Goal: Task Accomplishment & Management: Complete application form

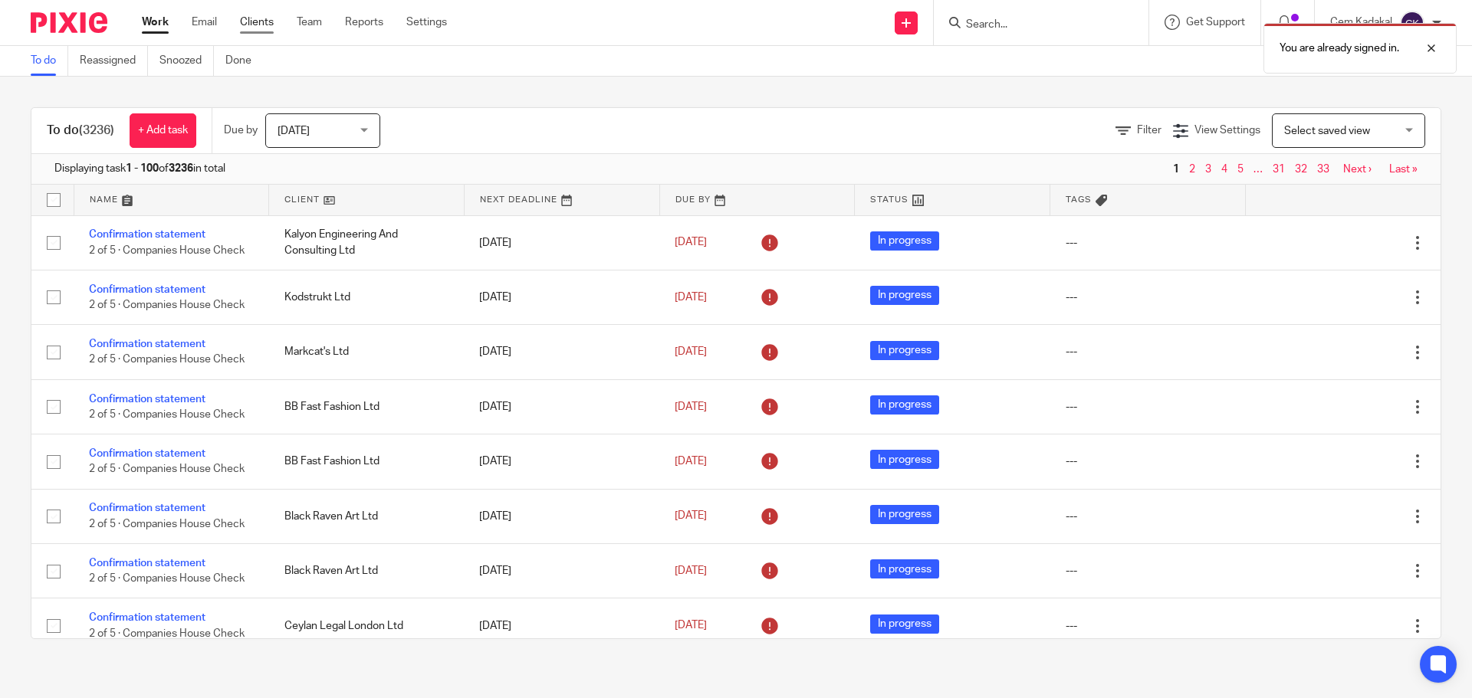
click at [257, 21] on link "Clients" at bounding box center [257, 22] width 34 height 15
click at [259, 14] on div "Work Email Clients Team Reports Settings Work Email Clients Team Reports Settin…" at bounding box center [297, 22] width 343 height 45
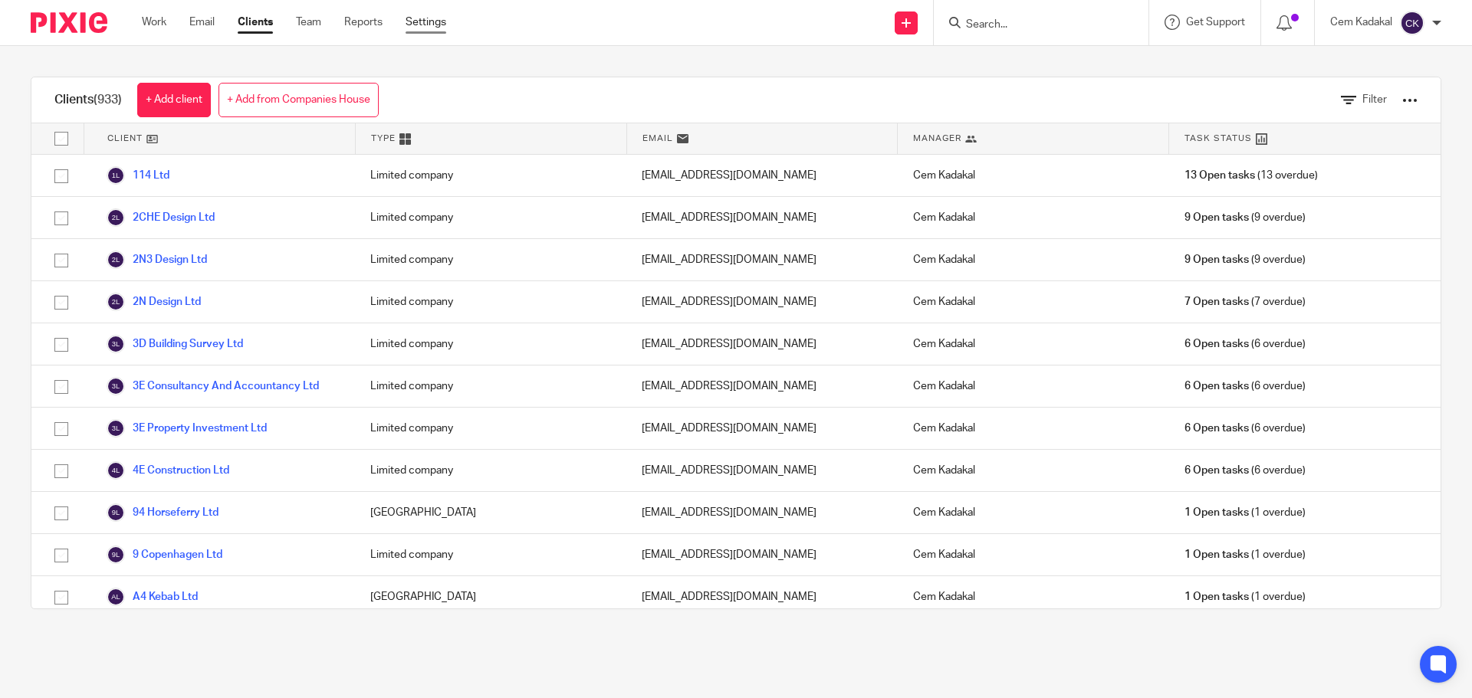
click at [432, 21] on link "Settings" at bounding box center [425, 22] width 41 height 15
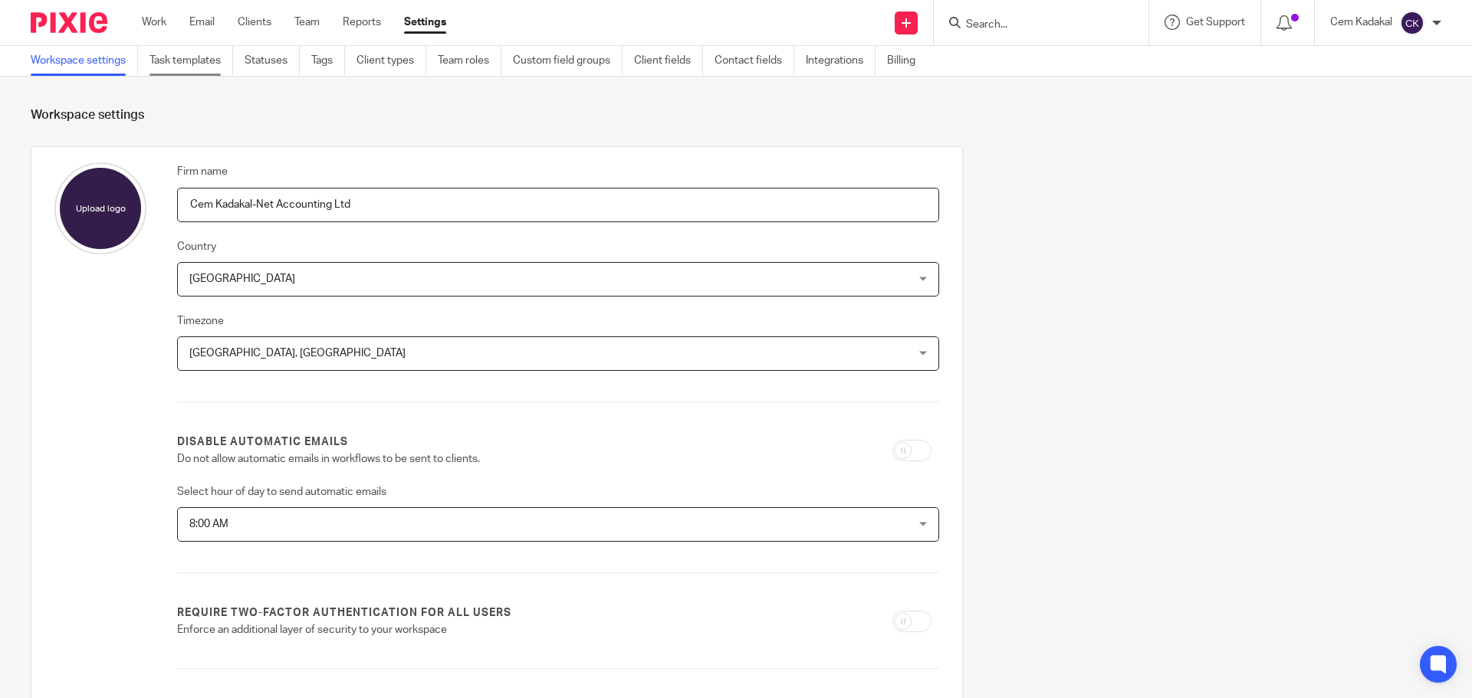
click at [206, 60] on link "Task templates" at bounding box center [191, 61] width 84 height 30
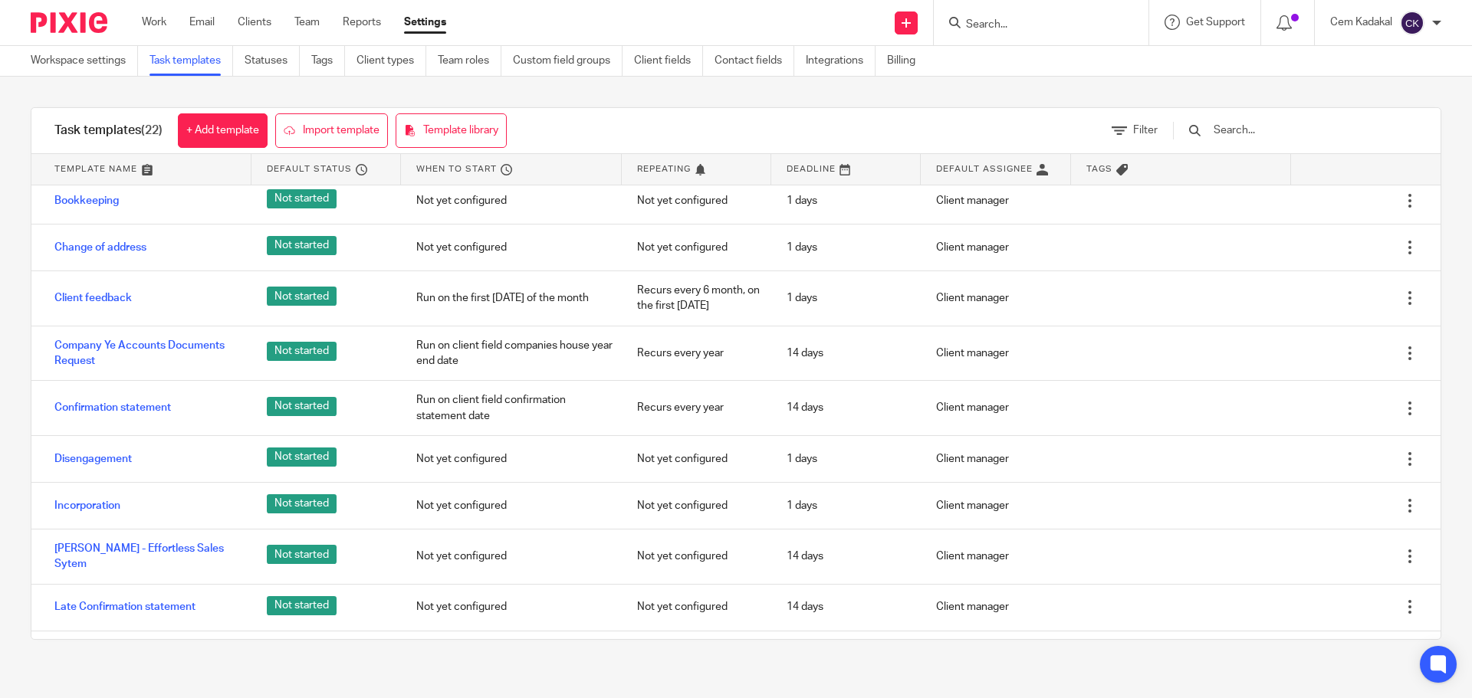
scroll to position [6, 0]
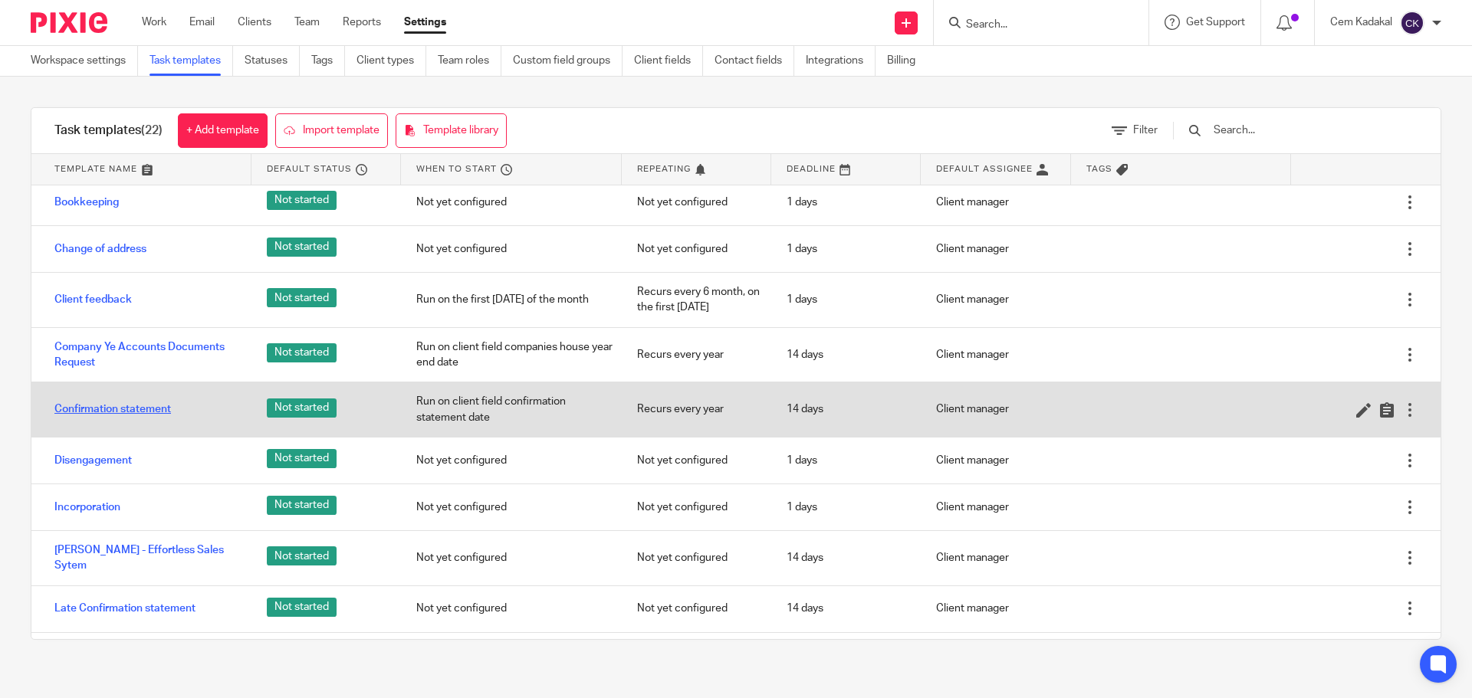
click at [89, 409] on link "Confirmation statement" at bounding box center [112, 409] width 116 height 15
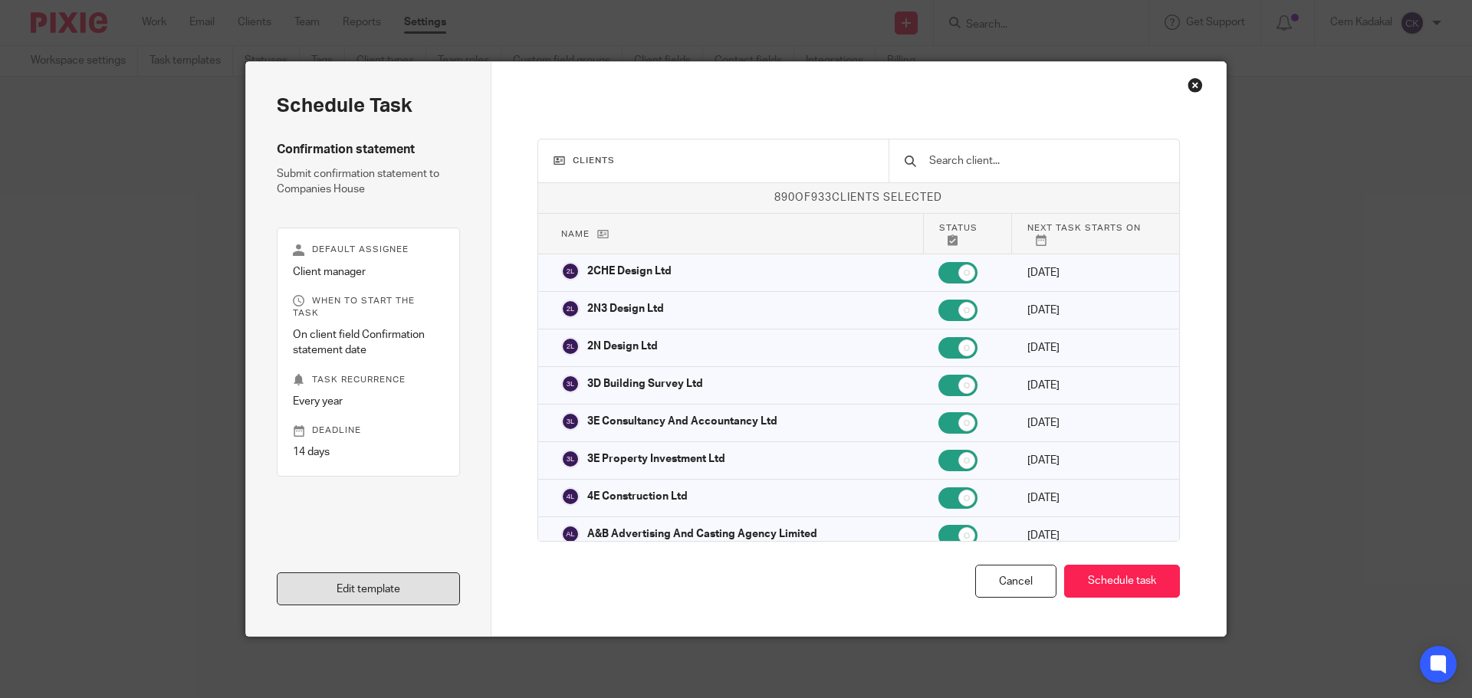
click at [349, 589] on link "Edit template" at bounding box center [368, 589] width 183 height 33
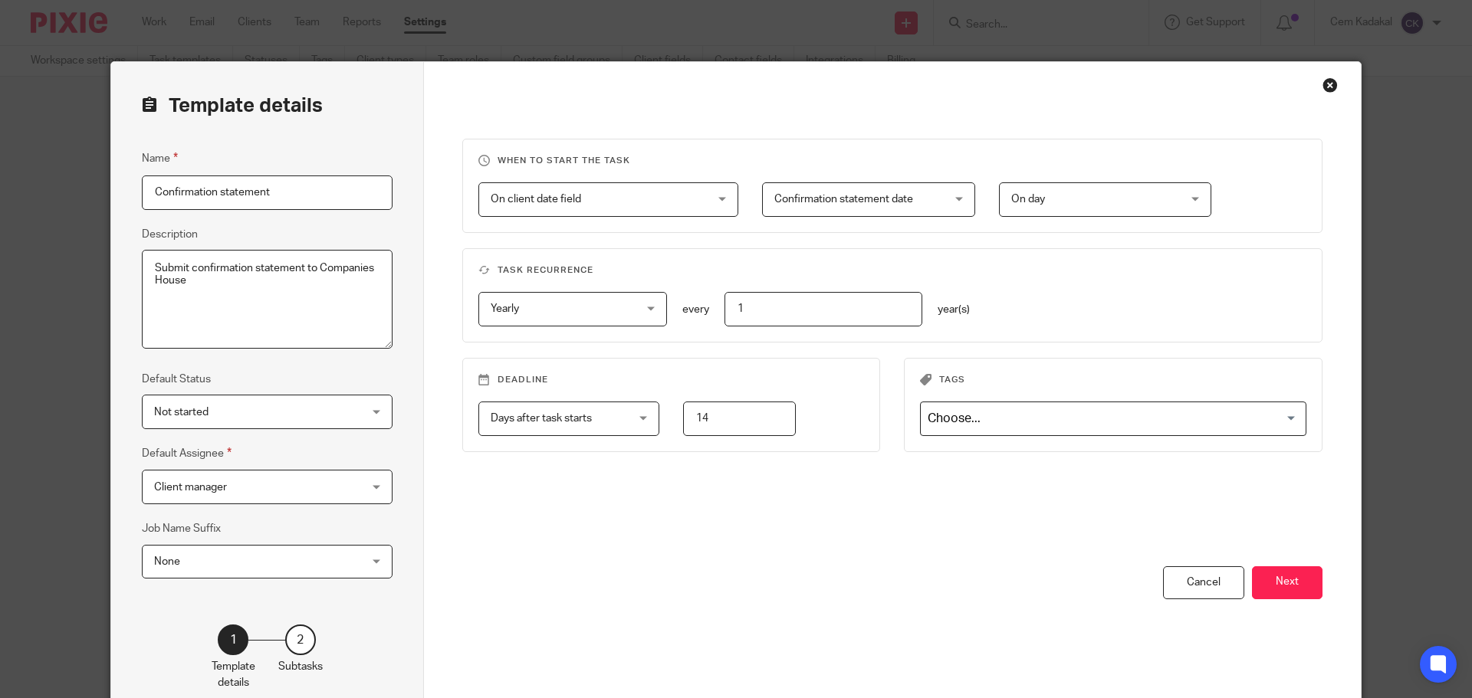
click at [295, 640] on div "2" at bounding box center [300, 640] width 31 height 31
click at [294, 637] on div "2" at bounding box center [300, 640] width 31 height 31
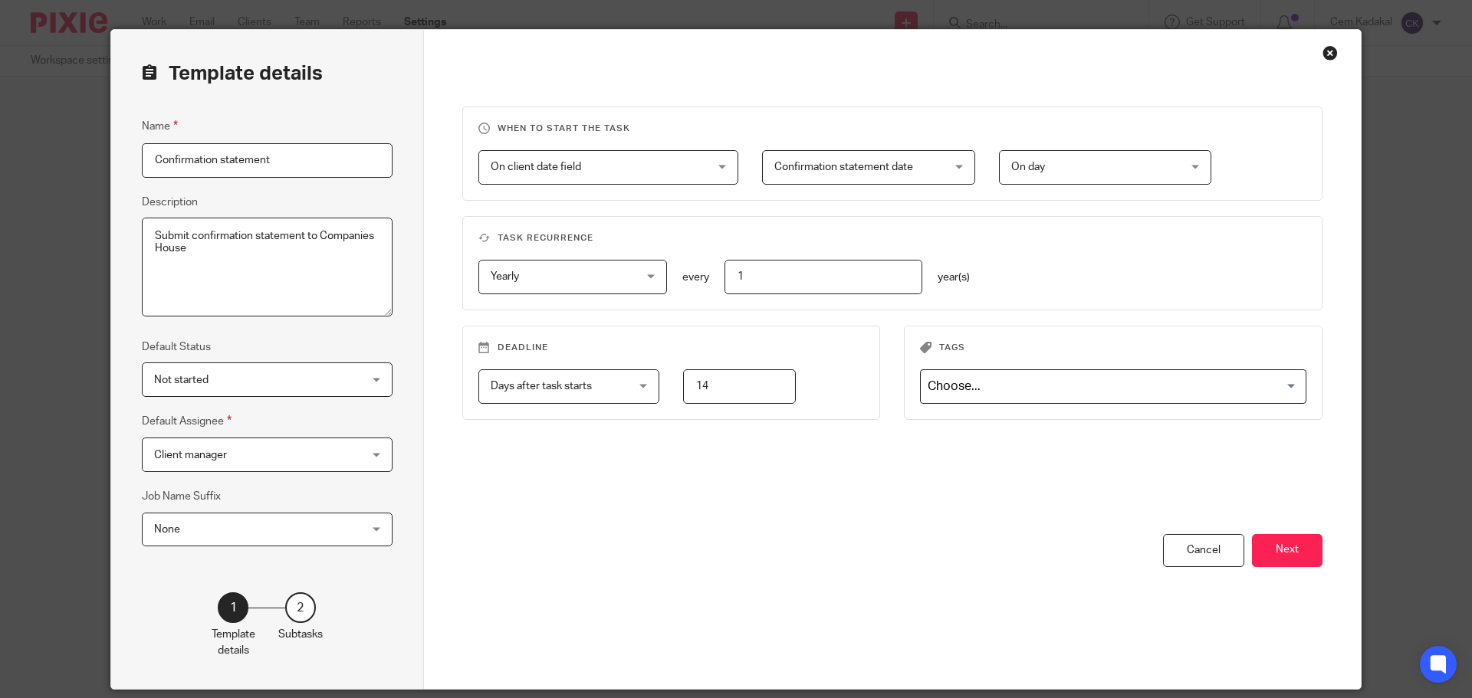
scroll to position [85, 0]
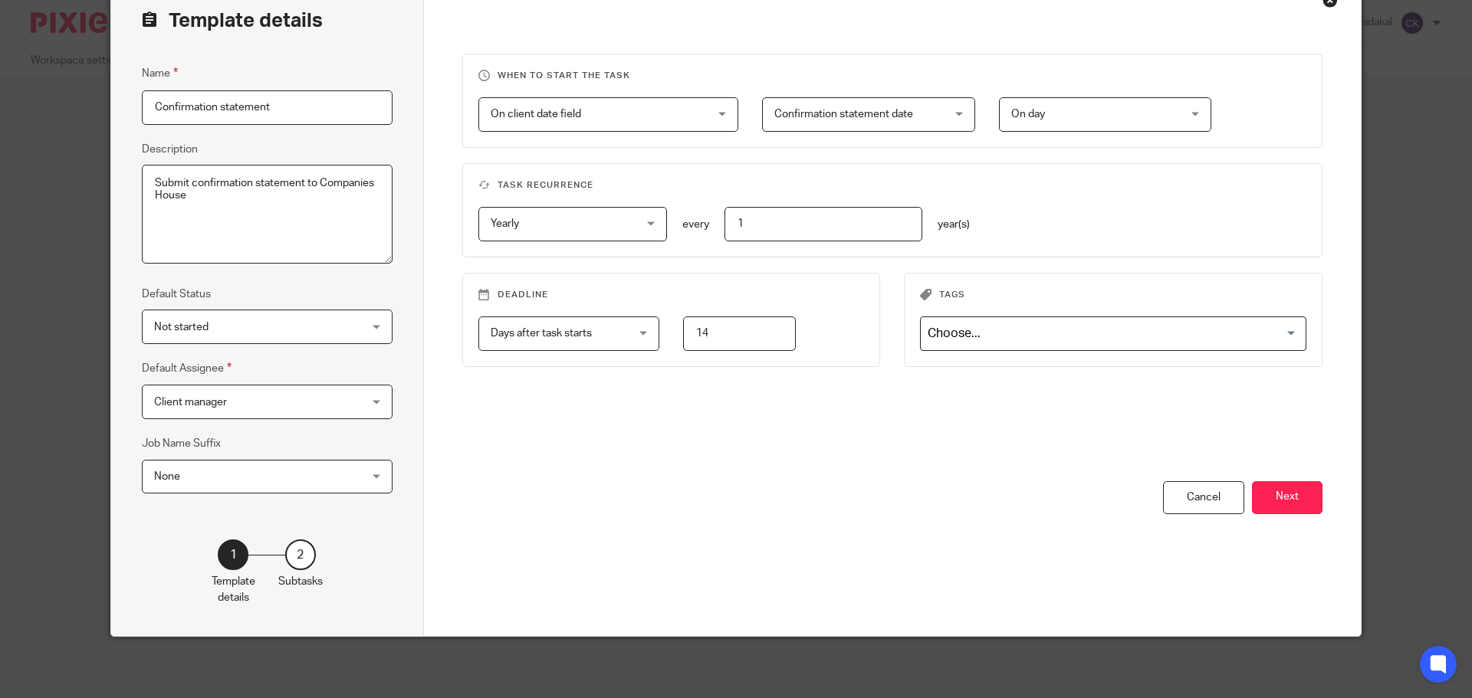
click at [300, 552] on div "2" at bounding box center [300, 555] width 31 height 31
click at [1278, 500] on button "Next" at bounding box center [1287, 497] width 71 height 33
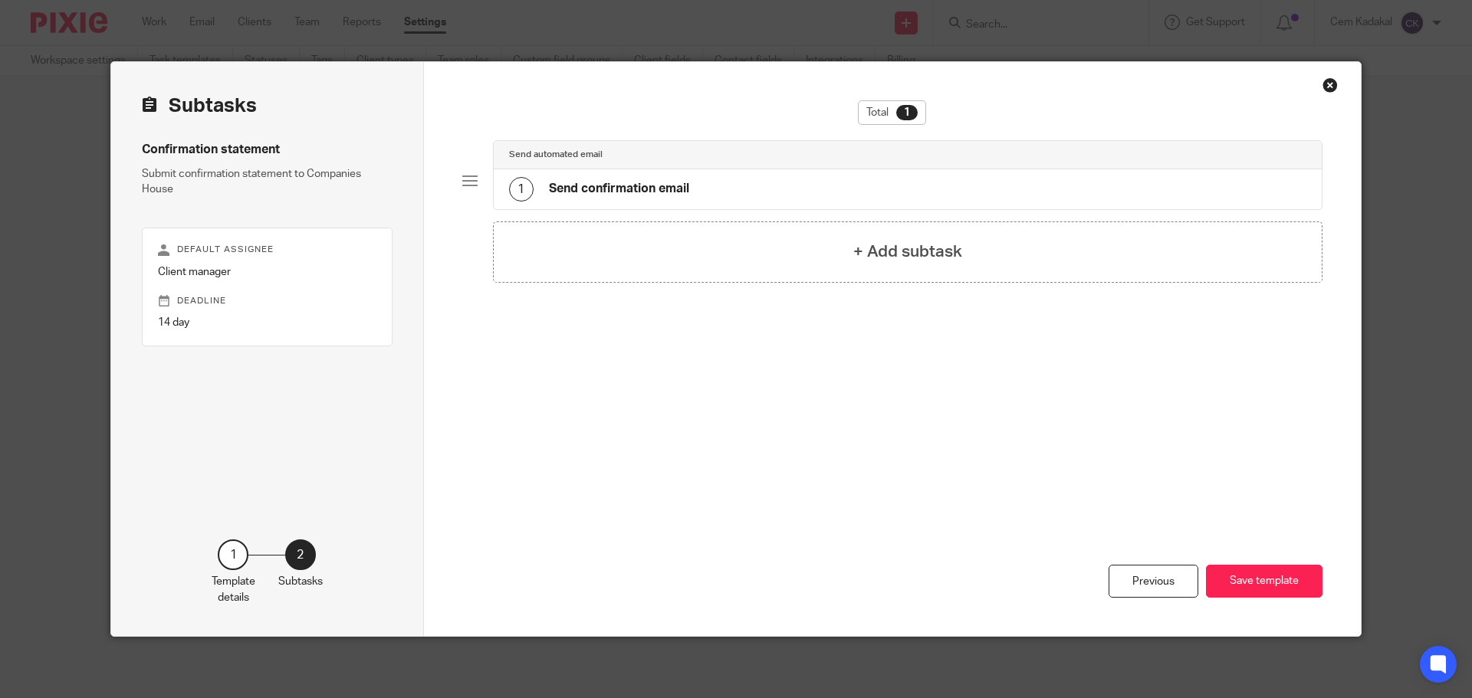
scroll to position [0, 0]
click at [610, 187] on h4 "Send confirmation email" at bounding box center [619, 189] width 140 height 16
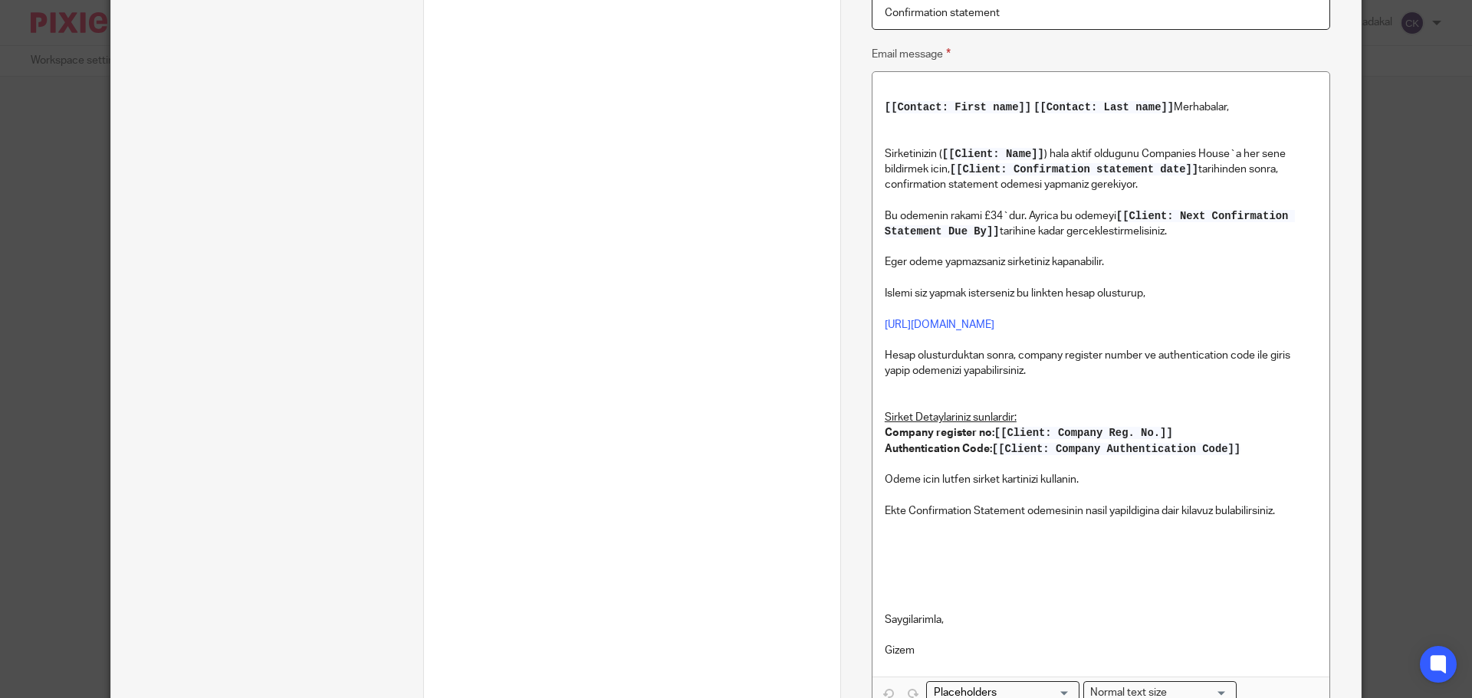
scroll to position [464, 0]
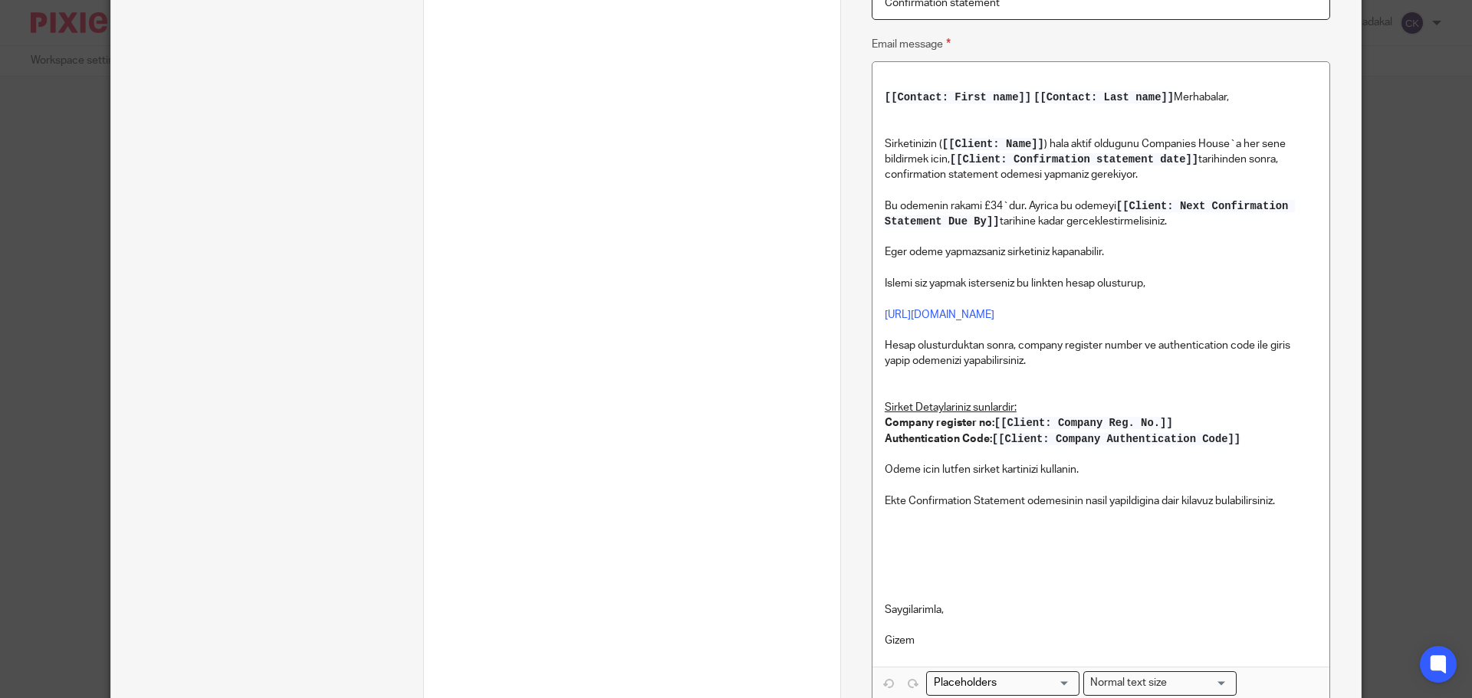
click at [909, 632] on p at bounding box center [1100, 625] width 432 height 15
click at [908, 638] on p "Gizem" at bounding box center [1100, 640] width 432 height 15
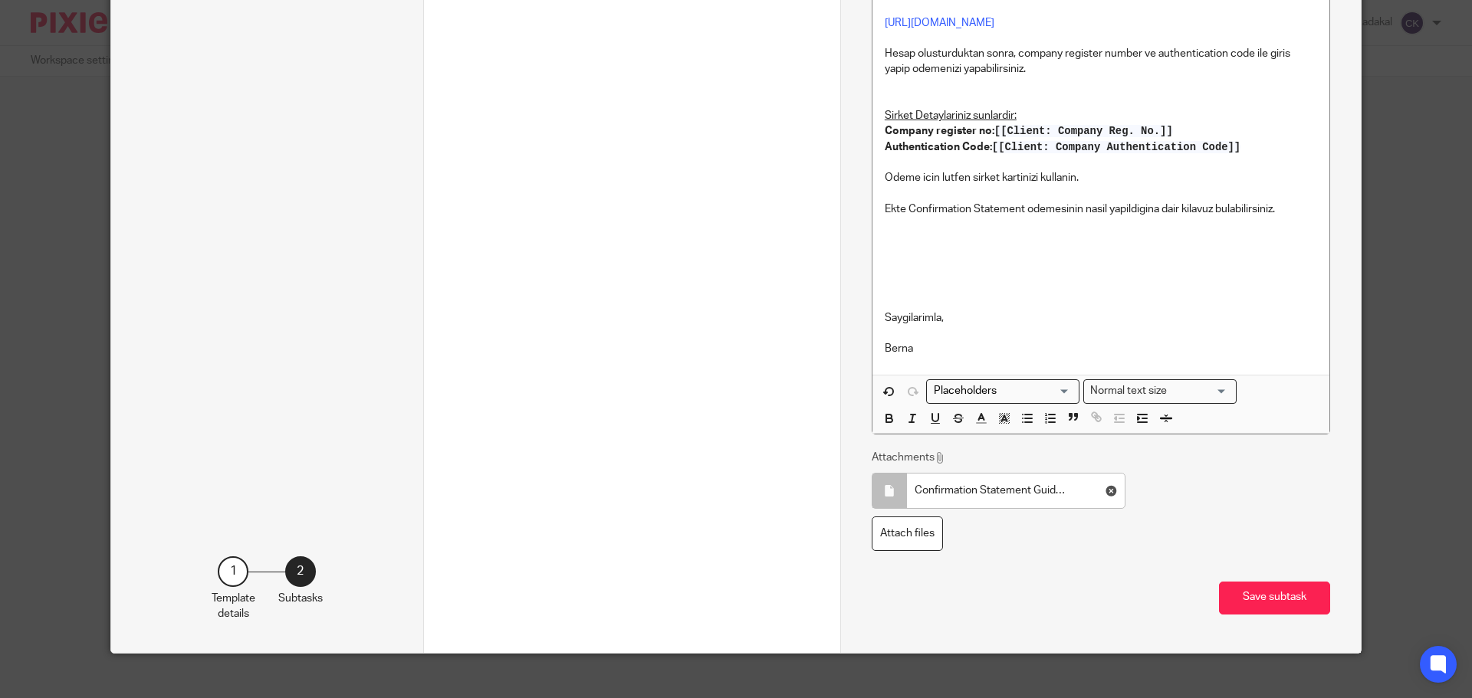
scroll to position [759, 0]
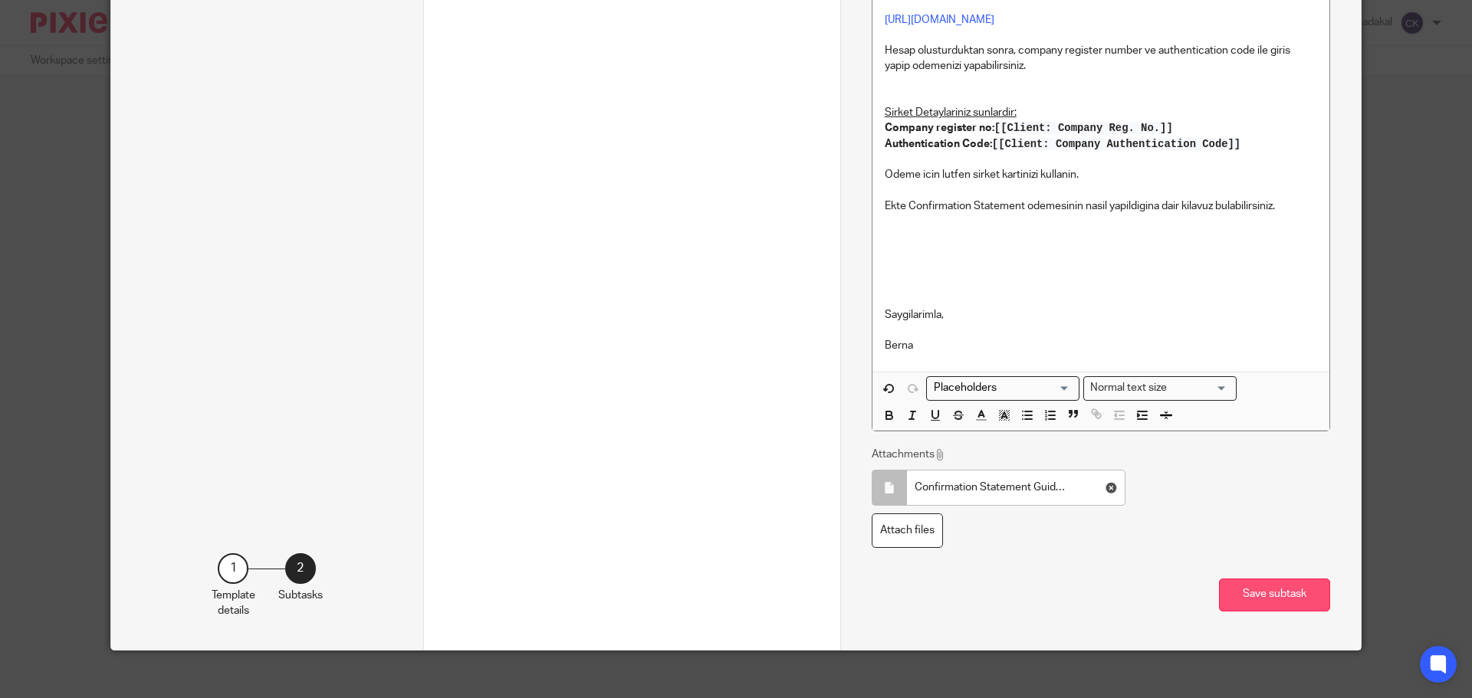
click at [1271, 591] on button "Save subtask" at bounding box center [1274, 595] width 111 height 33
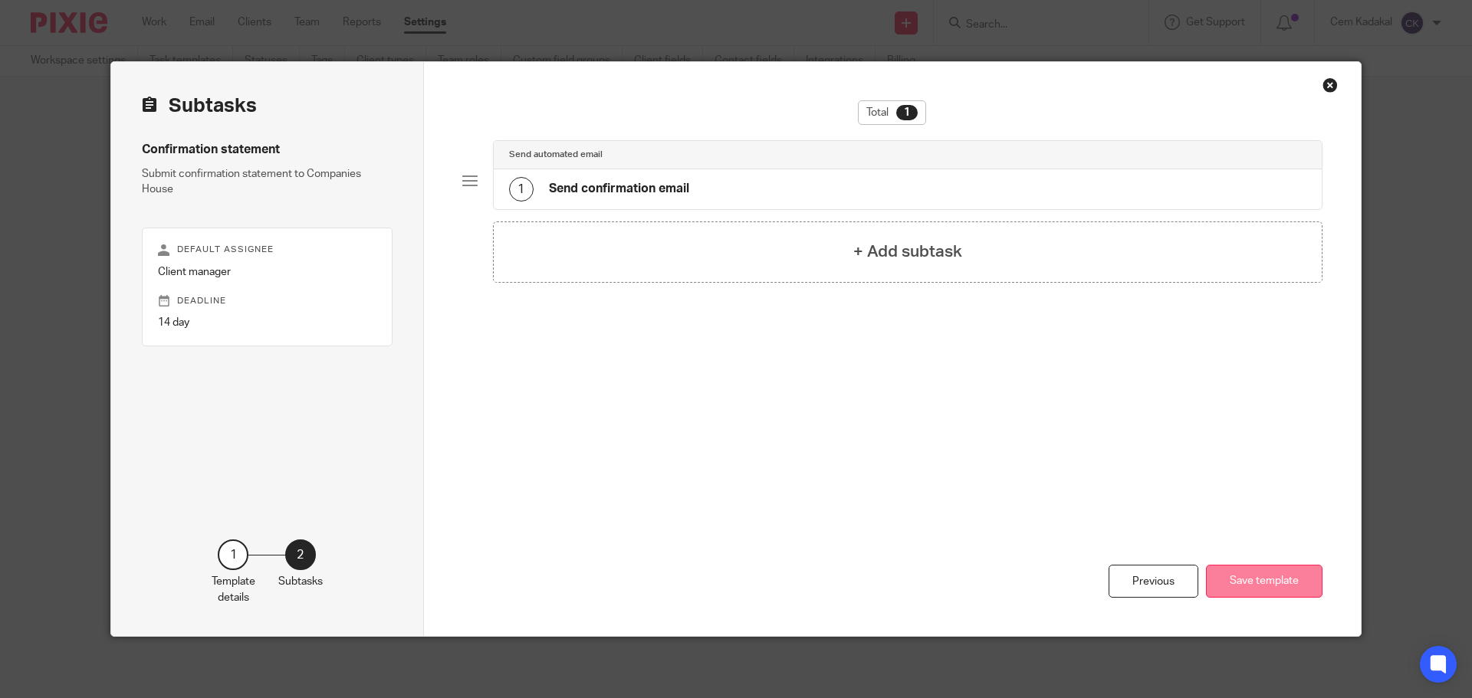
click at [1251, 586] on button "Save template" at bounding box center [1264, 581] width 116 height 33
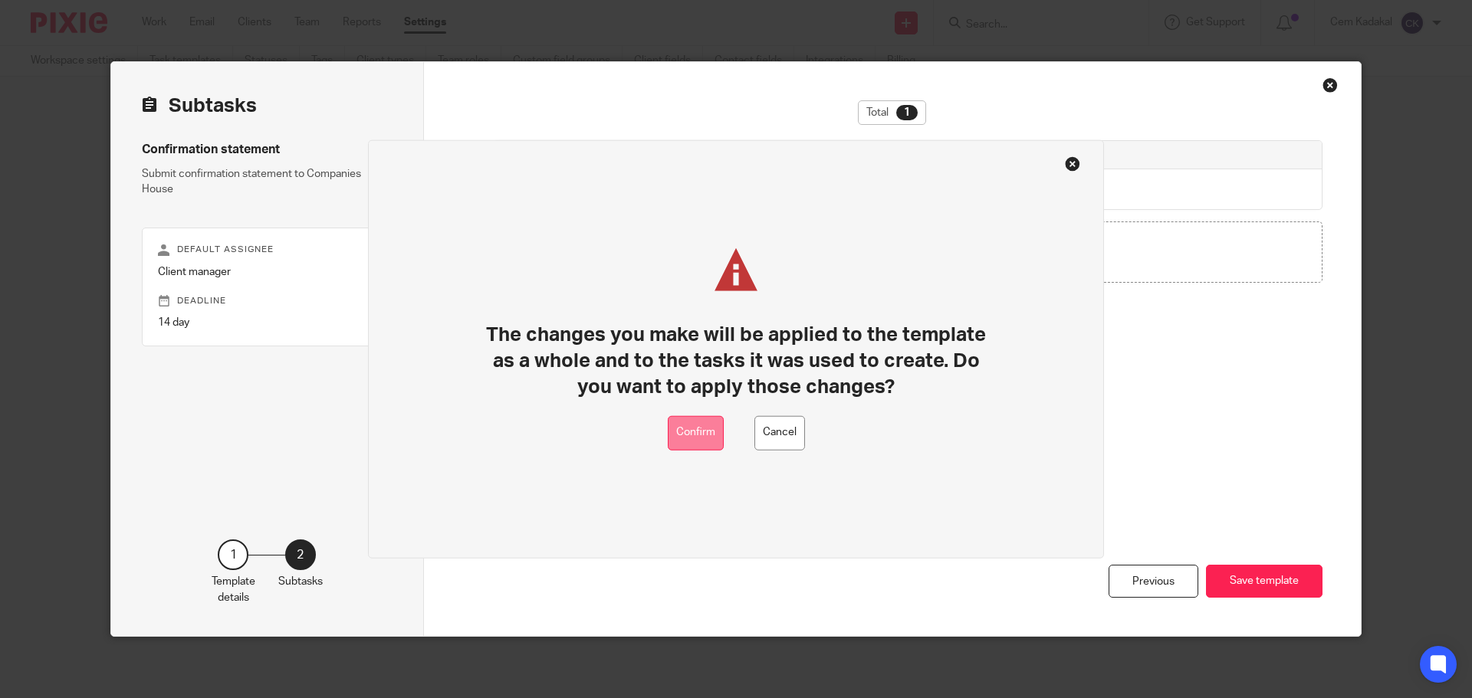
click at [687, 435] on button "Confirm" at bounding box center [696, 432] width 56 height 34
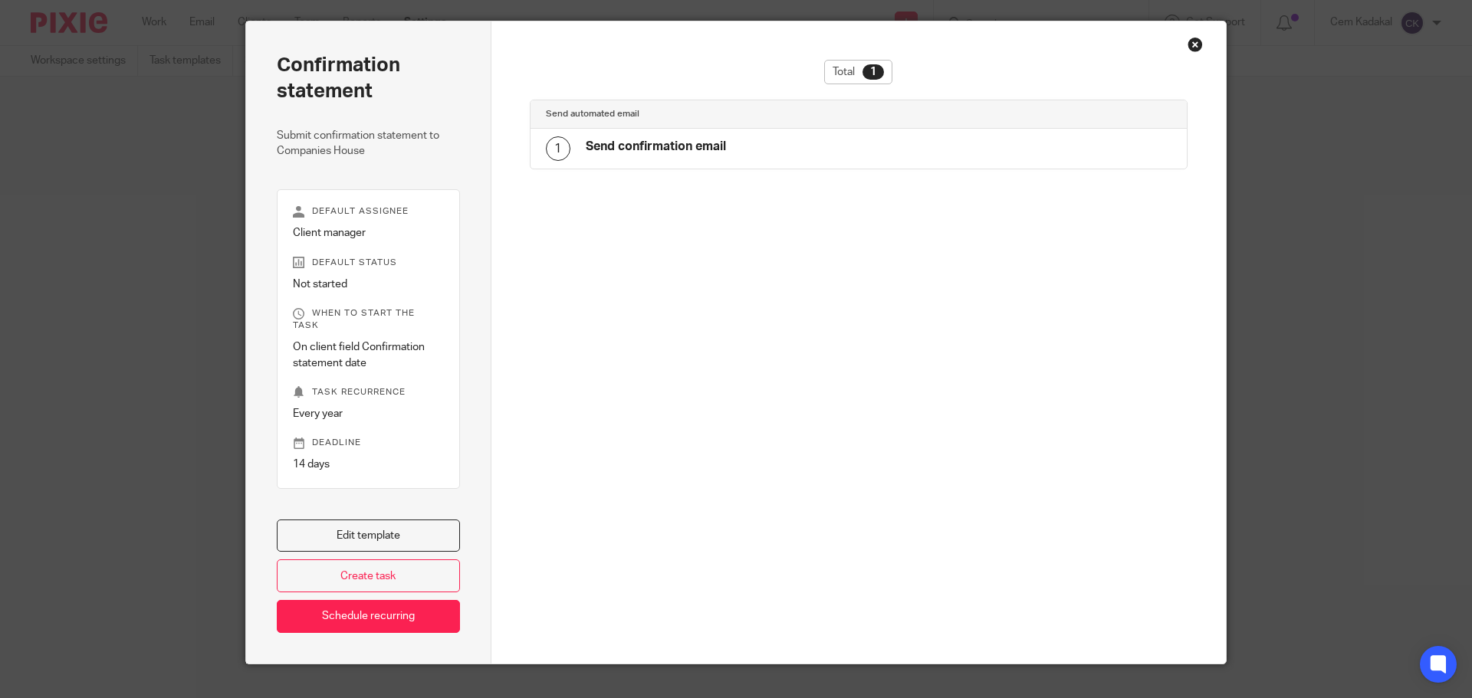
scroll to position [56, 0]
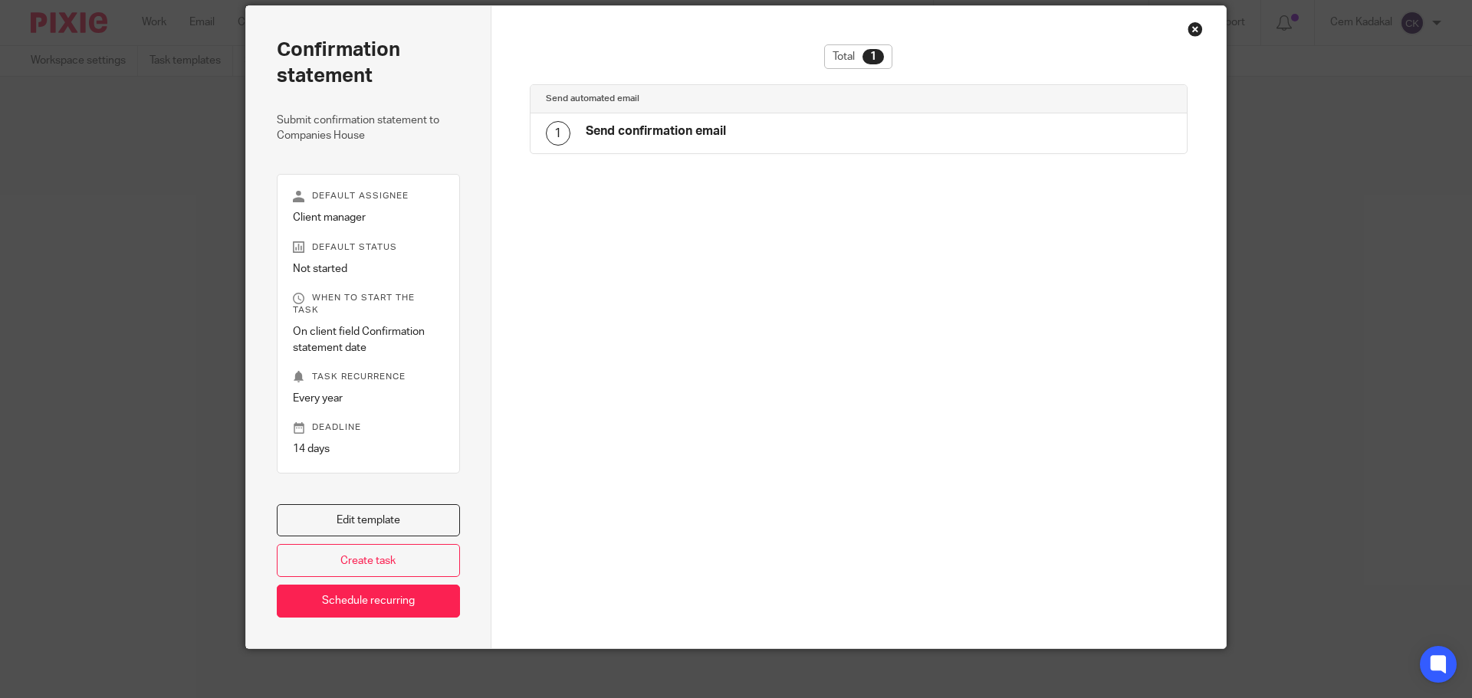
drag, startPoint x: 1180, startPoint y: 21, endPoint x: 1188, endPoint y: 23, distance: 8.0
click at [1183, 21] on div "Confirmation statement Submit confirmation statement to Companies House Default…" at bounding box center [735, 327] width 981 height 644
click at [1189, 25] on div "Close this dialog window" at bounding box center [1194, 28] width 15 height 15
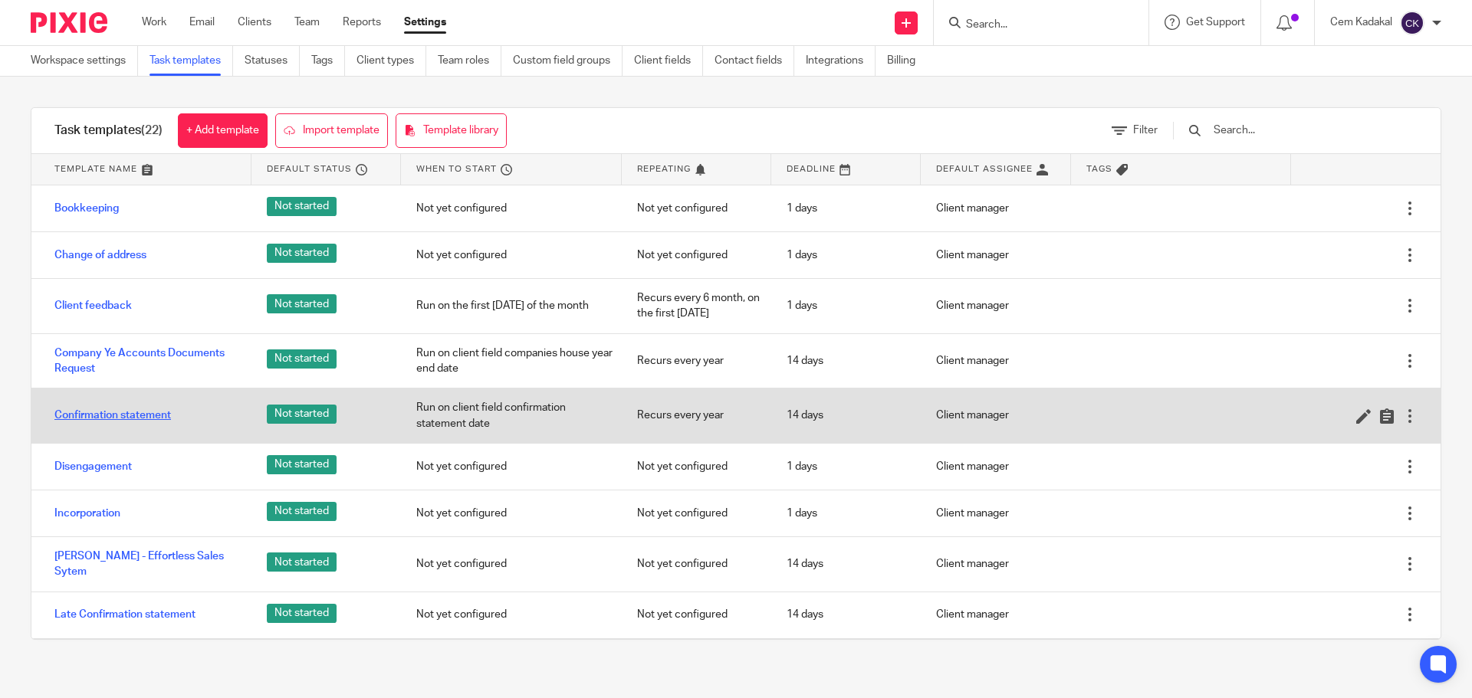
click at [104, 416] on link "Confirmation statement" at bounding box center [112, 415] width 116 height 15
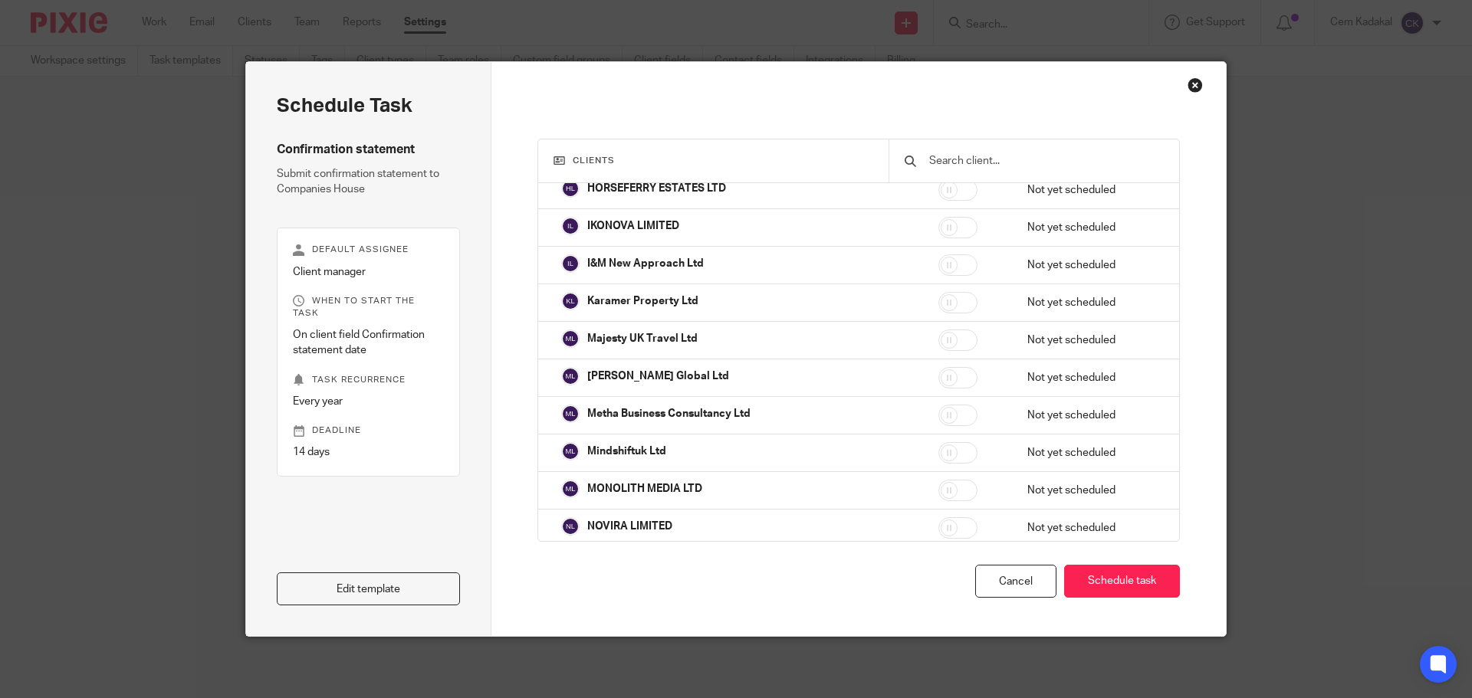
scroll to position [33468, 0]
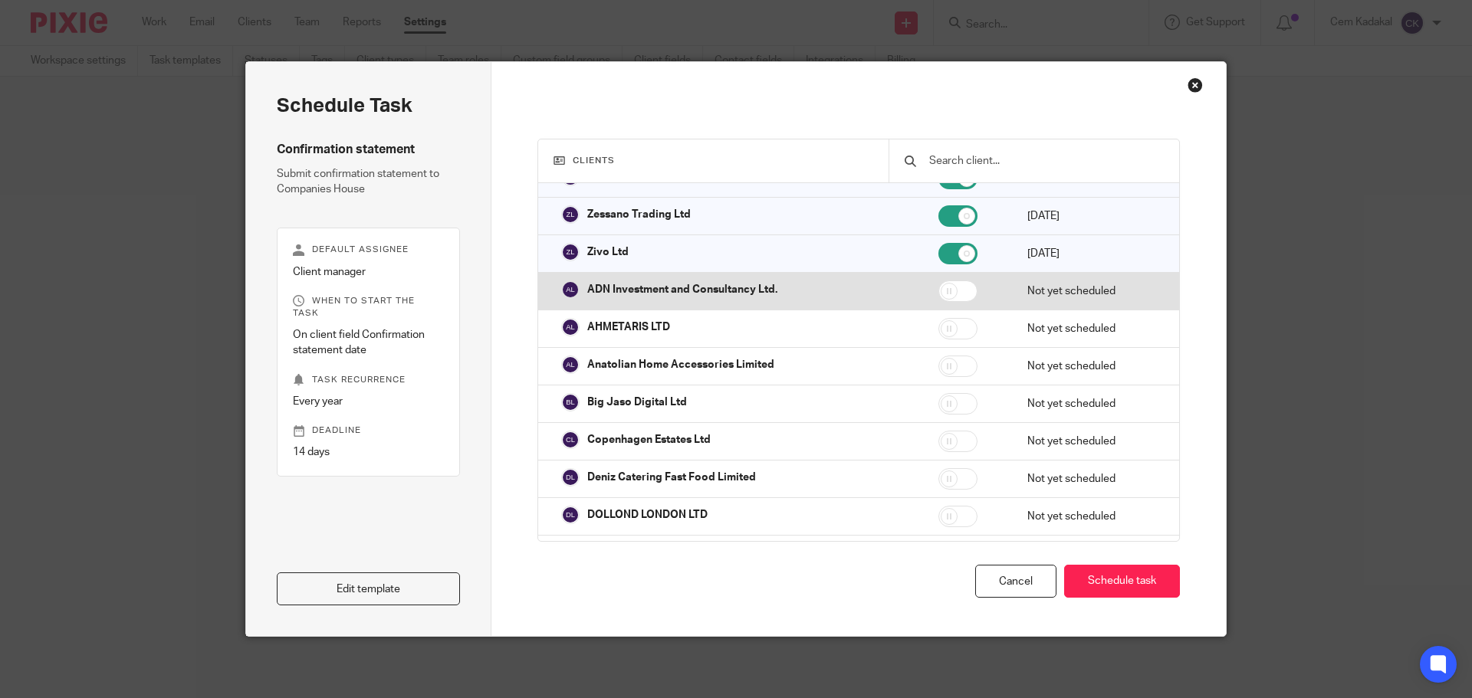
click at [949, 289] on input "checkbox" at bounding box center [957, 291] width 39 height 21
checkbox input "true"
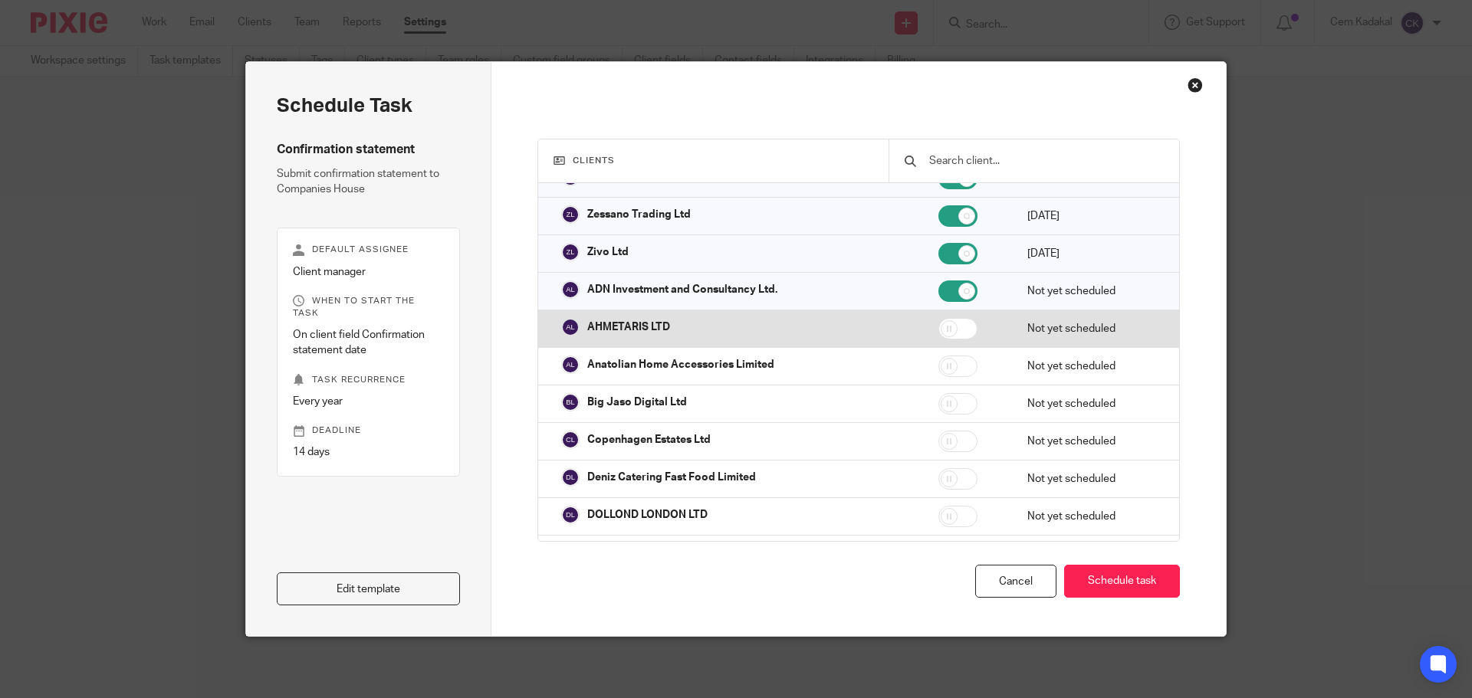
click at [943, 328] on input "checkbox" at bounding box center [957, 328] width 39 height 21
checkbox input "true"
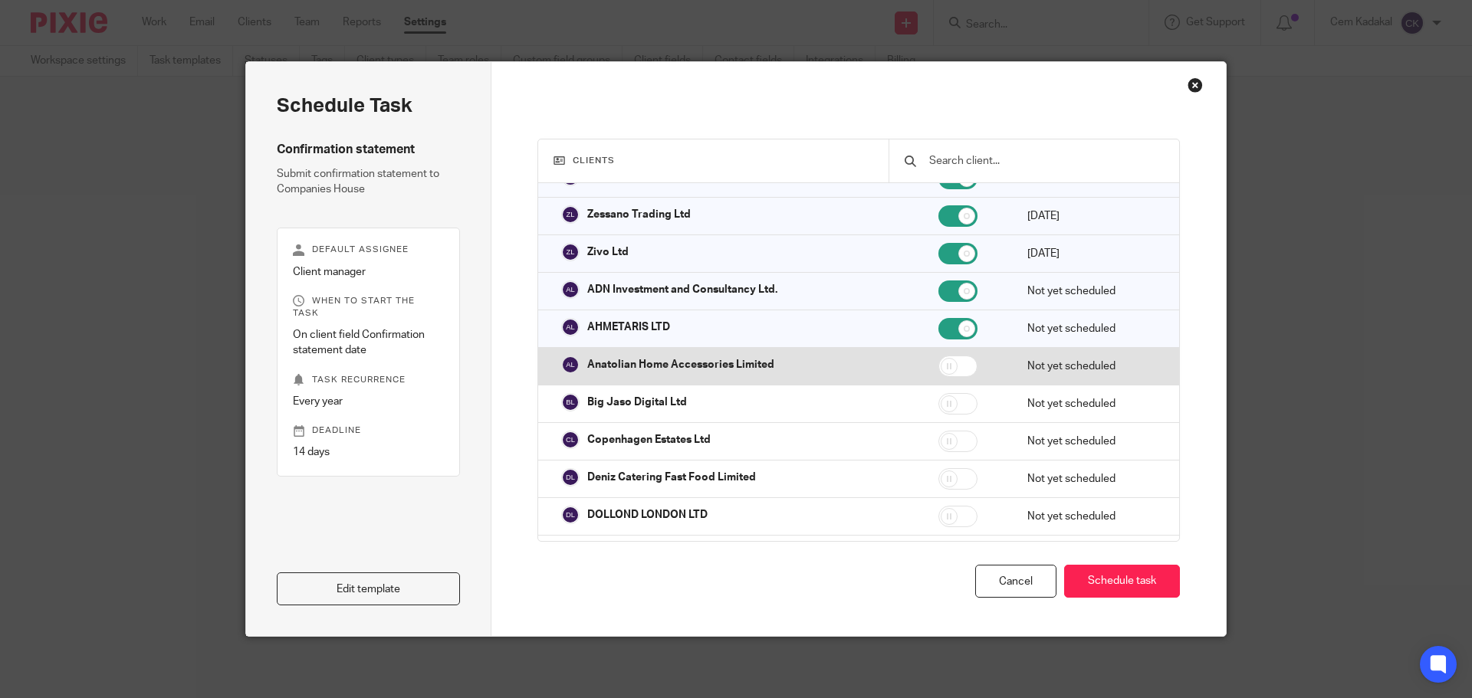
click at [943, 366] on input "checkbox" at bounding box center [957, 366] width 39 height 21
checkbox input "true"
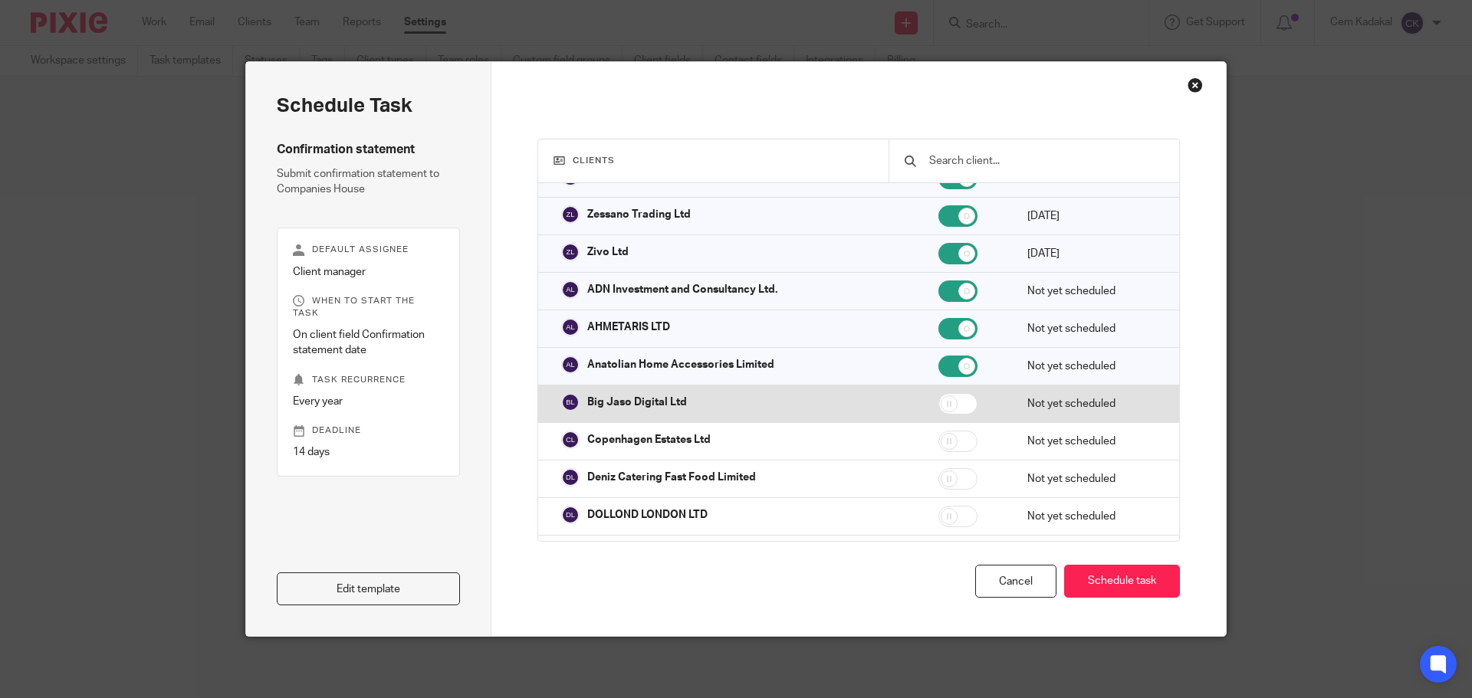
click at [946, 406] on input "checkbox" at bounding box center [957, 403] width 39 height 21
checkbox input "true"
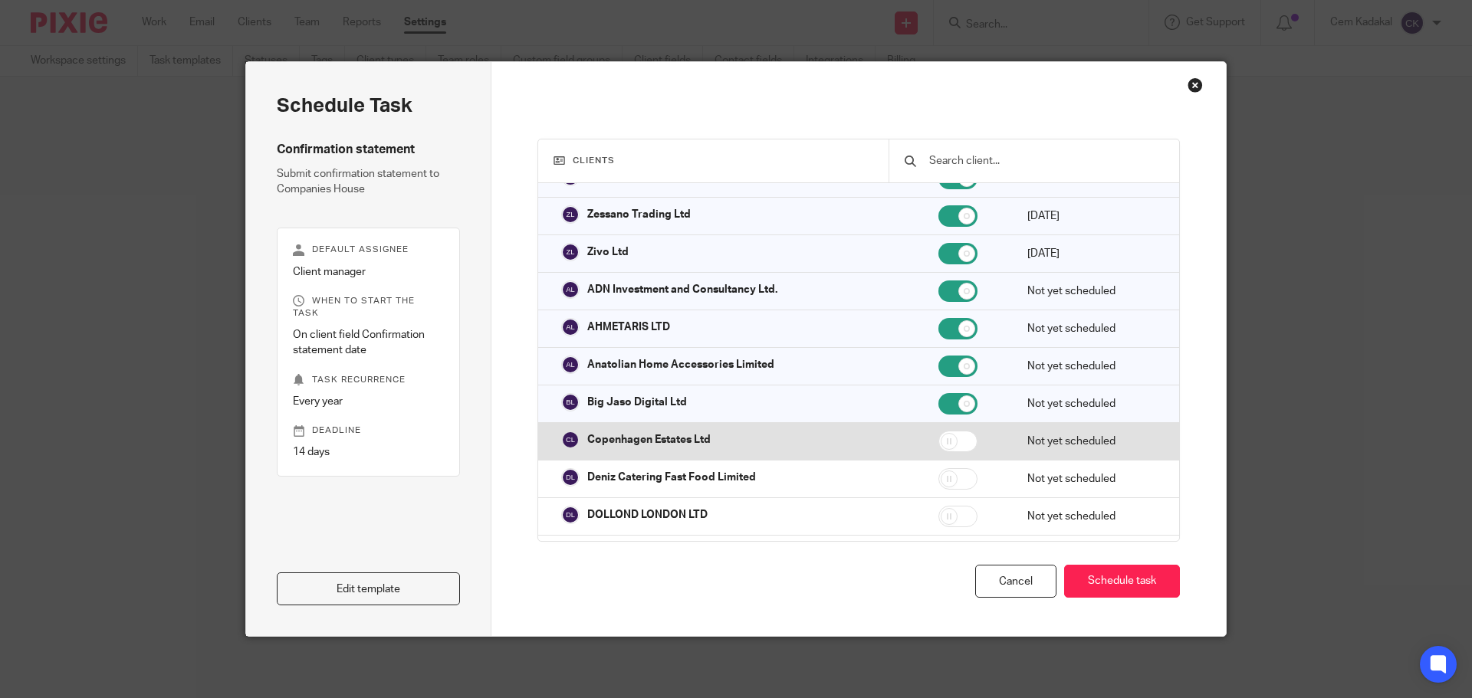
click at [946, 443] on input "checkbox" at bounding box center [957, 441] width 39 height 21
checkbox input "true"
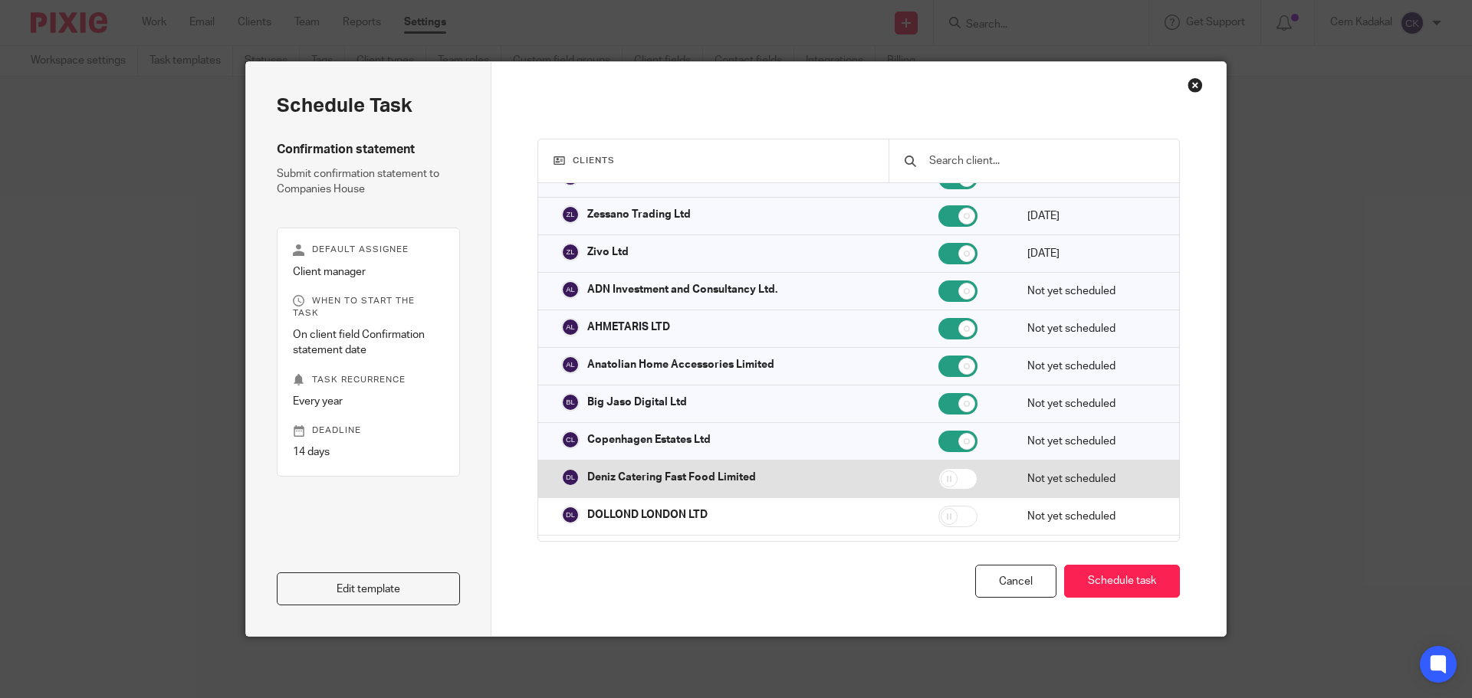
click at [943, 475] on input "checkbox" at bounding box center [957, 478] width 39 height 21
checkbox input "true"
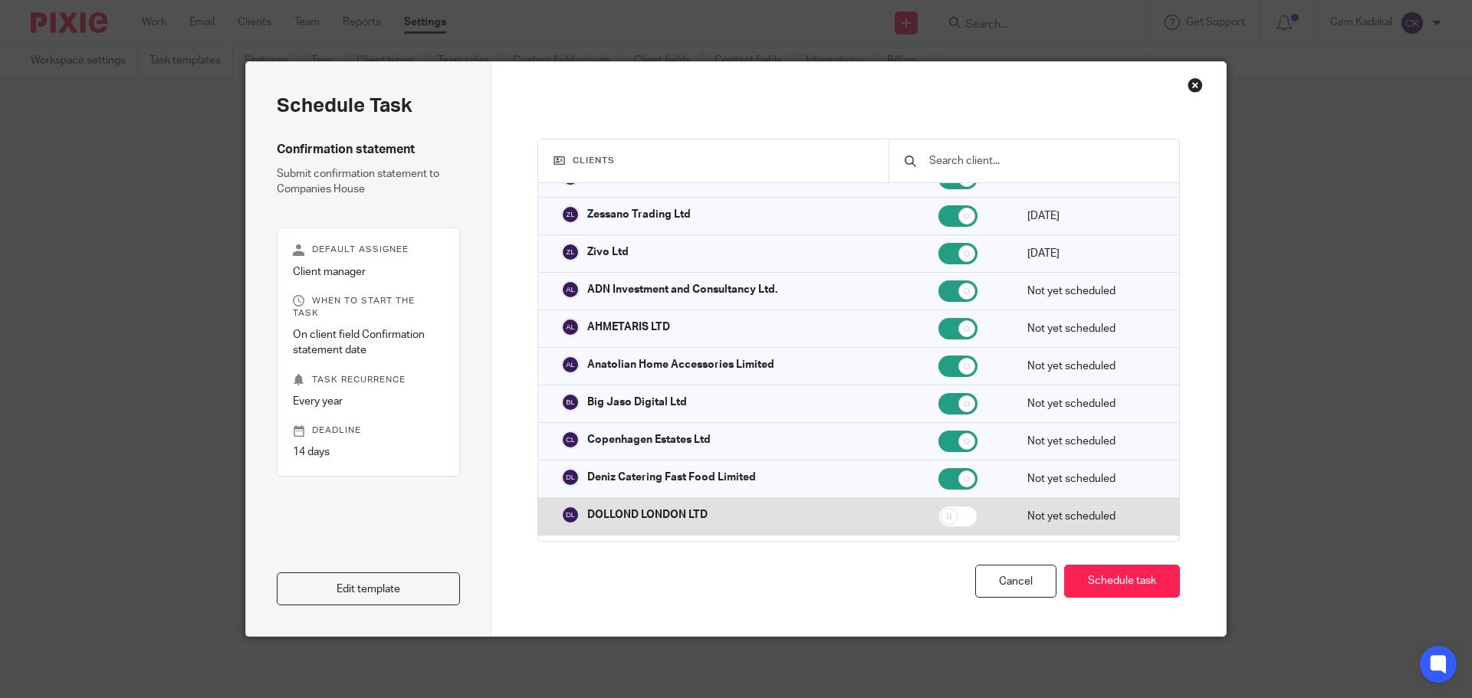
click at [942, 516] on input "checkbox" at bounding box center [957, 516] width 39 height 21
checkbox input "true"
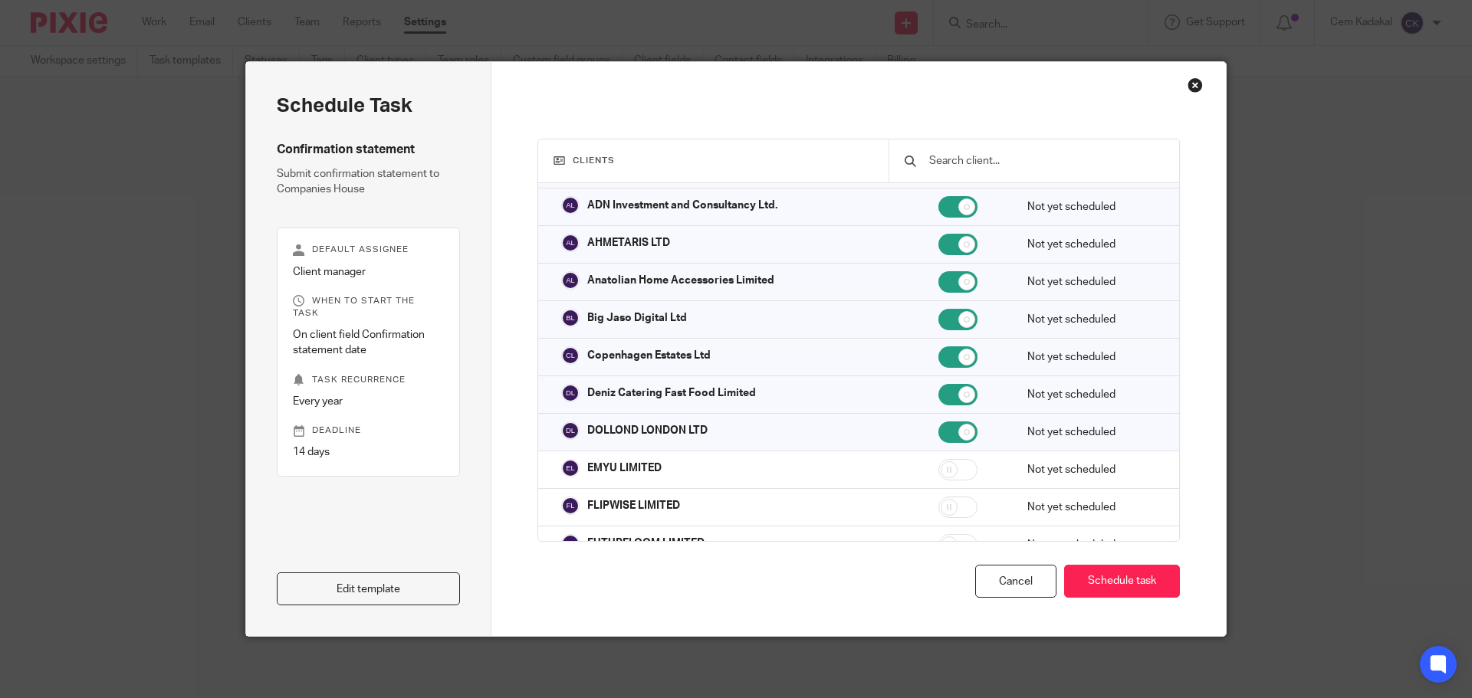
scroll to position [33637, 0]
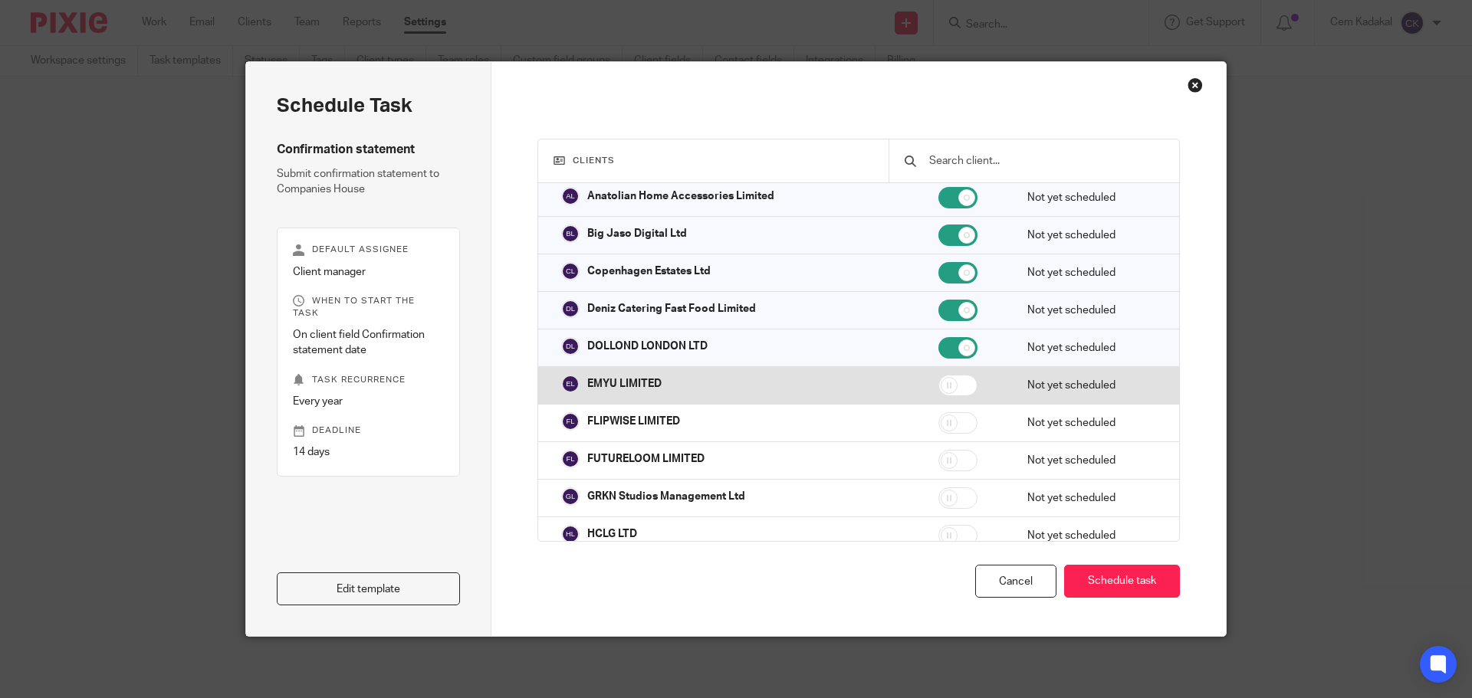
click at [941, 388] on input "checkbox" at bounding box center [957, 385] width 39 height 21
checkbox input "true"
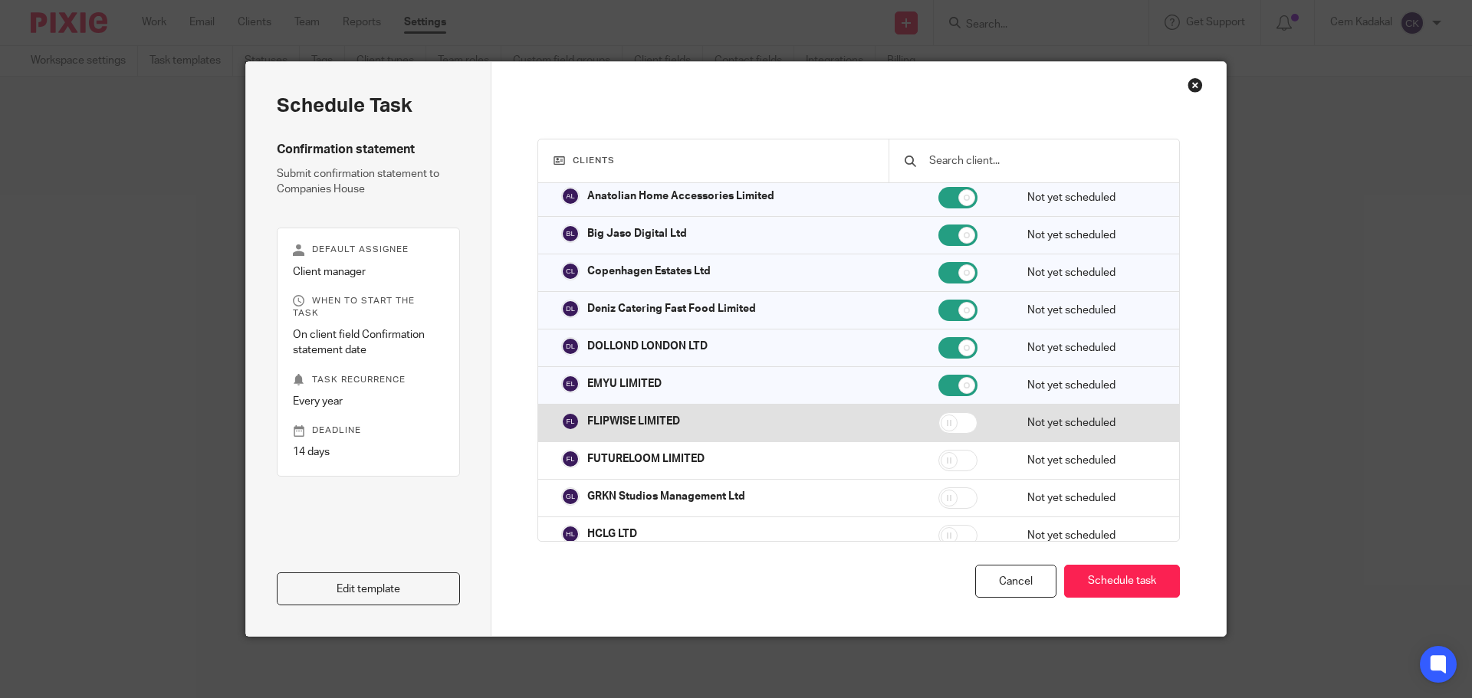
click at [942, 418] on input "checkbox" at bounding box center [957, 422] width 39 height 21
checkbox input "true"
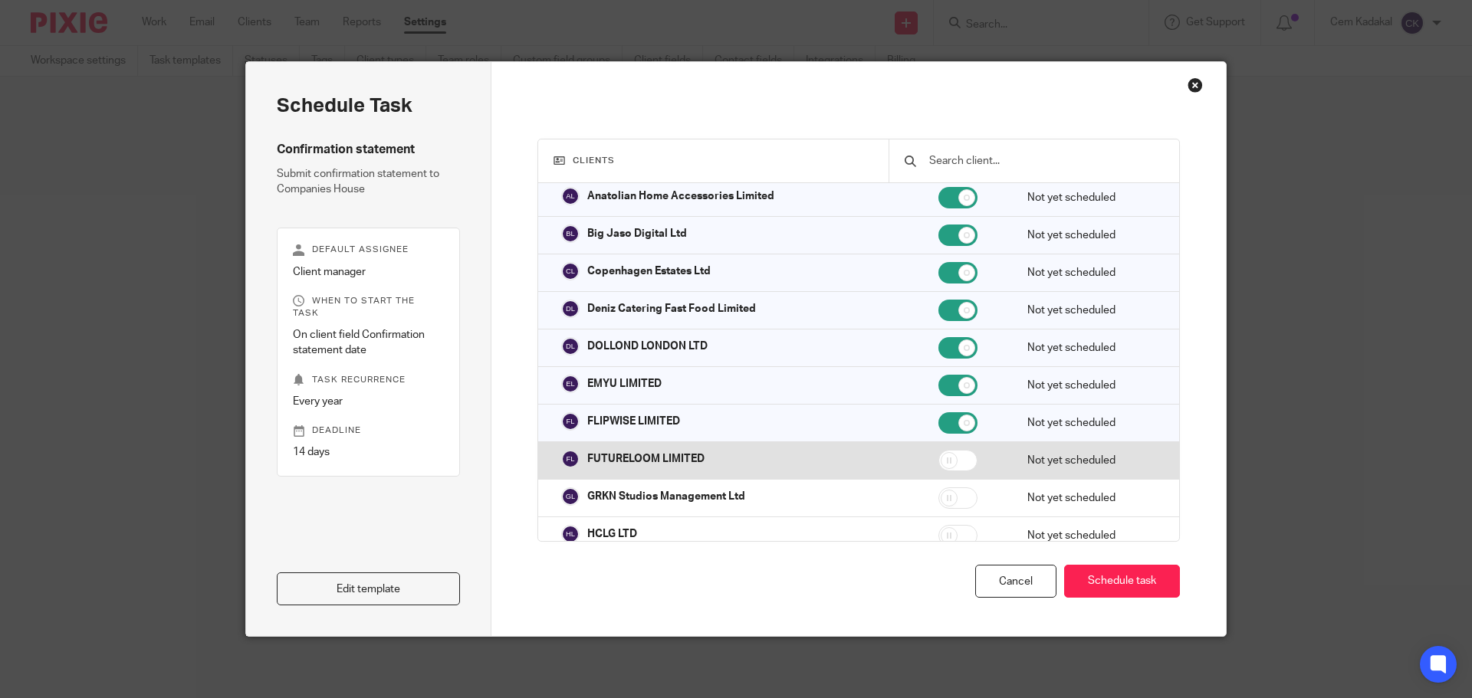
drag, startPoint x: 945, startPoint y: 458, endPoint x: 943, endPoint y: 474, distance: 16.2
click at [945, 458] on input "checkbox" at bounding box center [957, 460] width 39 height 21
checkbox input "true"
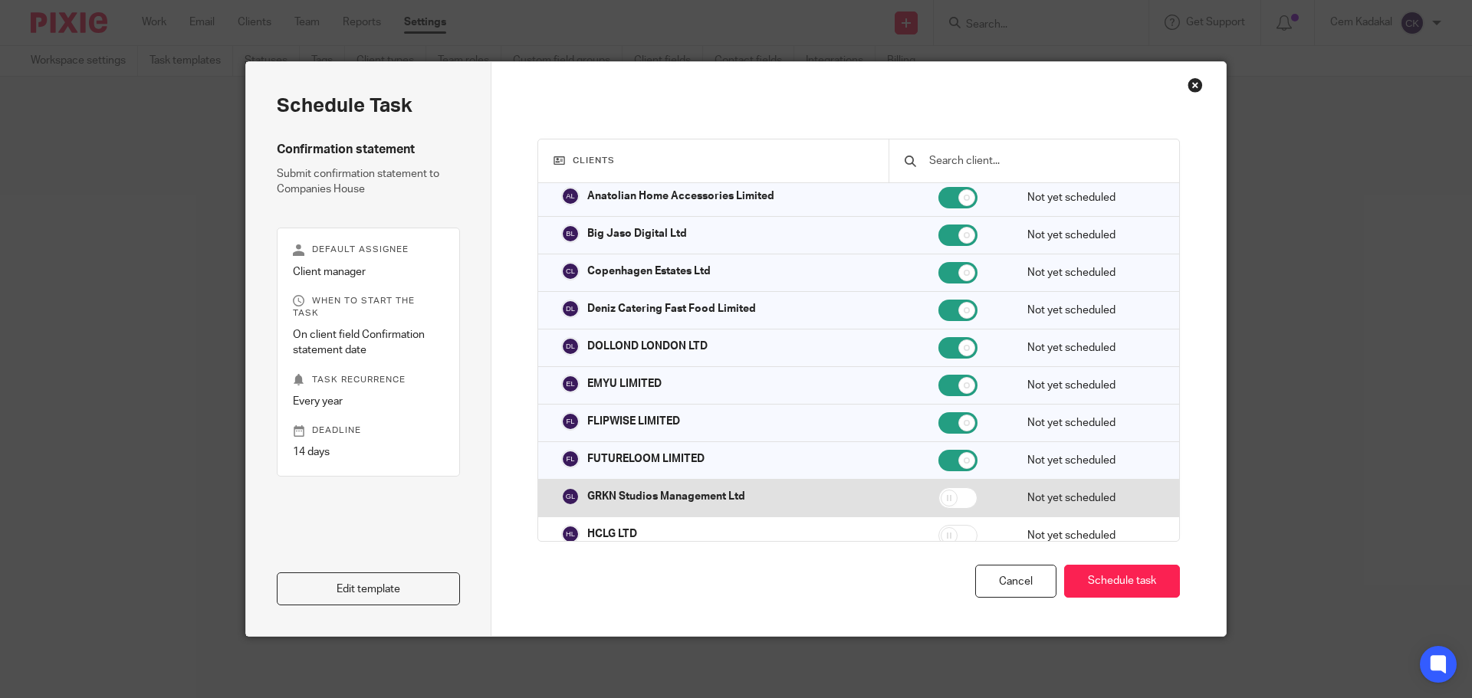
click at [941, 500] on input "checkbox" at bounding box center [957, 497] width 39 height 21
checkbox input "true"
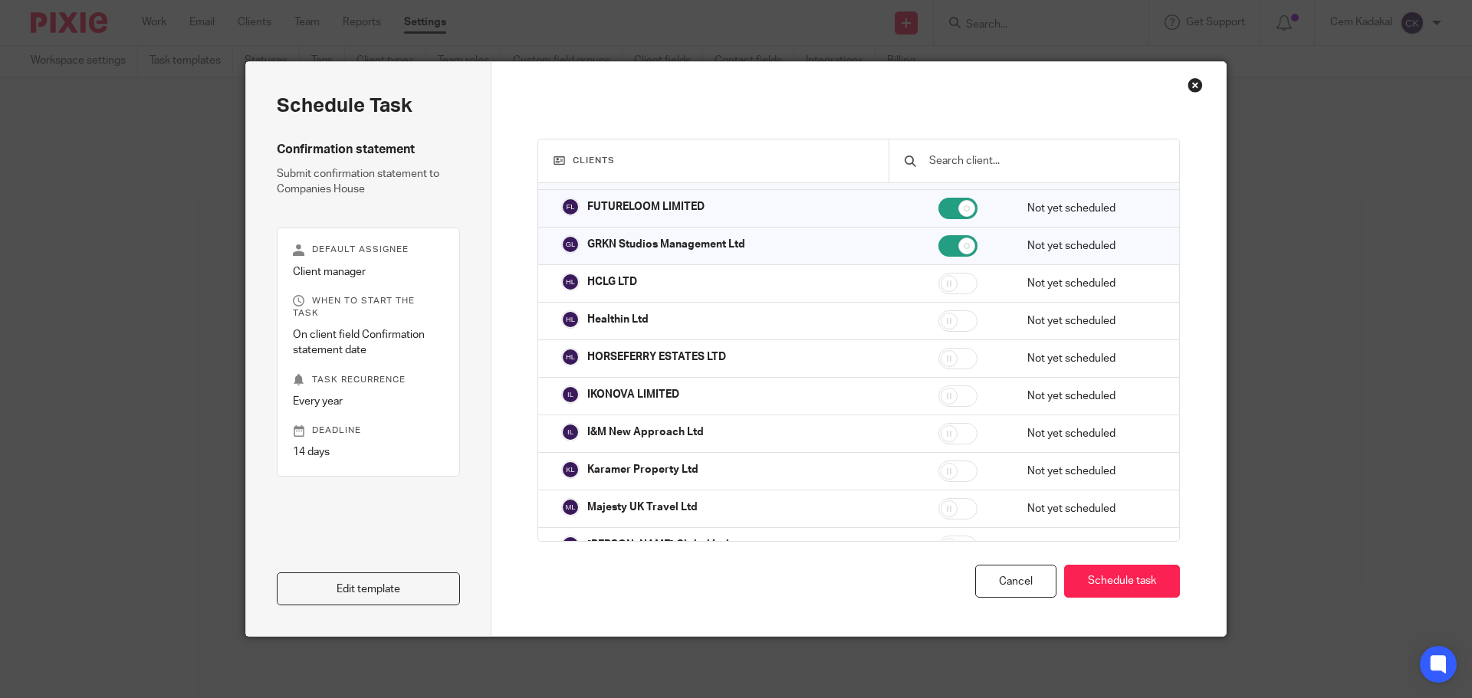
scroll to position [33805, 0]
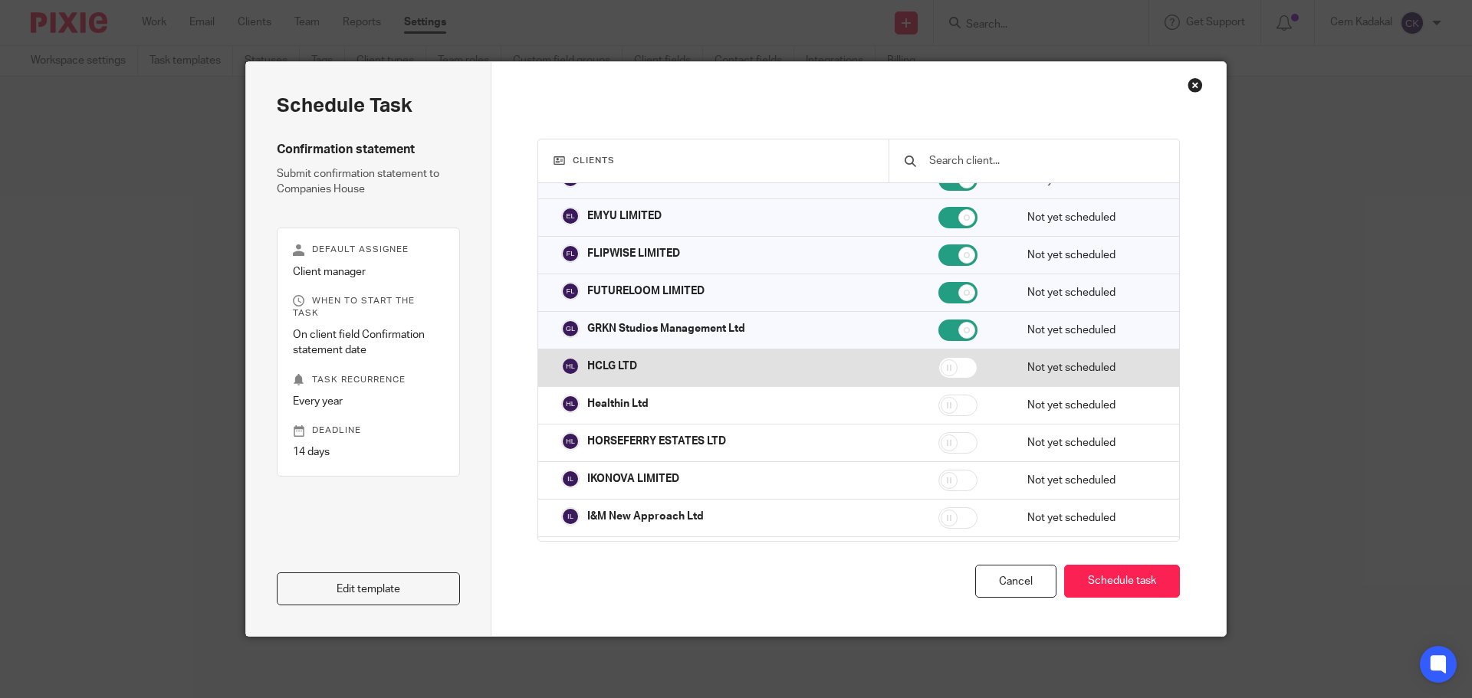
click at [945, 367] on input "checkbox" at bounding box center [957, 367] width 39 height 21
checkbox input "true"
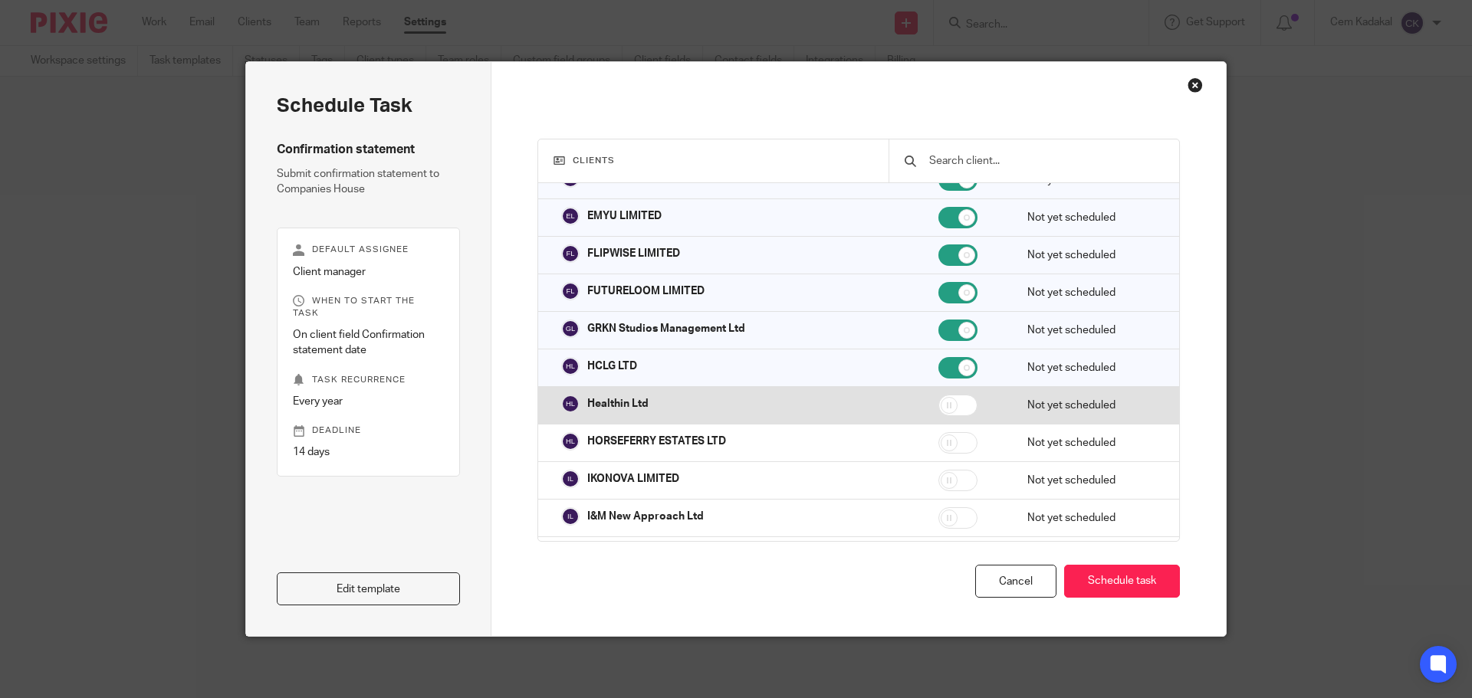
click at [943, 408] on input "checkbox" at bounding box center [957, 405] width 39 height 21
checkbox input "true"
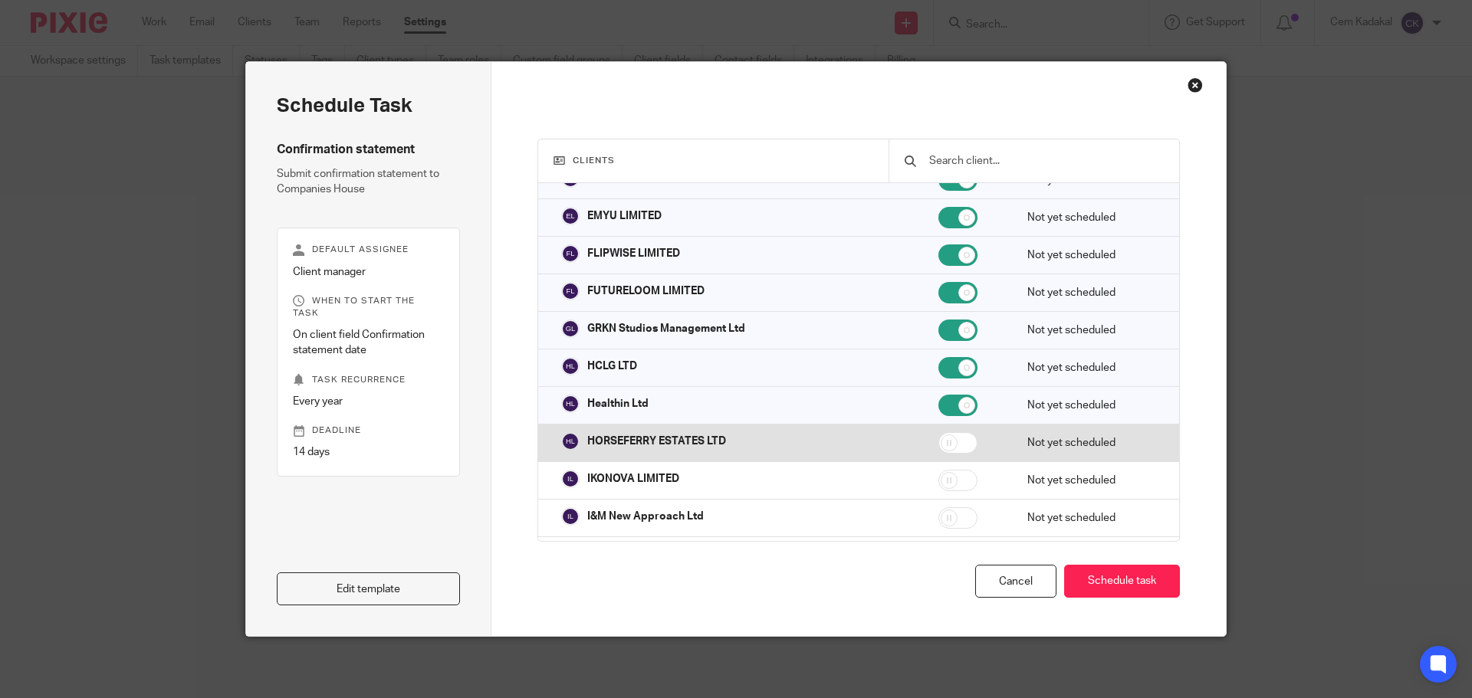
drag, startPoint x: 934, startPoint y: 434, endPoint x: 942, endPoint y: 445, distance: 13.8
click at [938, 437] on input "checkbox" at bounding box center [957, 442] width 39 height 21
checkbox input "true"
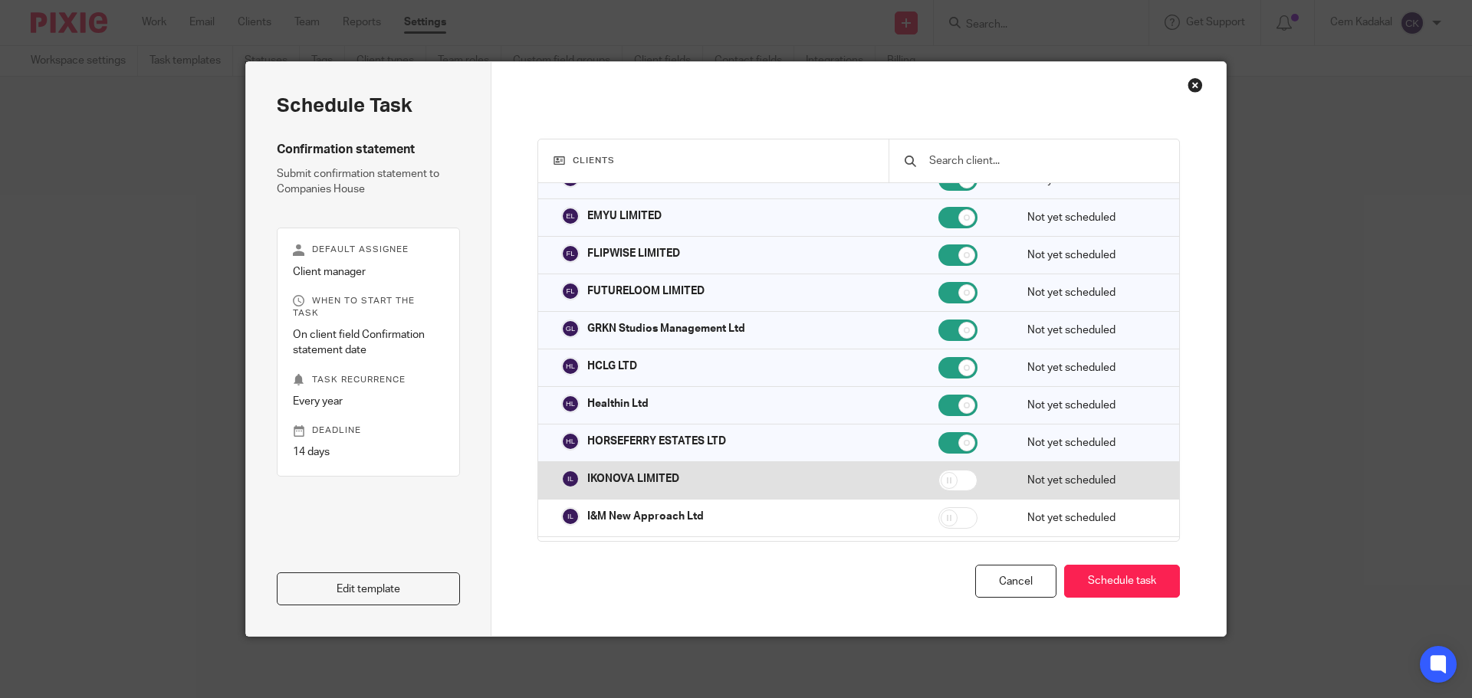
click at [943, 478] on input "checkbox" at bounding box center [957, 480] width 39 height 21
checkbox input "true"
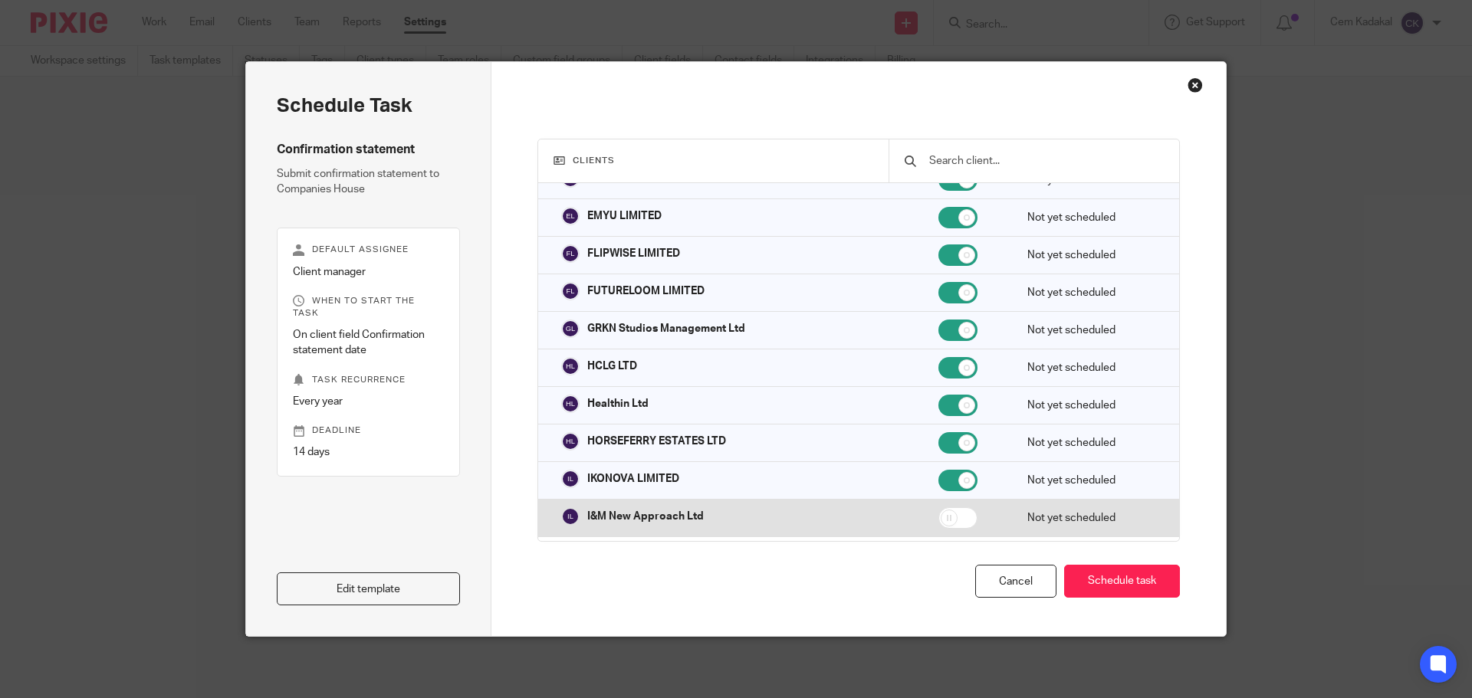
click at [943, 517] on input "checkbox" at bounding box center [957, 517] width 39 height 21
checkbox input "true"
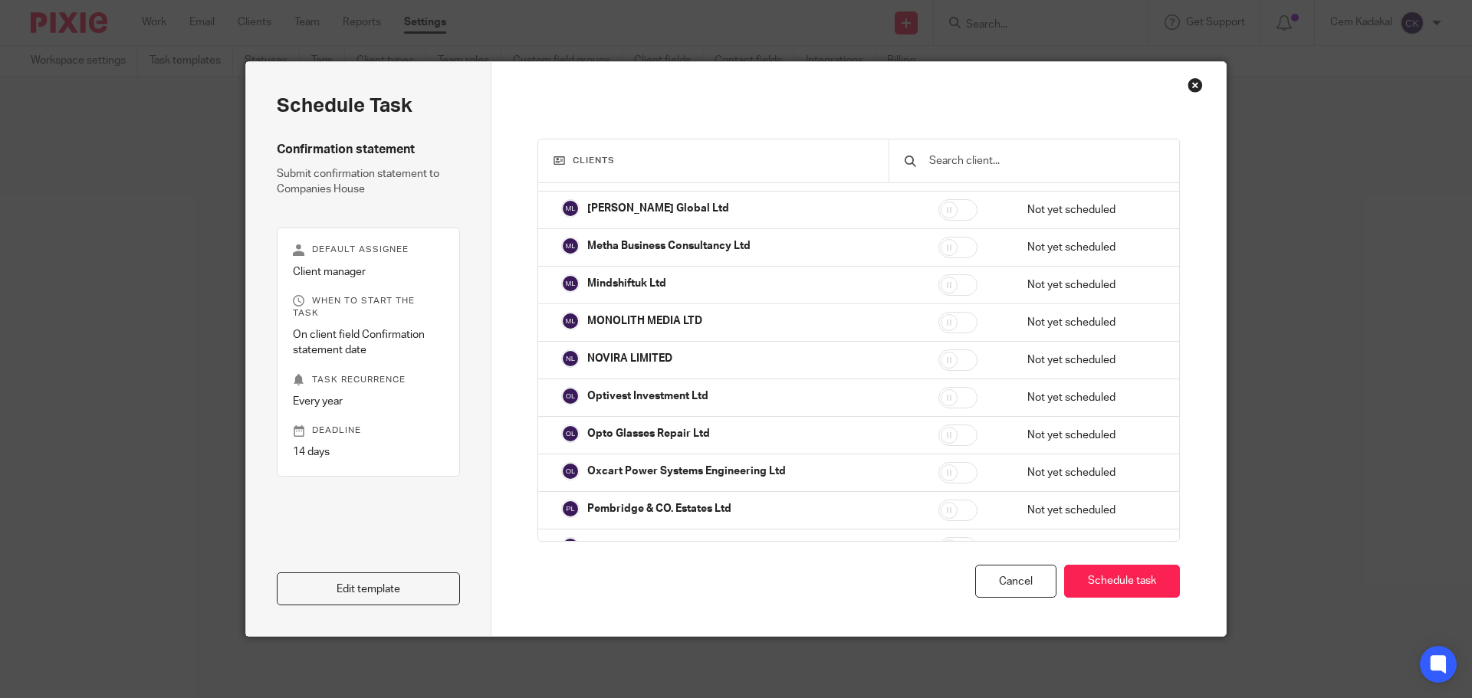
scroll to position [34141, 0]
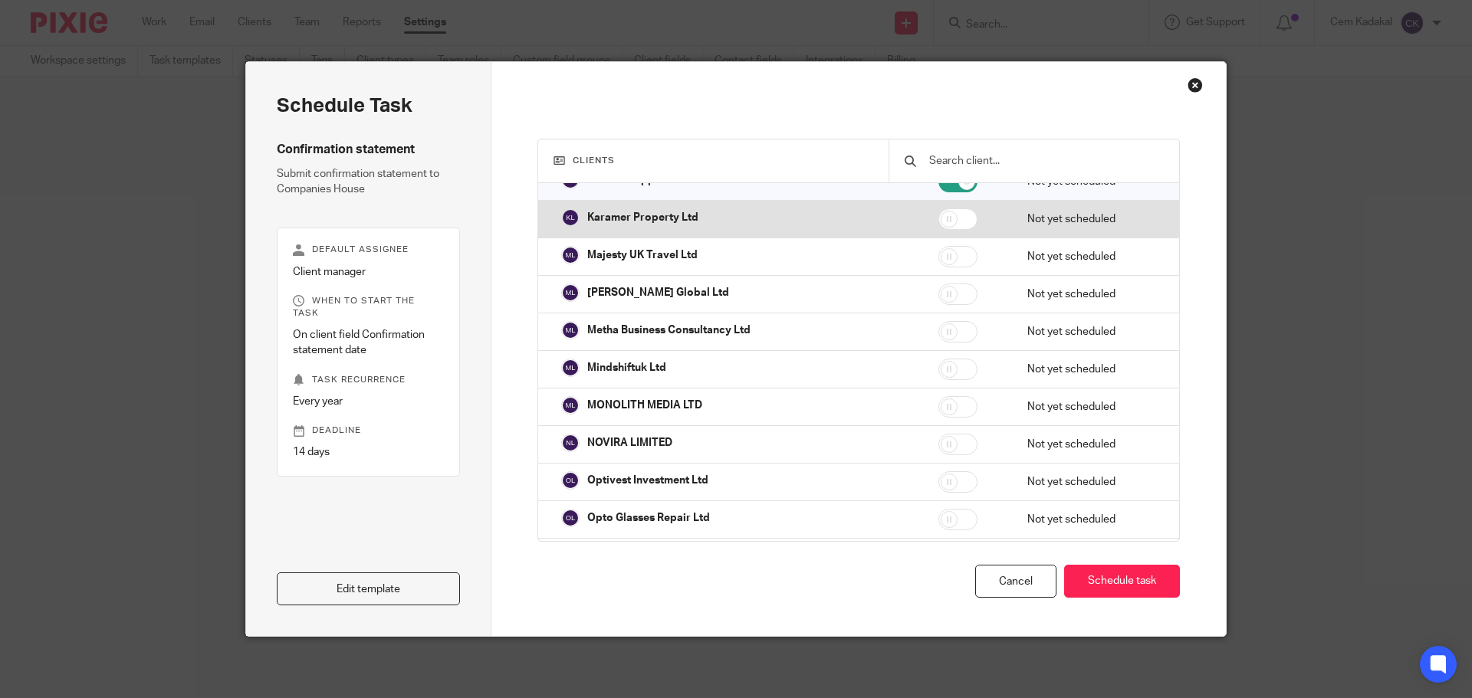
click at [938, 221] on input "checkbox" at bounding box center [957, 218] width 39 height 21
checkbox input "true"
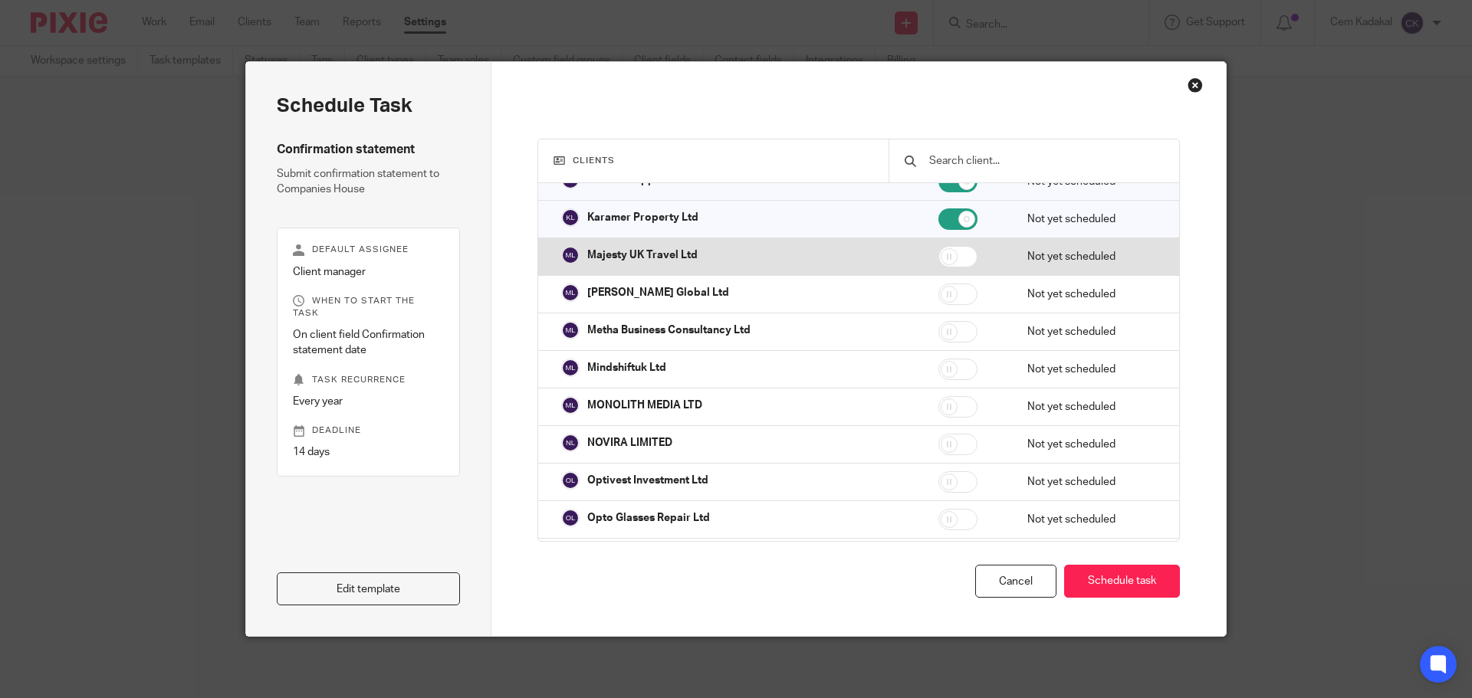
click at [940, 253] on input "checkbox" at bounding box center [957, 256] width 39 height 21
checkbox input "true"
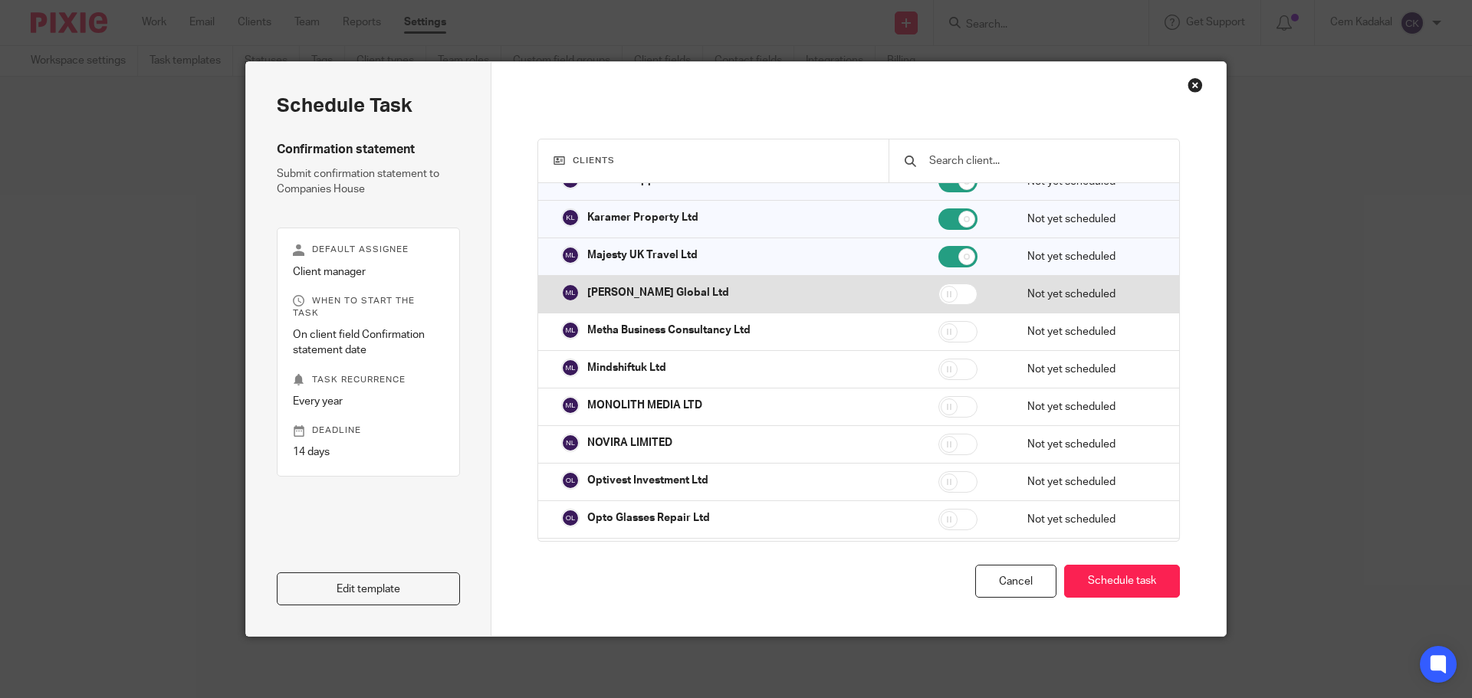
click at [947, 298] on input "checkbox" at bounding box center [957, 294] width 39 height 21
checkbox input "true"
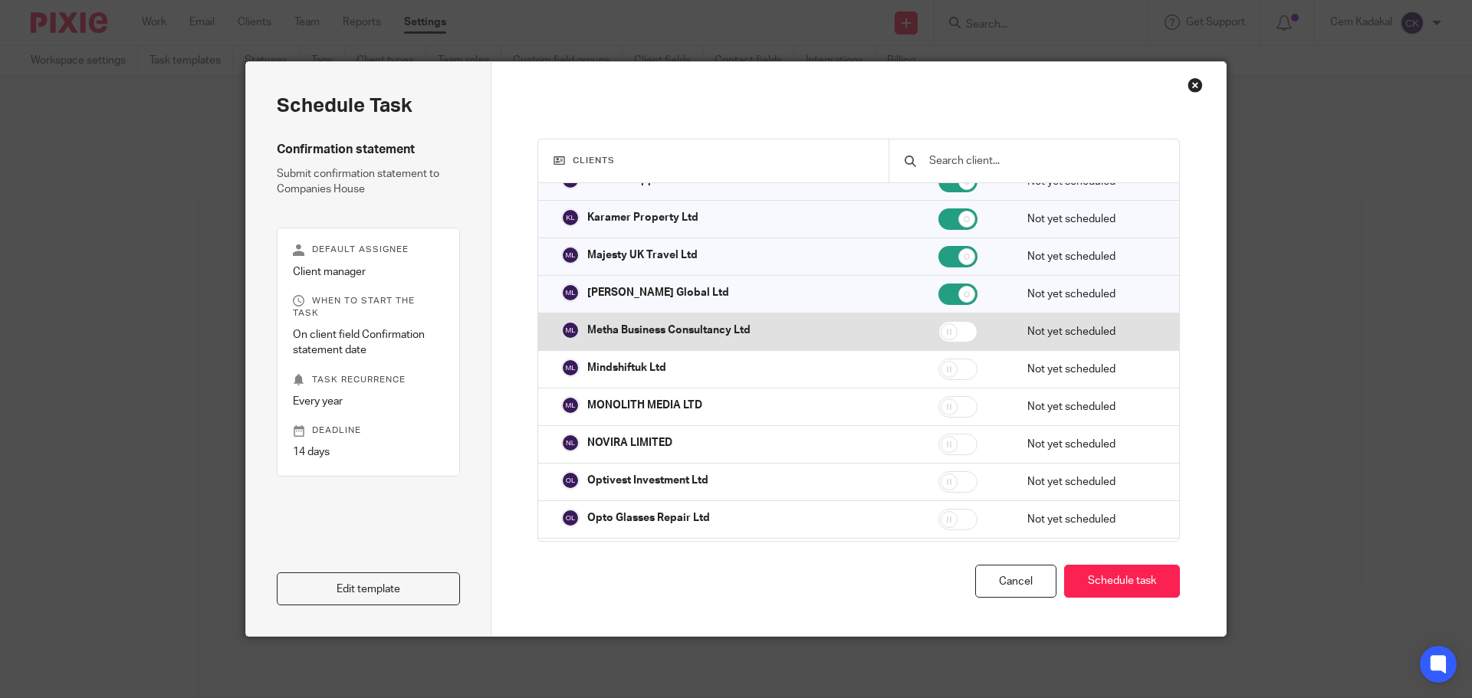
click at [945, 330] on input "checkbox" at bounding box center [957, 331] width 39 height 21
checkbox input "true"
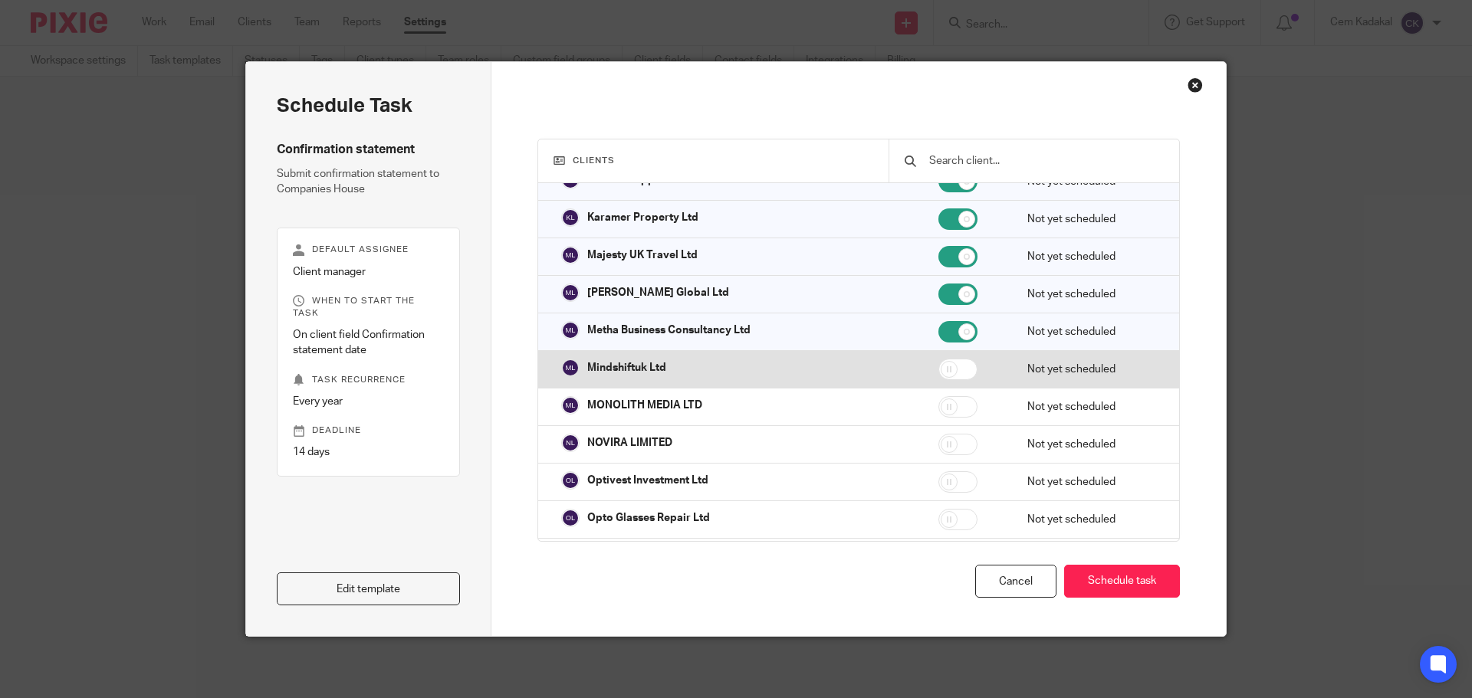
drag, startPoint x: 945, startPoint y: 367, endPoint x: 945, endPoint y: 378, distance: 10.7
click at [945, 369] on input "checkbox" at bounding box center [957, 369] width 39 height 21
checkbox input "true"
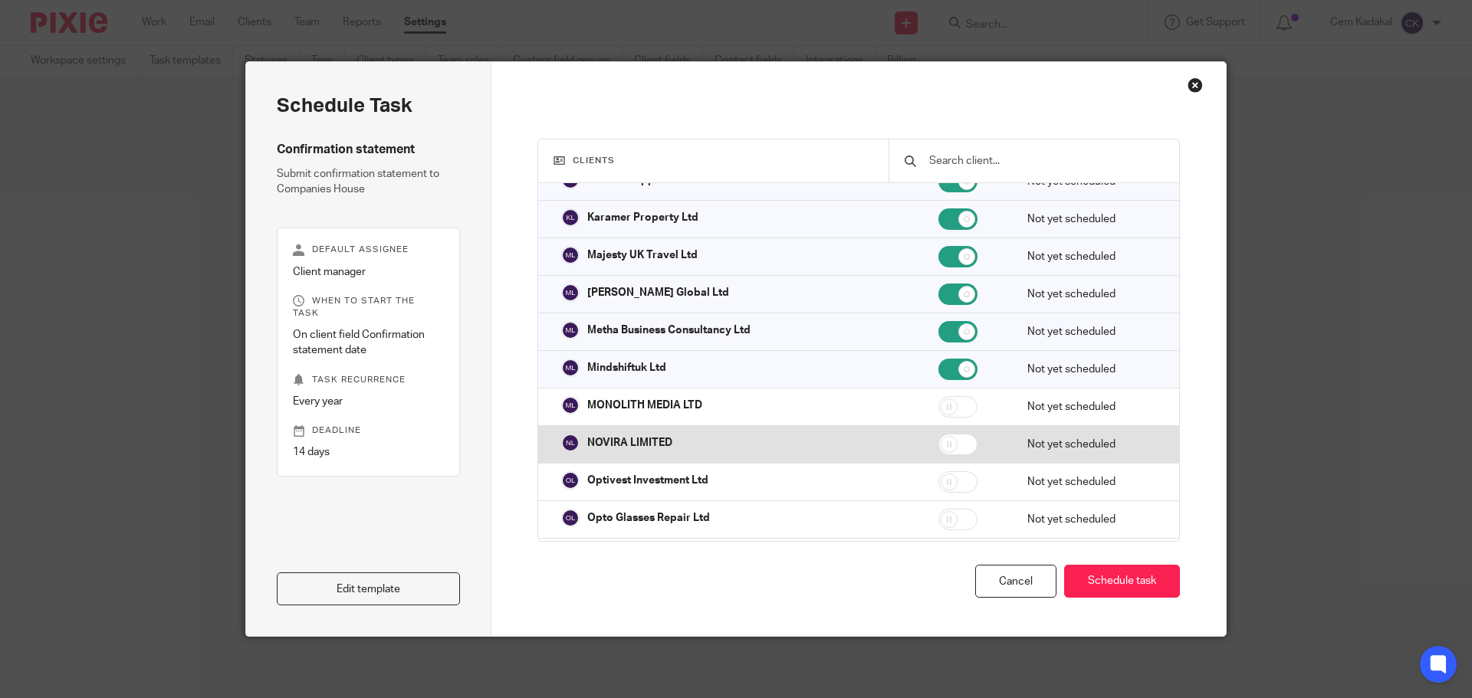
drag, startPoint x: 941, startPoint y: 409, endPoint x: 949, endPoint y: 435, distance: 27.2
click at [941, 411] on input "checkbox" at bounding box center [957, 406] width 39 height 21
checkbox input "true"
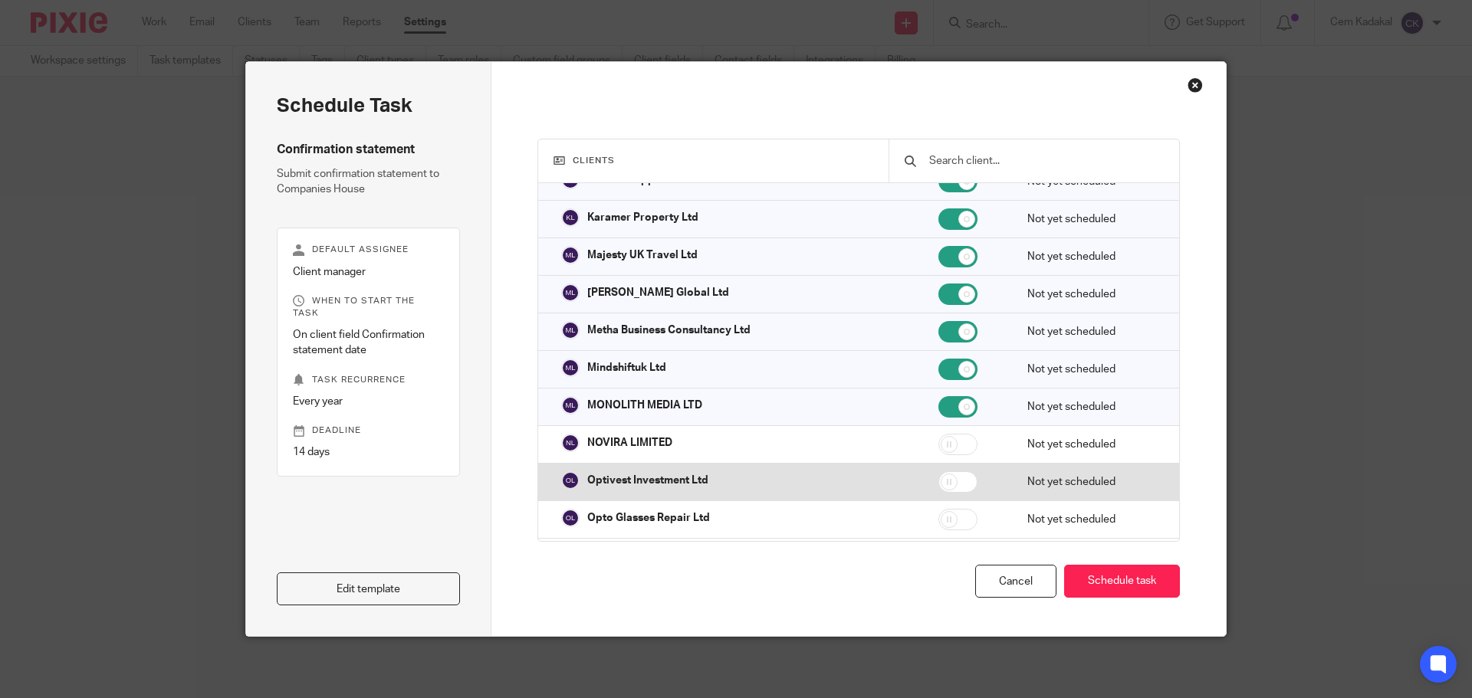
drag, startPoint x: 944, startPoint y: 445, endPoint x: 945, endPoint y: 464, distance: 19.9
click at [945, 448] on input "checkbox" at bounding box center [957, 444] width 39 height 21
checkbox input "true"
click at [943, 477] on input "checkbox" at bounding box center [957, 481] width 39 height 21
checkbox input "true"
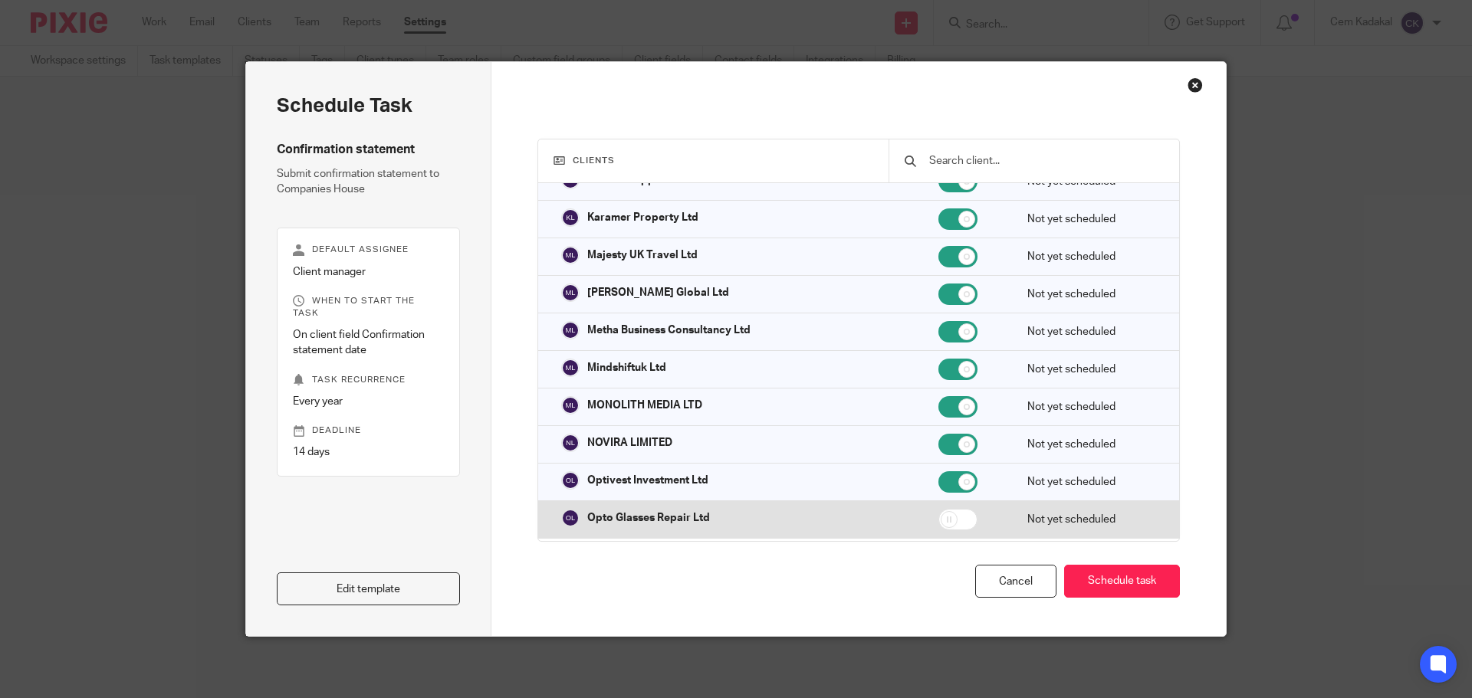
drag, startPoint x: 948, startPoint y: 518, endPoint x: 969, endPoint y: 516, distance: 20.8
click at [948, 519] on input "checkbox" at bounding box center [957, 519] width 39 height 21
checkbox input "true"
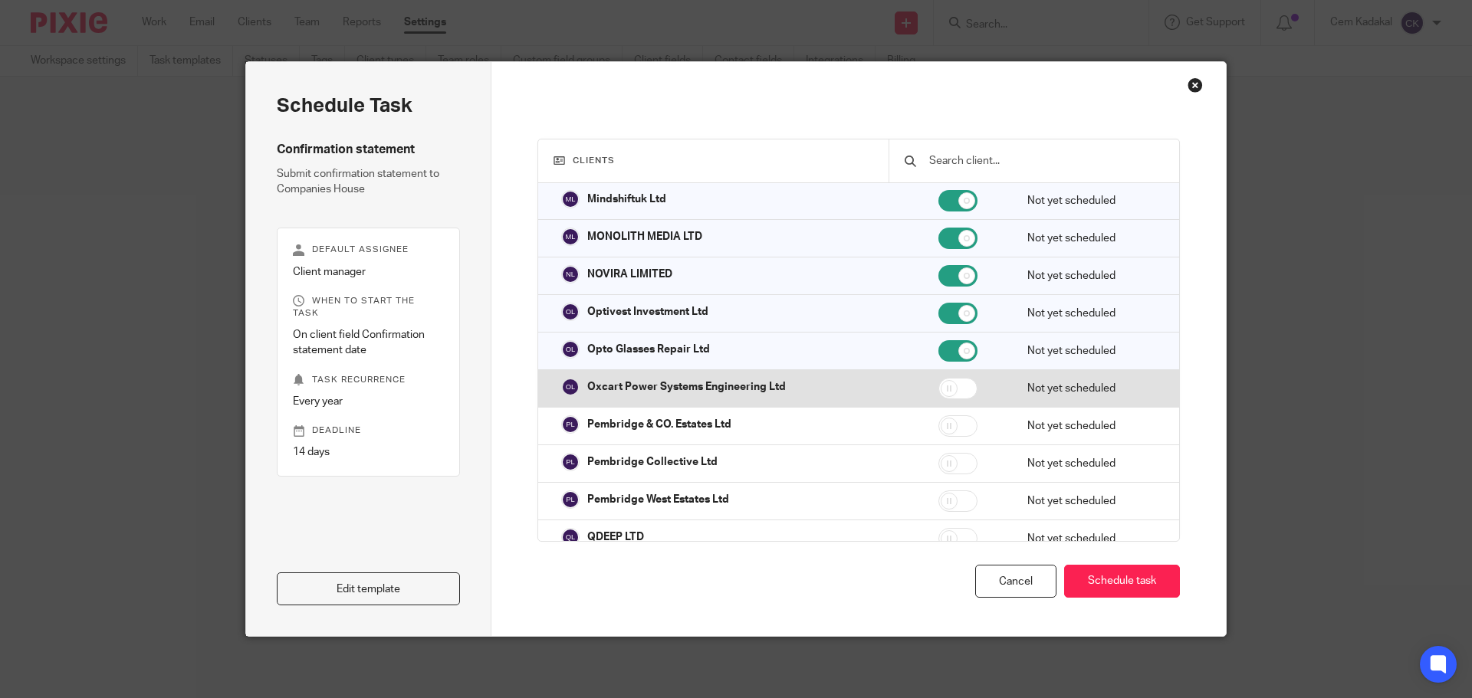
scroll to position [34226, 0]
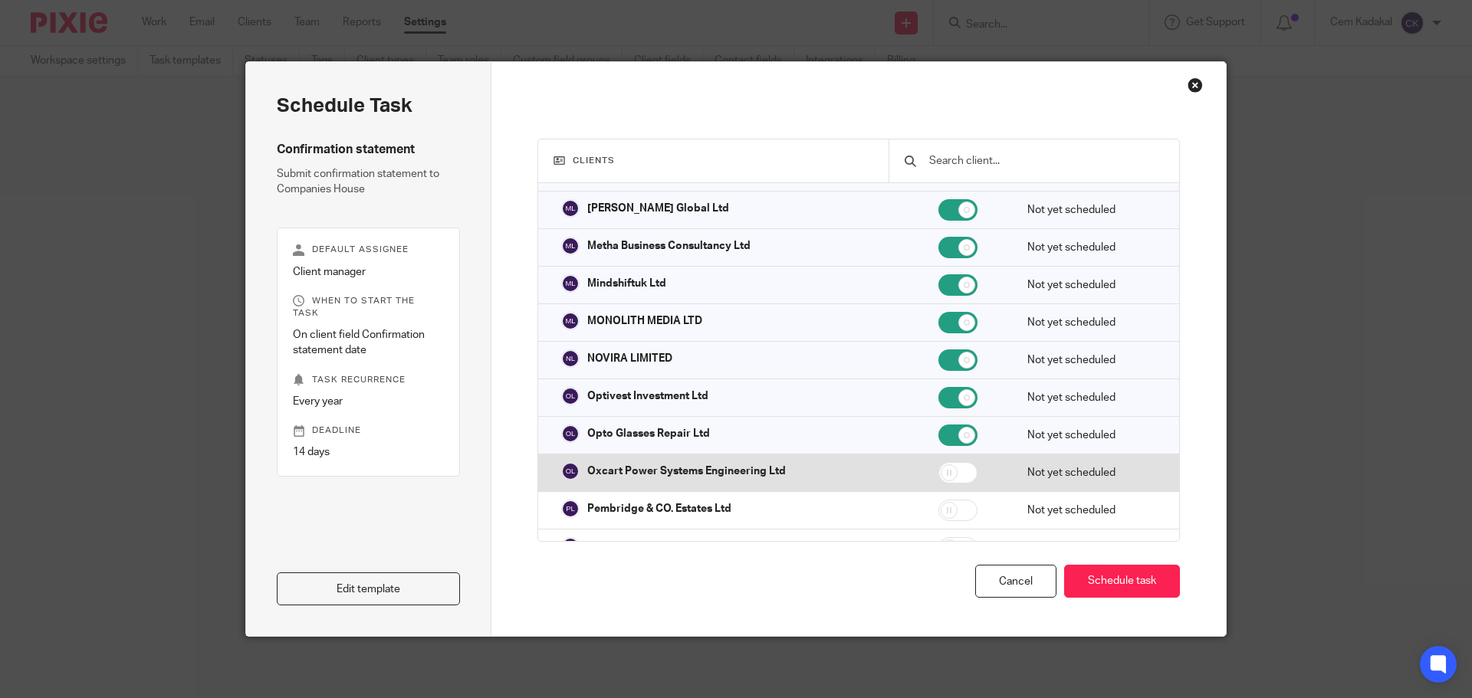
click at [950, 476] on input "checkbox" at bounding box center [957, 472] width 39 height 21
checkbox input "true"
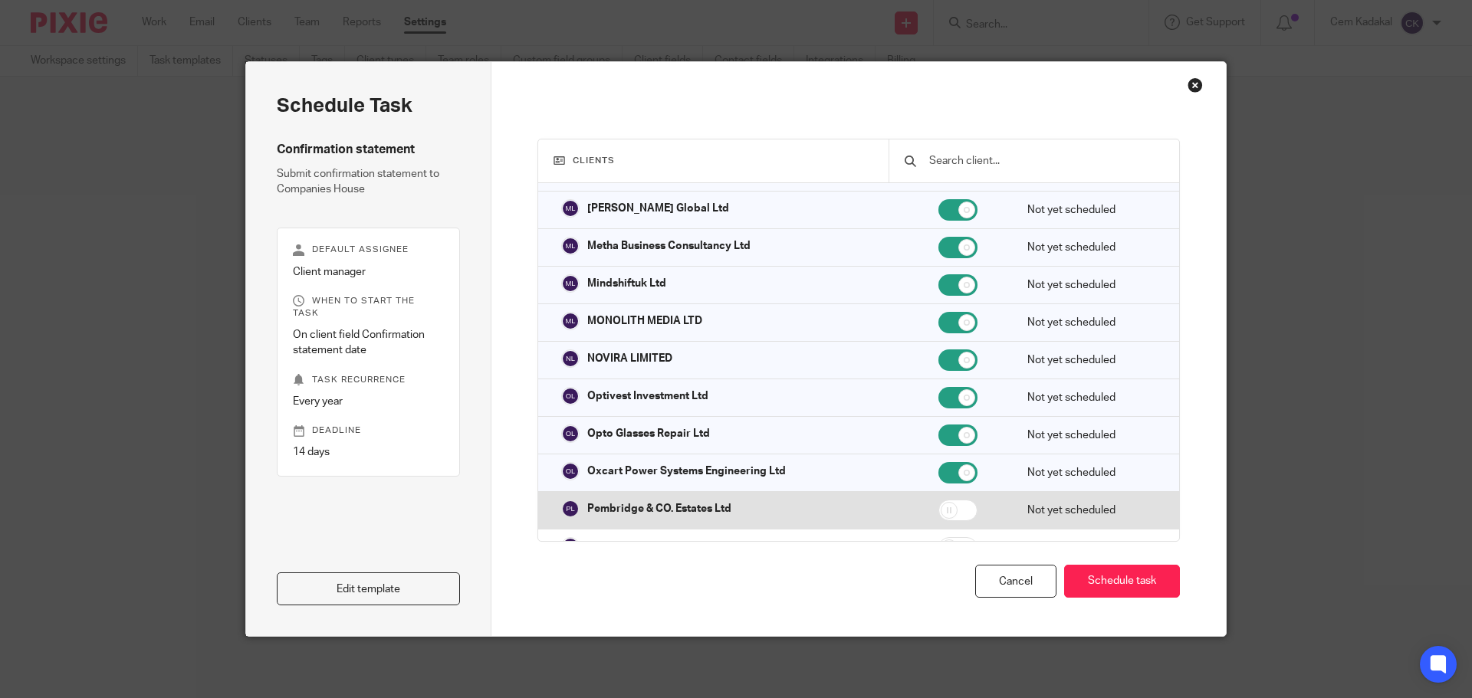
click at [948, 510] on input "checkbox" at bounding box center [957, 510] width 39 height 21
checkbox input "true"
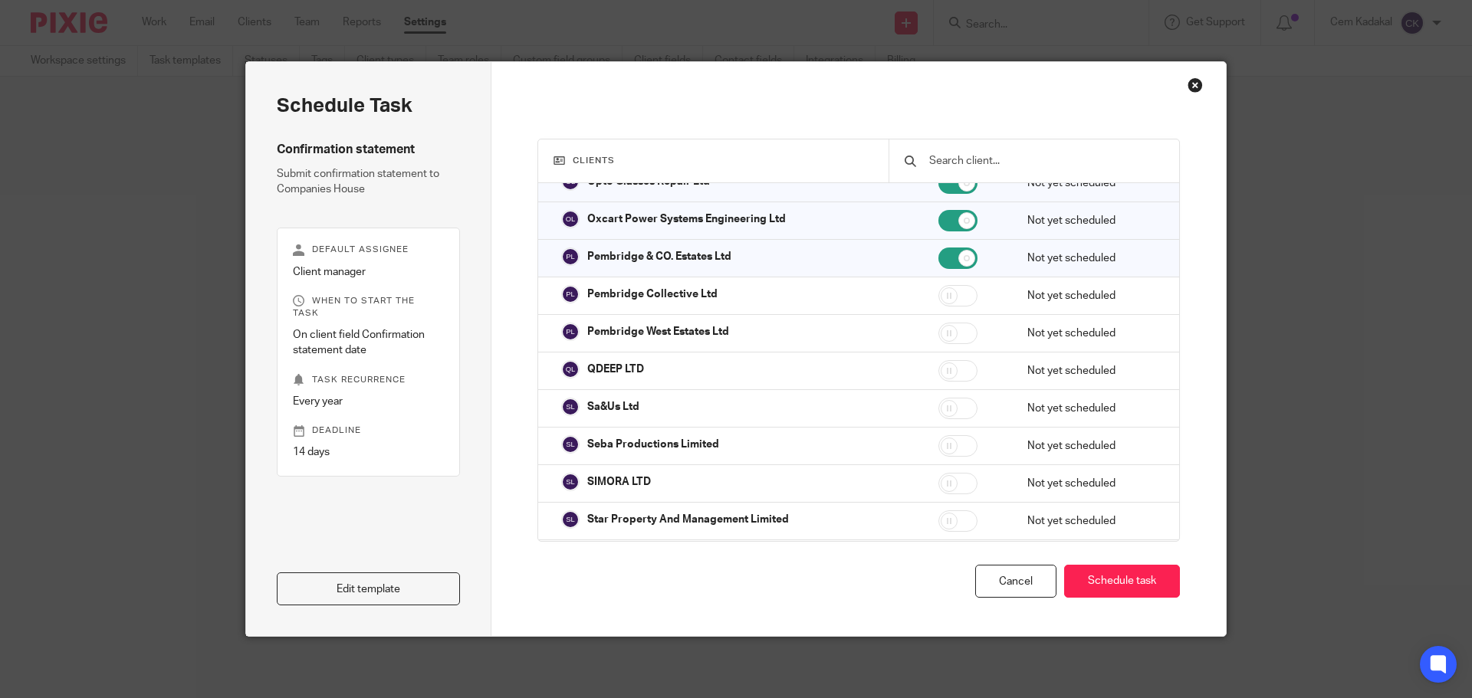
scroll to position [34562, 0]
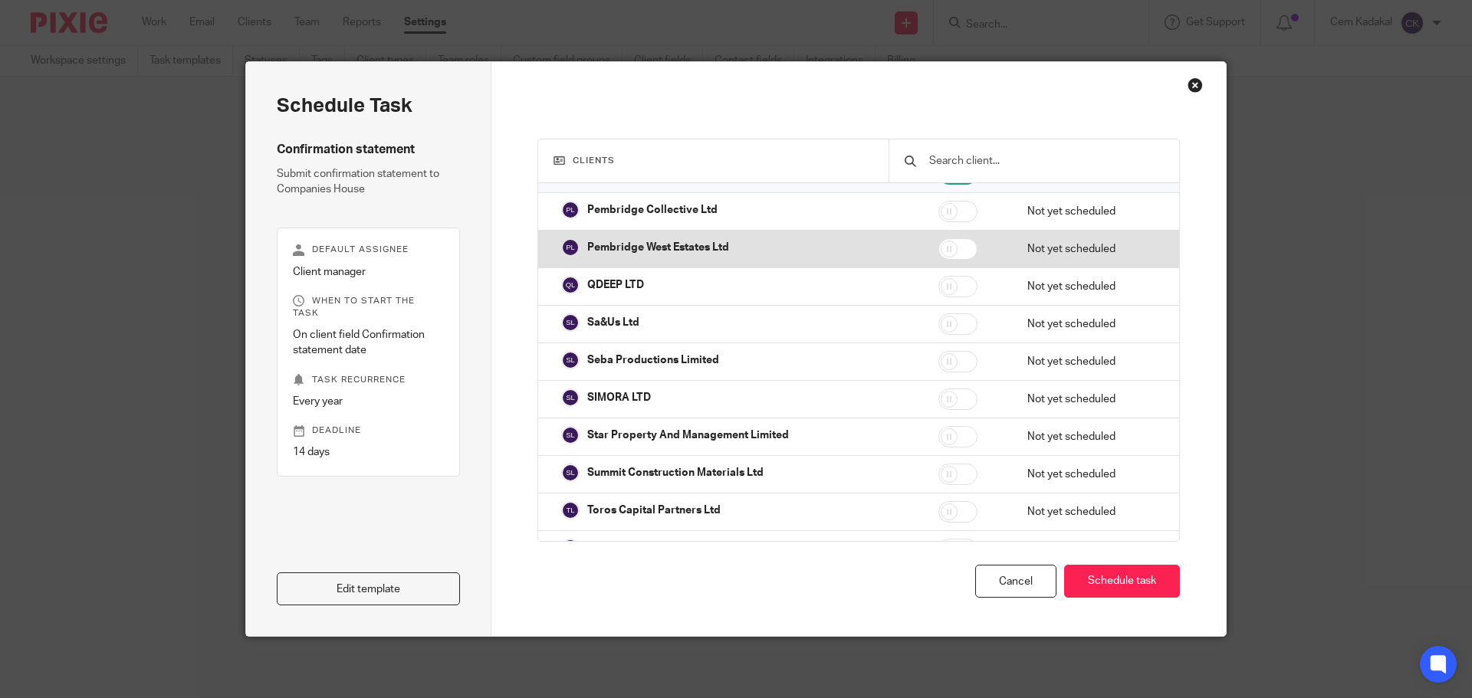
drag, startPoint x: 943, startPoint y: 208, endPoint x: 943, endPoint y: 239, distance: 30.7
click at [943, 212] on input "checkbox" at bounding box center [957, 211] width 39 height 21
checkbox input "true"
click at [942, 246] on input "checkbox" at bounding box center [957, 248] width 39 height 21
checkbox input "true"
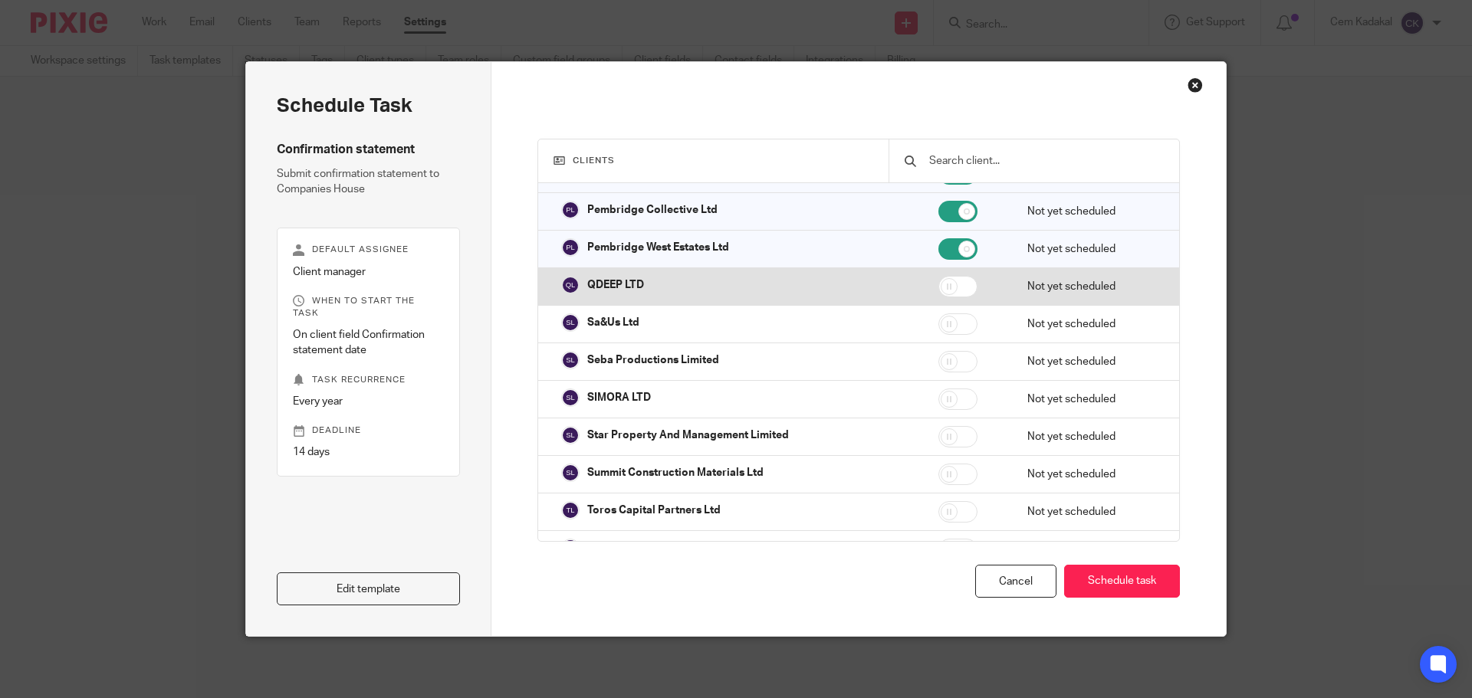
drag, startPoint x: 942, startPoint y: 287, endPoint x: 946, endPoint y: 304, distance: 17.3
click at [942, 288] on input "checkbox" at bounding box center [957, 286] width 39 height 21
checkbox input "true"
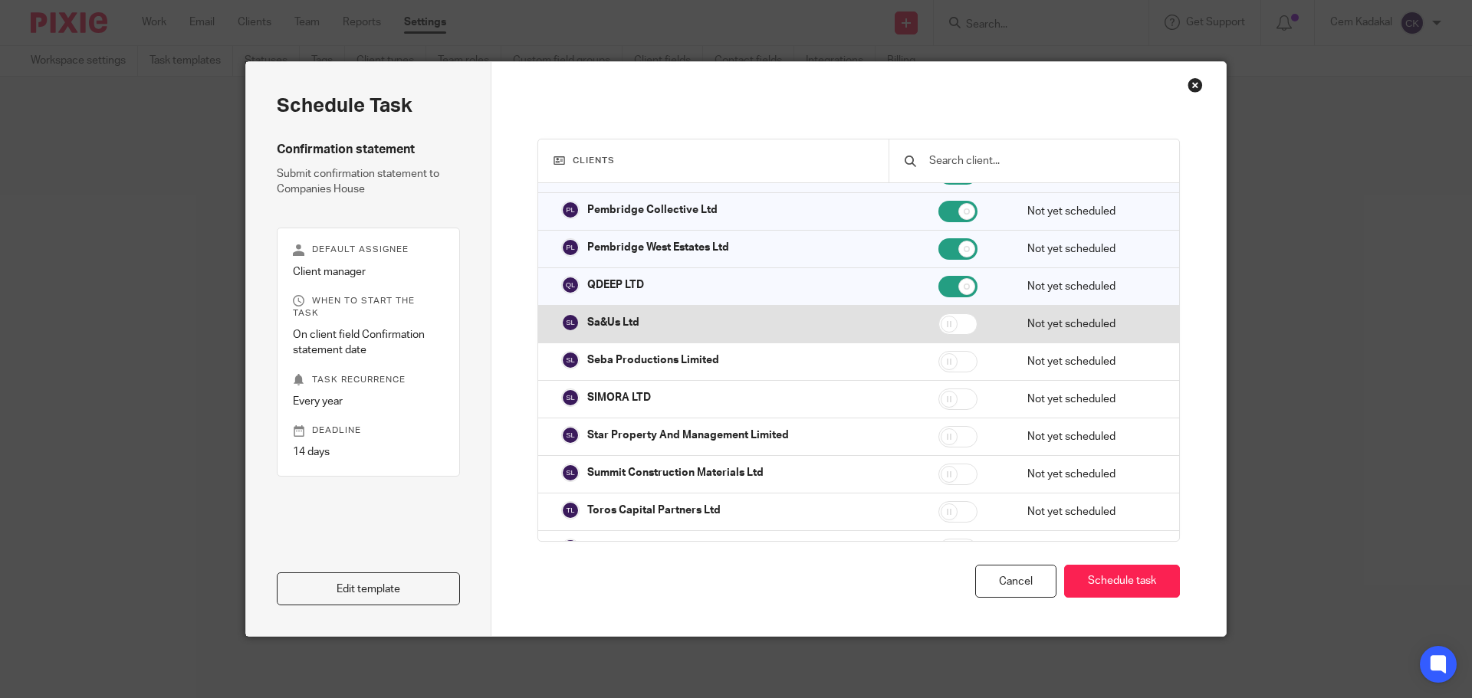
click at [943, 326] on input "checkbox" at bounding box center [957, 323] width 39 height 21
checkbox input "true"
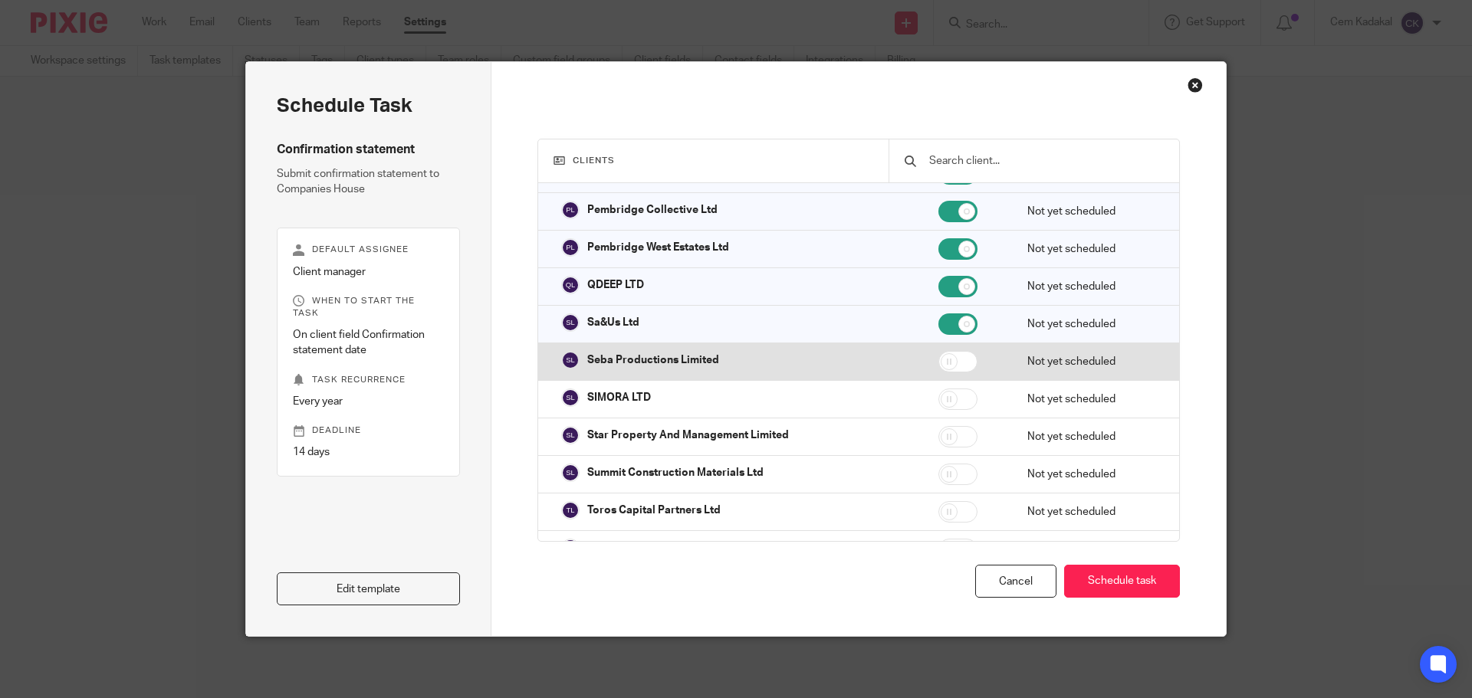
click at [943, 360] on input "checkbox" at bounding box center [957, 361] width 39 height 21
checkbox input "true"
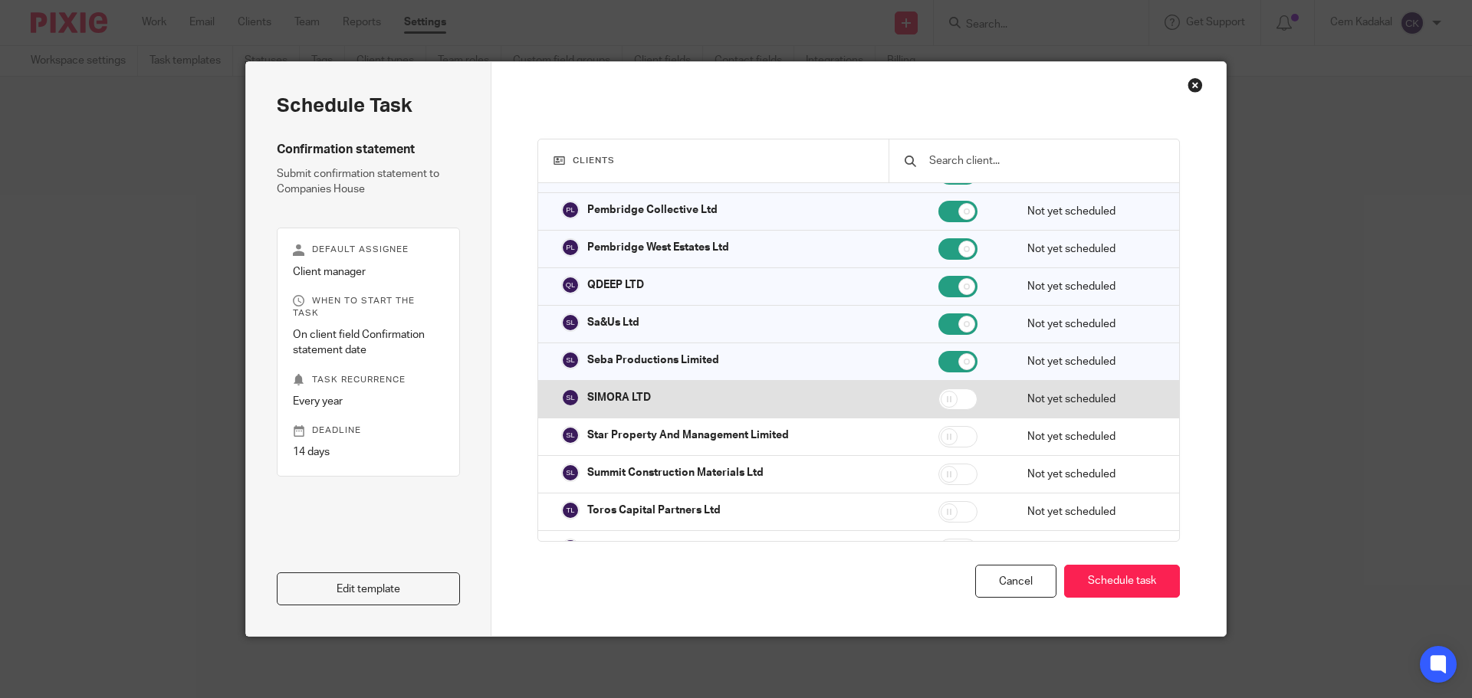
drag, startPoint x: 942, startPoint y: 401, endPoint x: 943, endPoint y: 417, distance: 16.2
click at [942, 402] on input "checkbox" at bounding box center [957, 399] width 39 height 21
checkbox input "true"
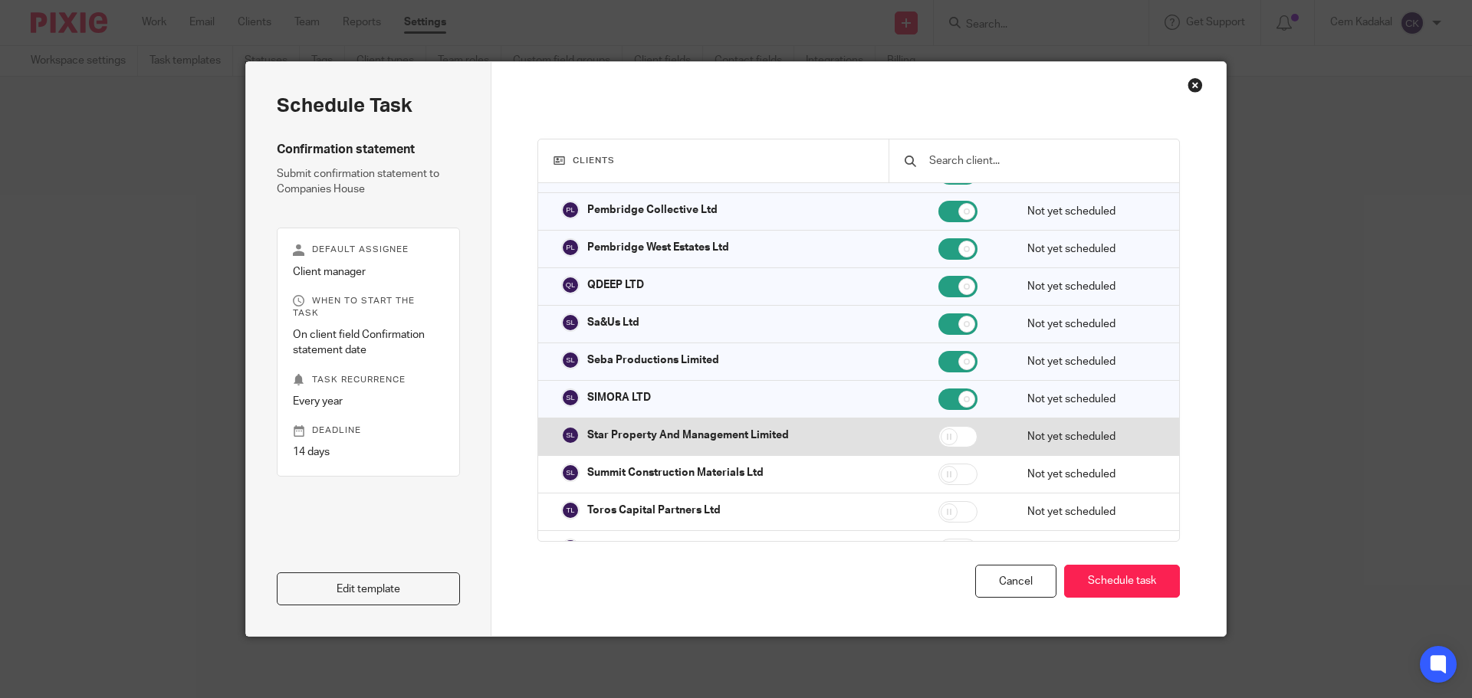
drag, startPoint x: 943, startPoint y: 428, endPoint x: 944, endPoint y: 454, distance: 26.1
click at [943, 430] on input "checkbox" at bounding box center [957, 436] width 39 height 21
checkbox input "true"
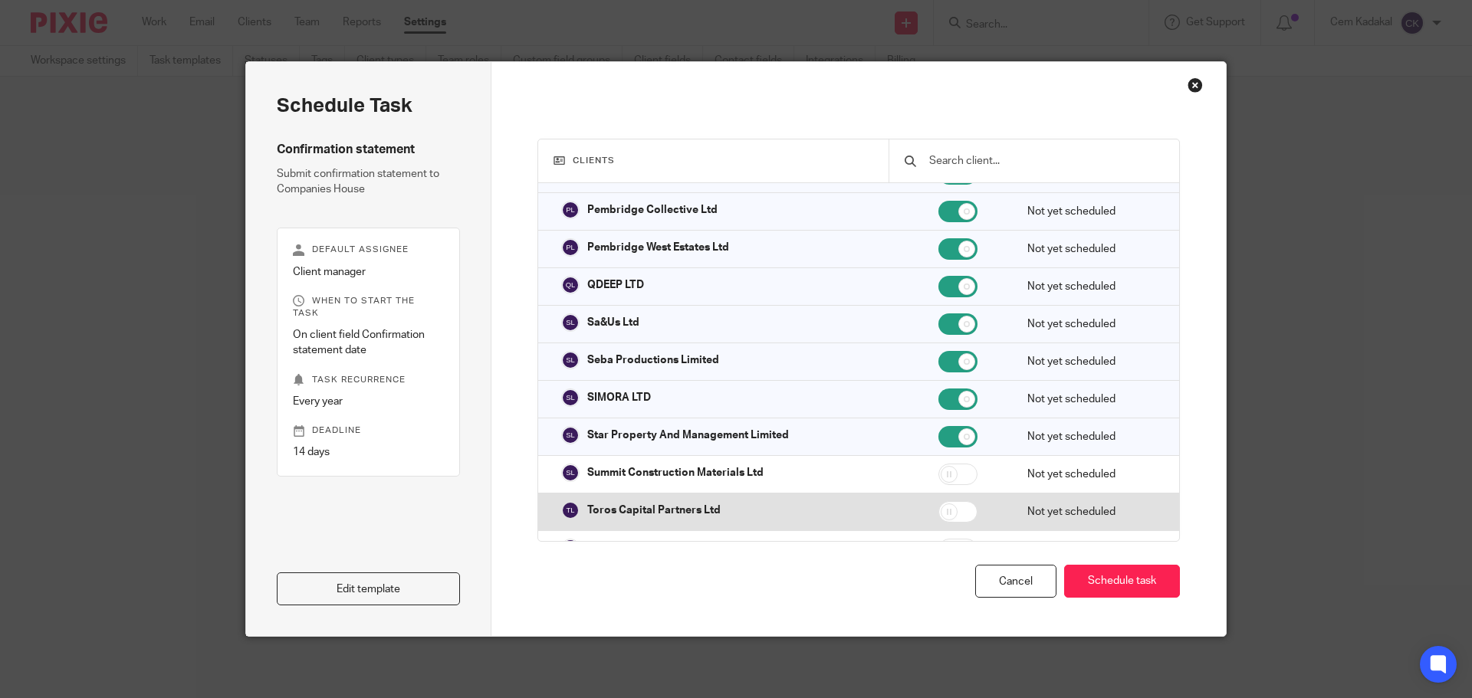
drag, startPoint x: 943, startPoint y: 473, endPoint x: 947, endPoint y: 496, distance: 23.2
click at [943, 474] on input "checkbox" at bounding box center [957, 474] width 39 height 21
checkbox input "true"
drag, startPoint x: 947, startPoint y: 500, endPoint x: 978, endPoint y: 502, distance: 31.5
click at [947, 501] on input "checkbox" at bounding box center [957, 511] width 39 height 21
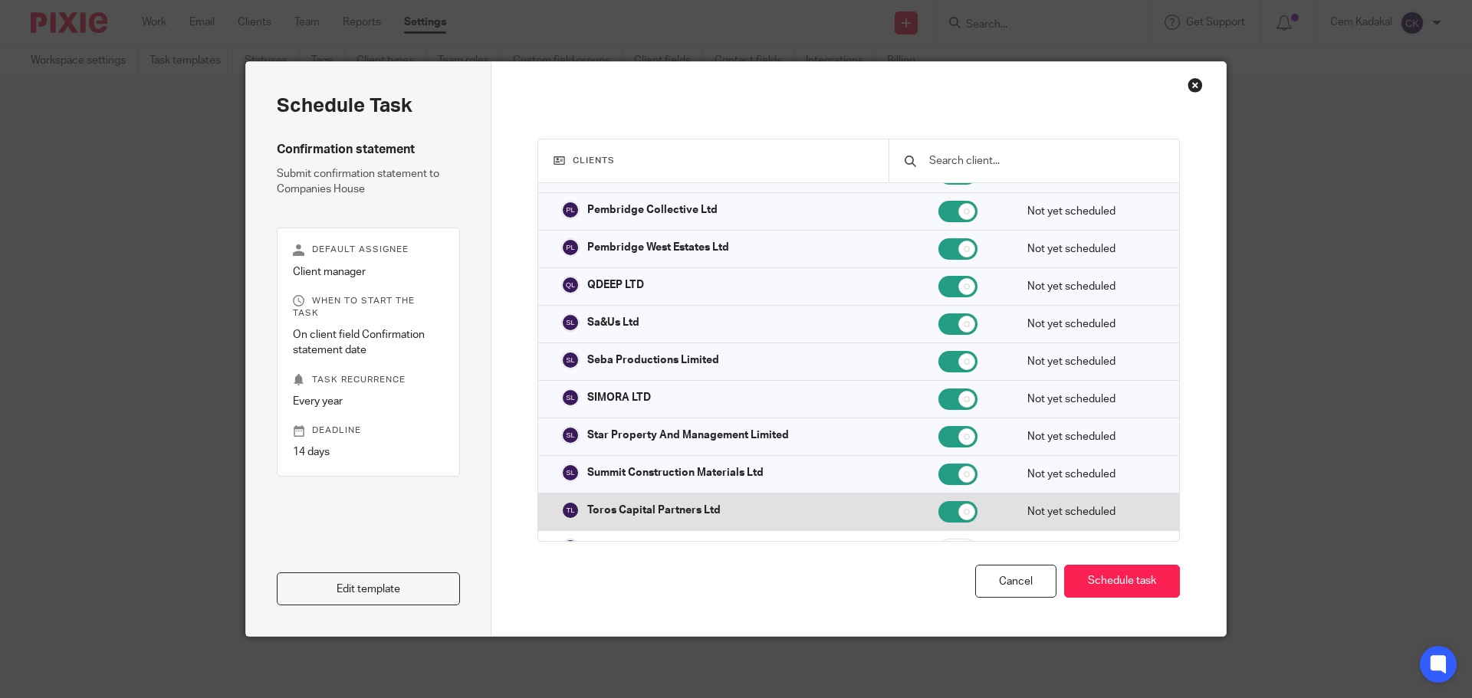
checkbox input "true"
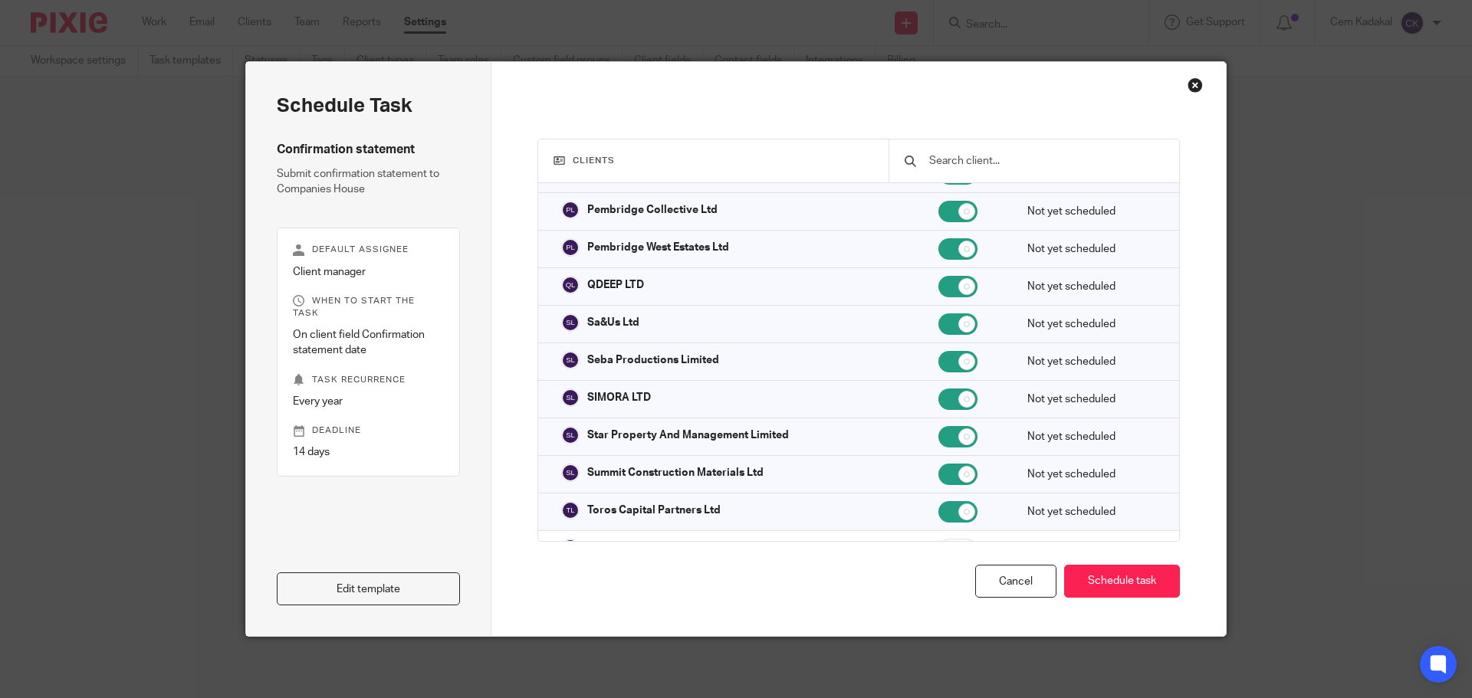
scroll to position [34730, 0]
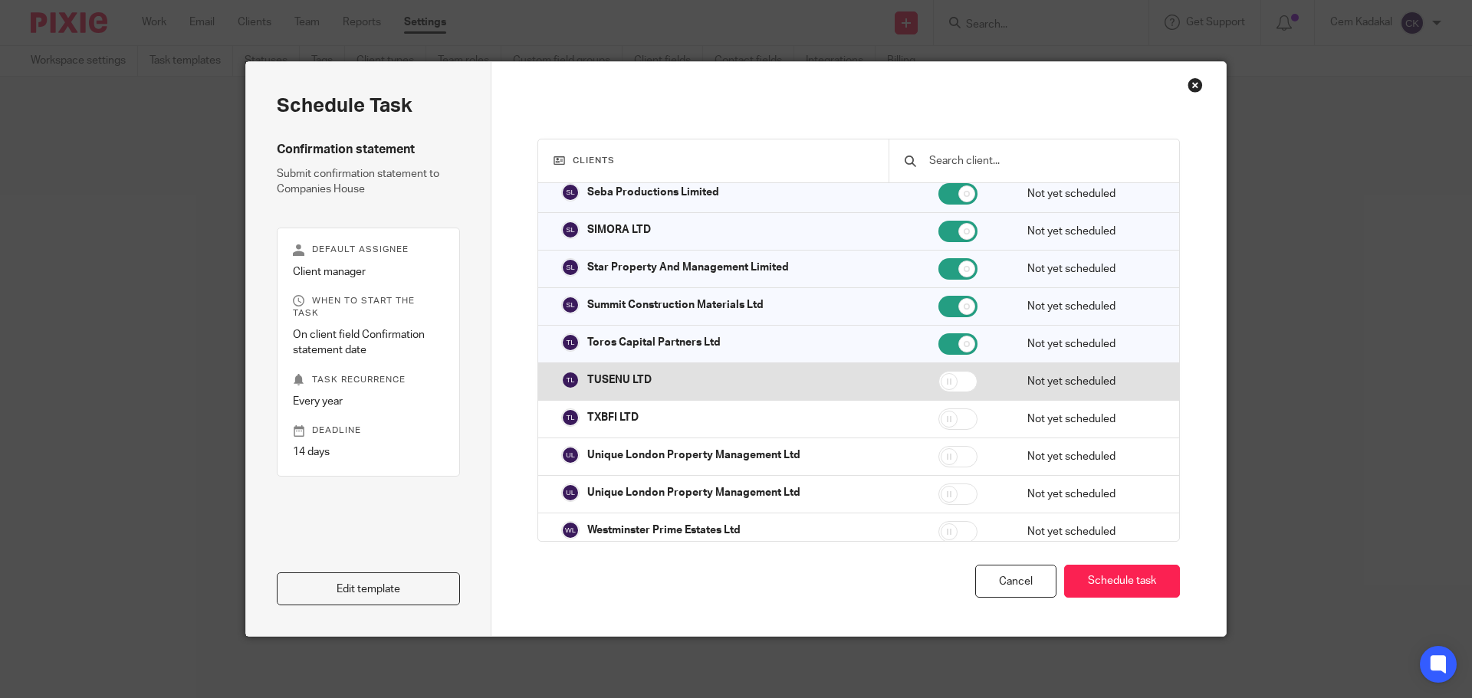
click at [947, 381] on input "checkbox" at bounding box center [957, 381] width 39 height 21
checkbox input "true"
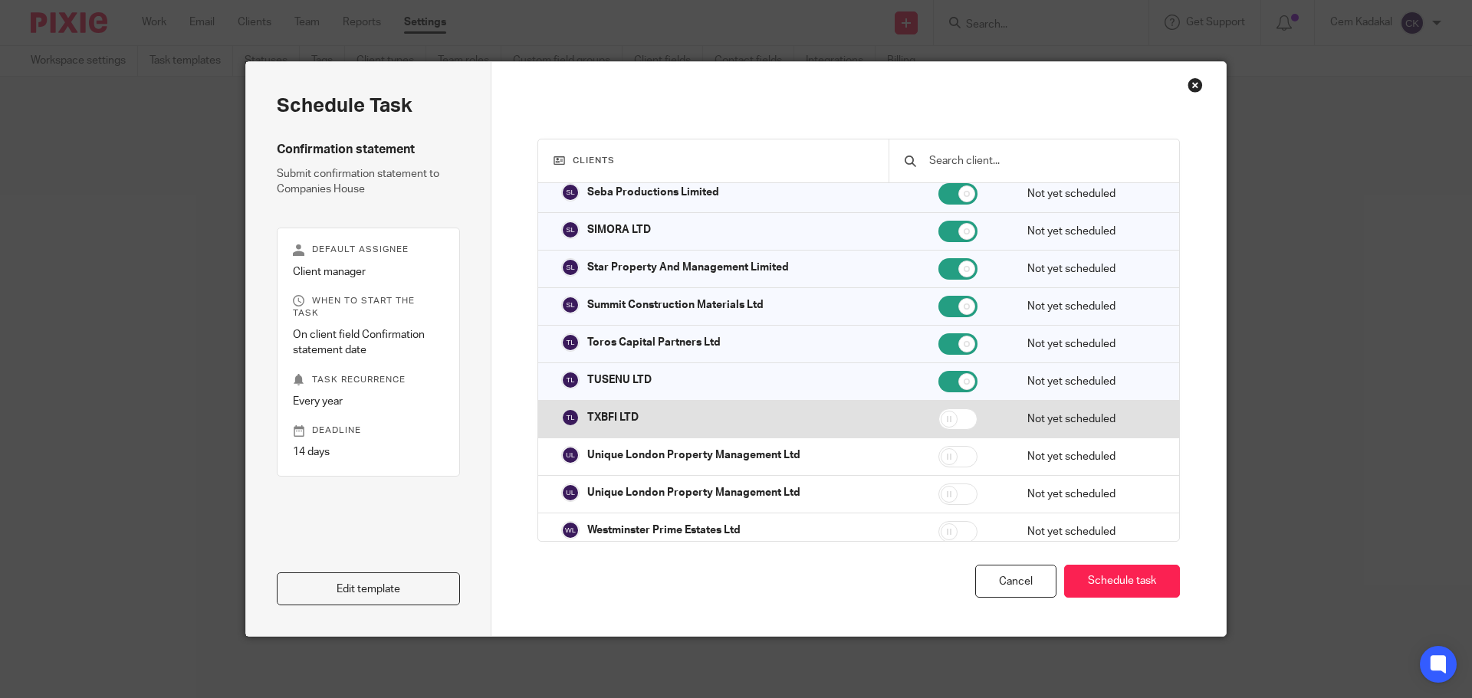
click at [939, 425] on input "checkbox" at bounding box center [957, 419] width 39 height 21
checkbox input "true"
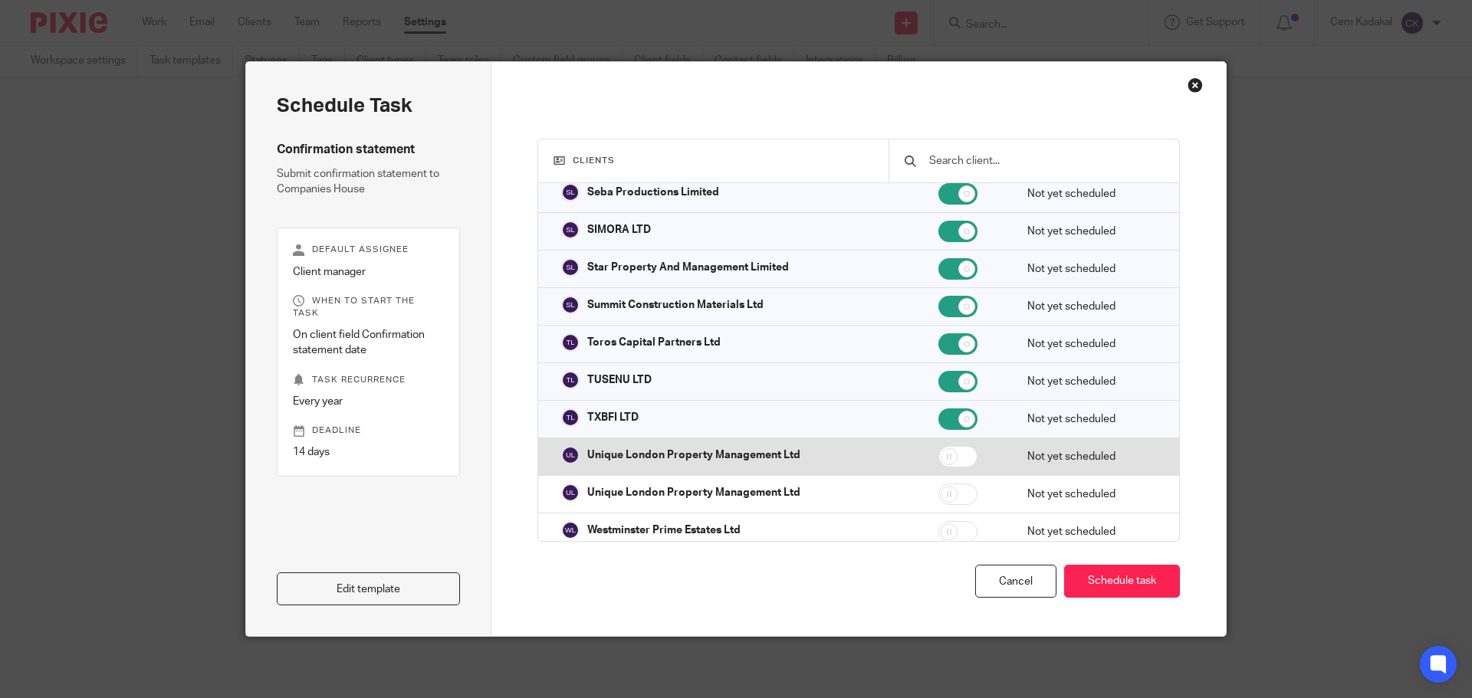
click at [942, 455] on input "checkbox" at bounding box center [957, 456] width 39 height 21
checkbox input "true"
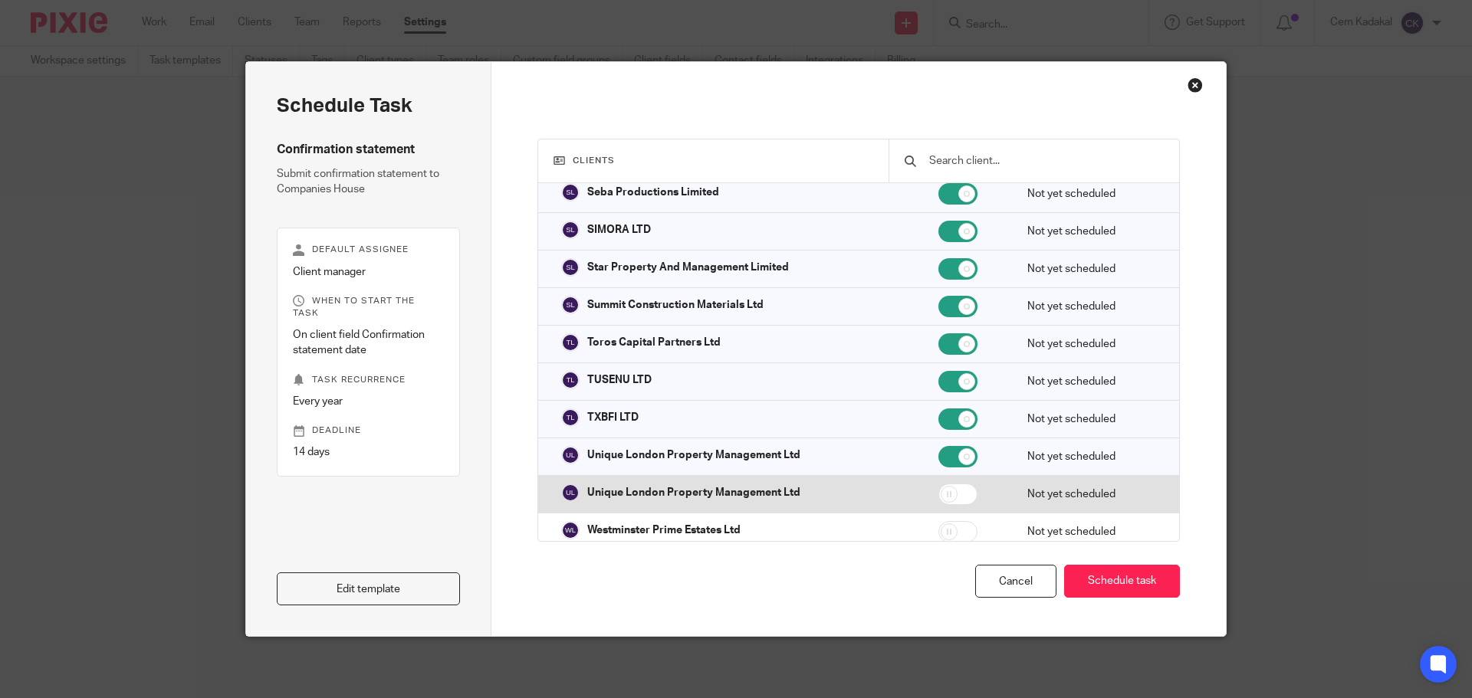
click at [944, 491] on input "checkbox" at bounding box center [957, 494] width 39 height 21
checkbox input "true"
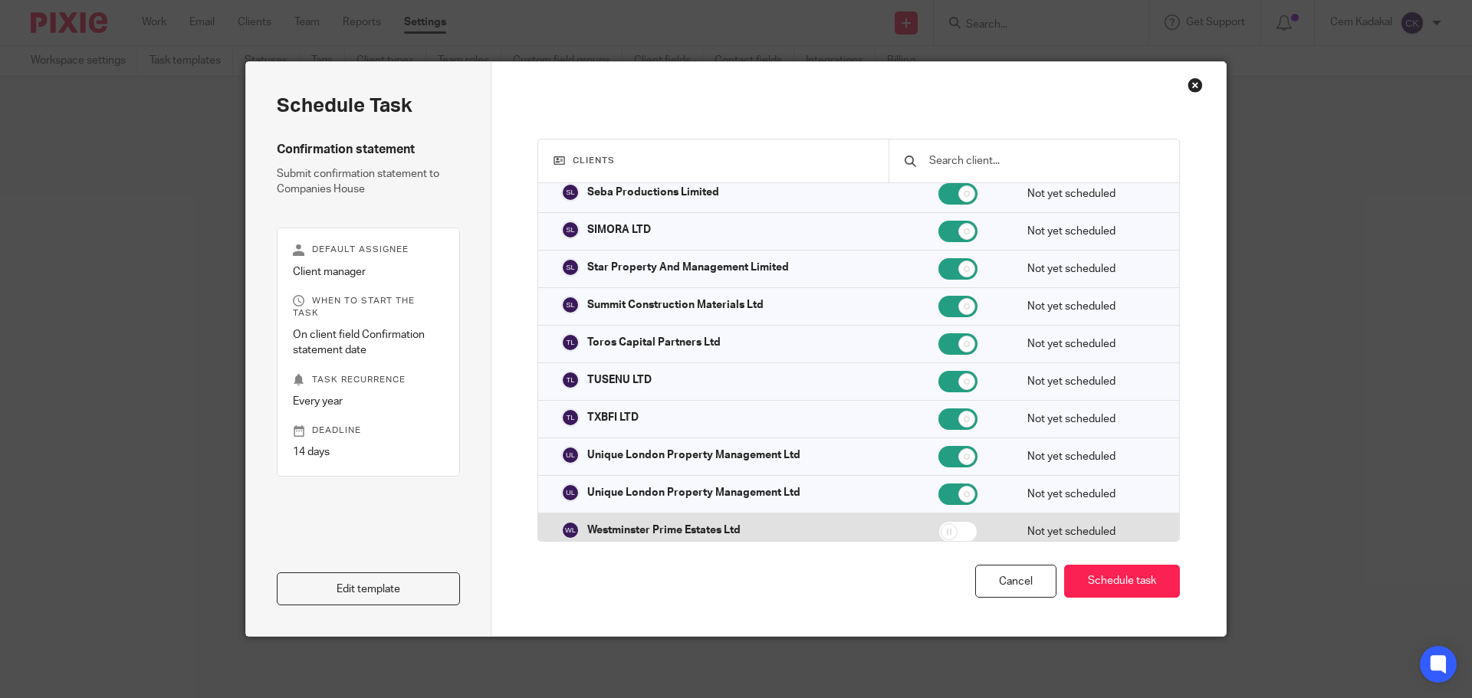
click at [943, 530] on input "checkbox" at bounding box center [957, 531] width 39 height 21
checkbox input "true"
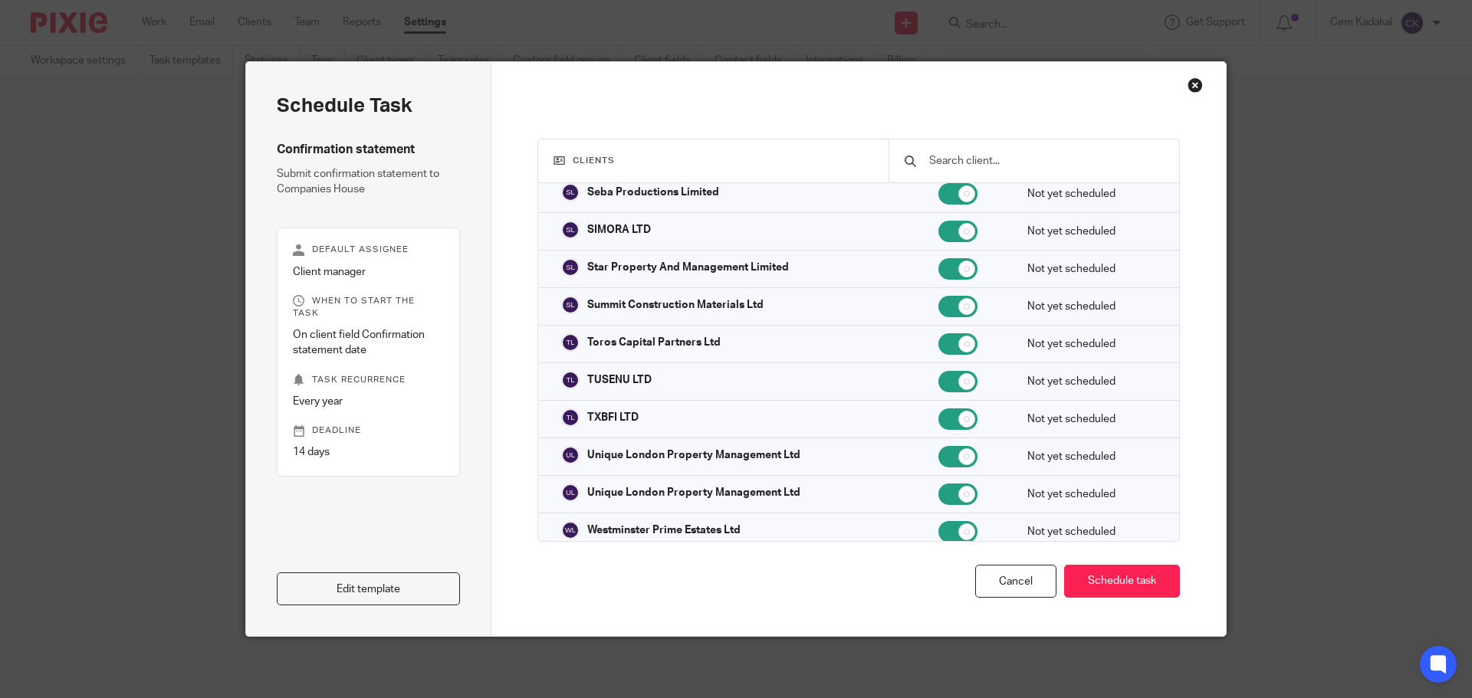
scroll to position [34814, 0]
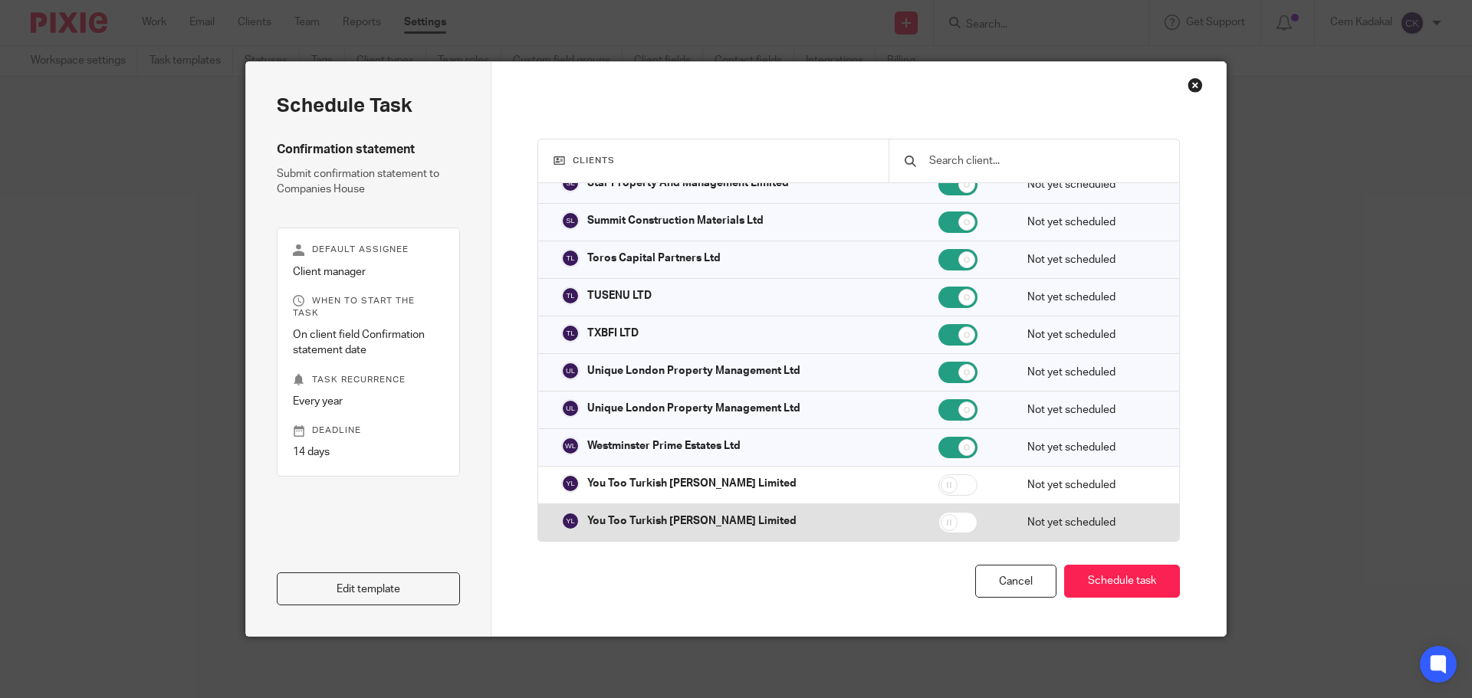
drag, startPoint x: 943, startPoint y: 481, endPoint x: 954, endPoint y: 510, distance: 31.0
click at [943, 483] on input "checkbox" at bounding box center [957, 484] width 39 height 21
checkbox input "true"
click at [943, 527] on input "checkbox" at bounding box center [957, 522] width 39 height 21
checkbox input "true"
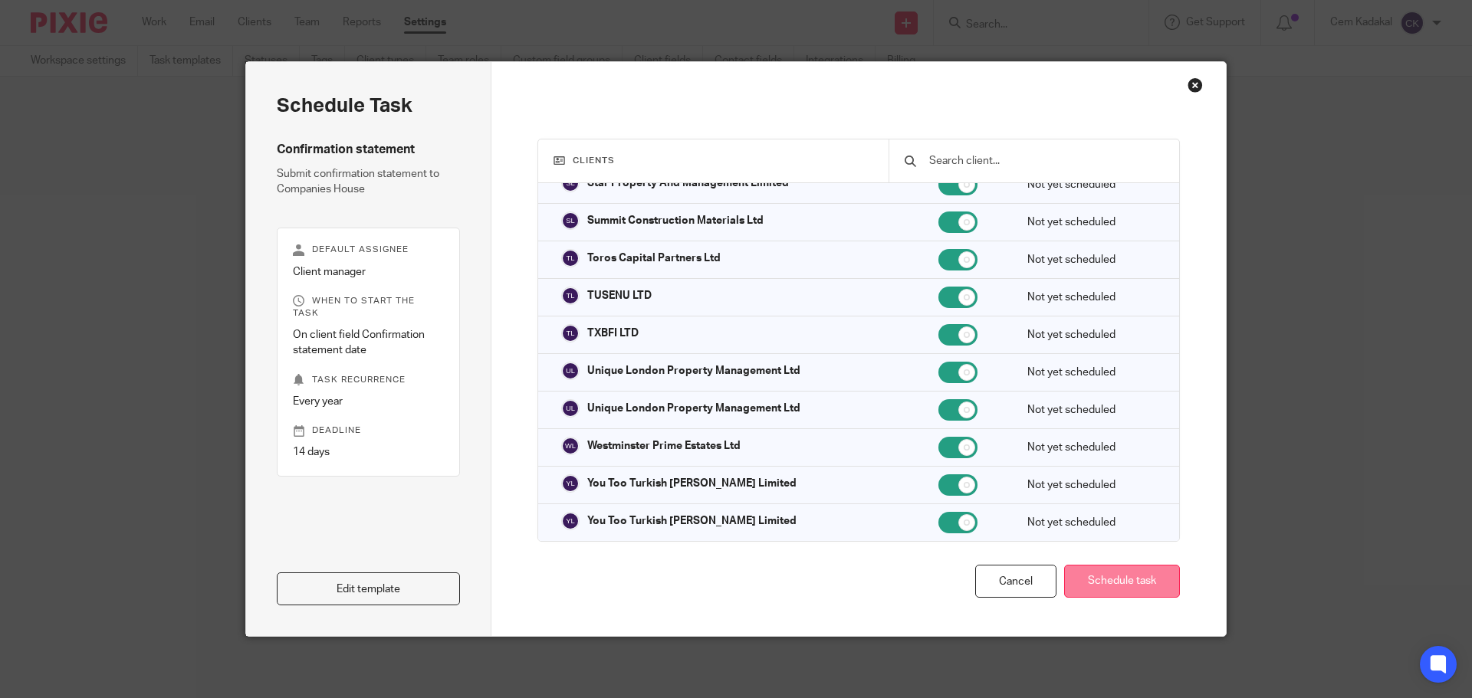
click at [1122, 582] on button "Schedule task" at bounding box center [1122, 581] width 116 height 33
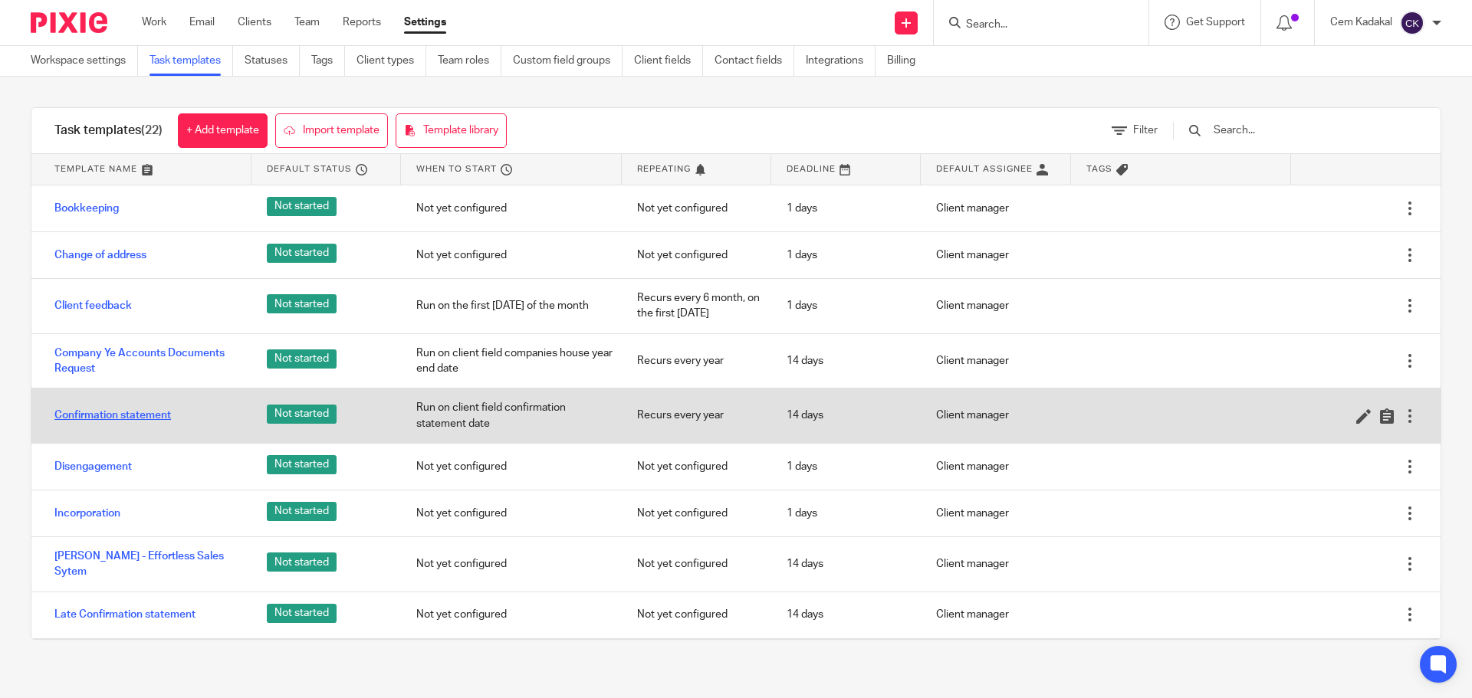
click at [105, 412] on link "Confirmation statement" at bounding box center [112, 415] width 116 height 15
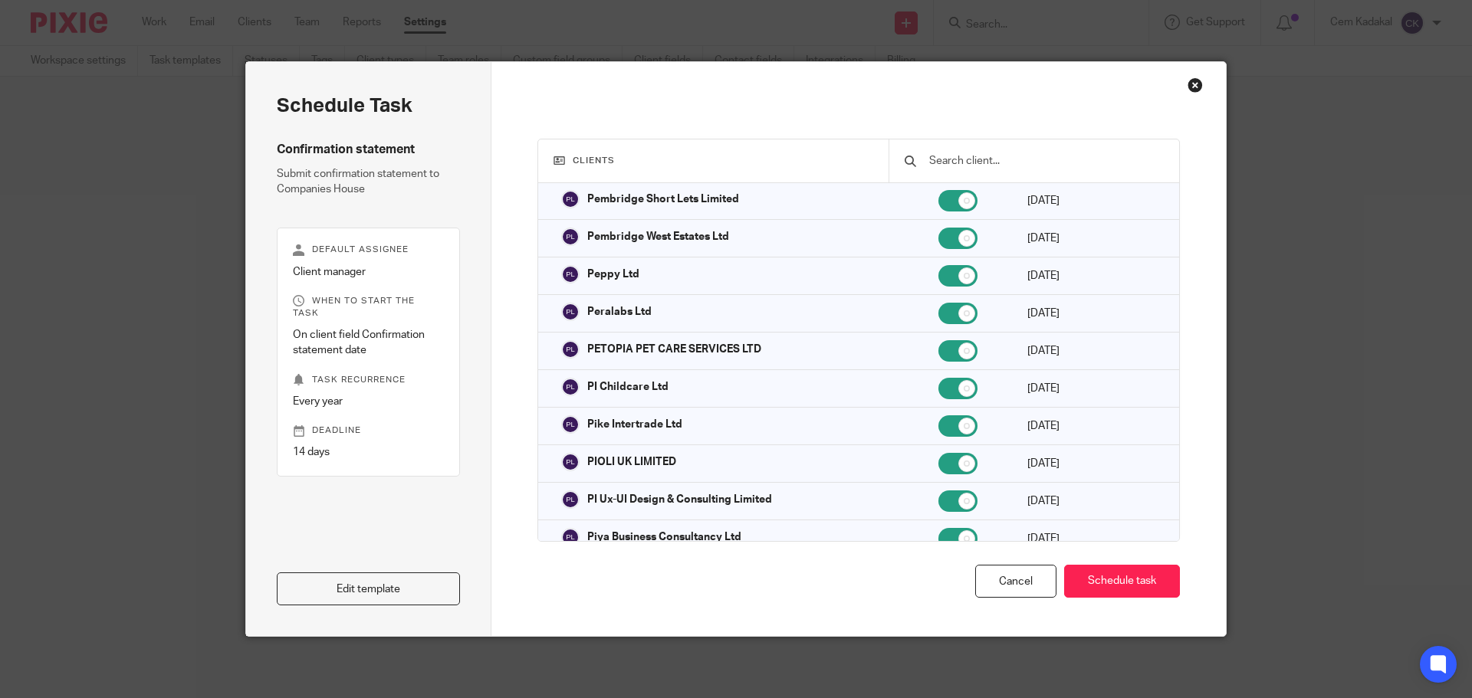
scroll to position [34814, 0]
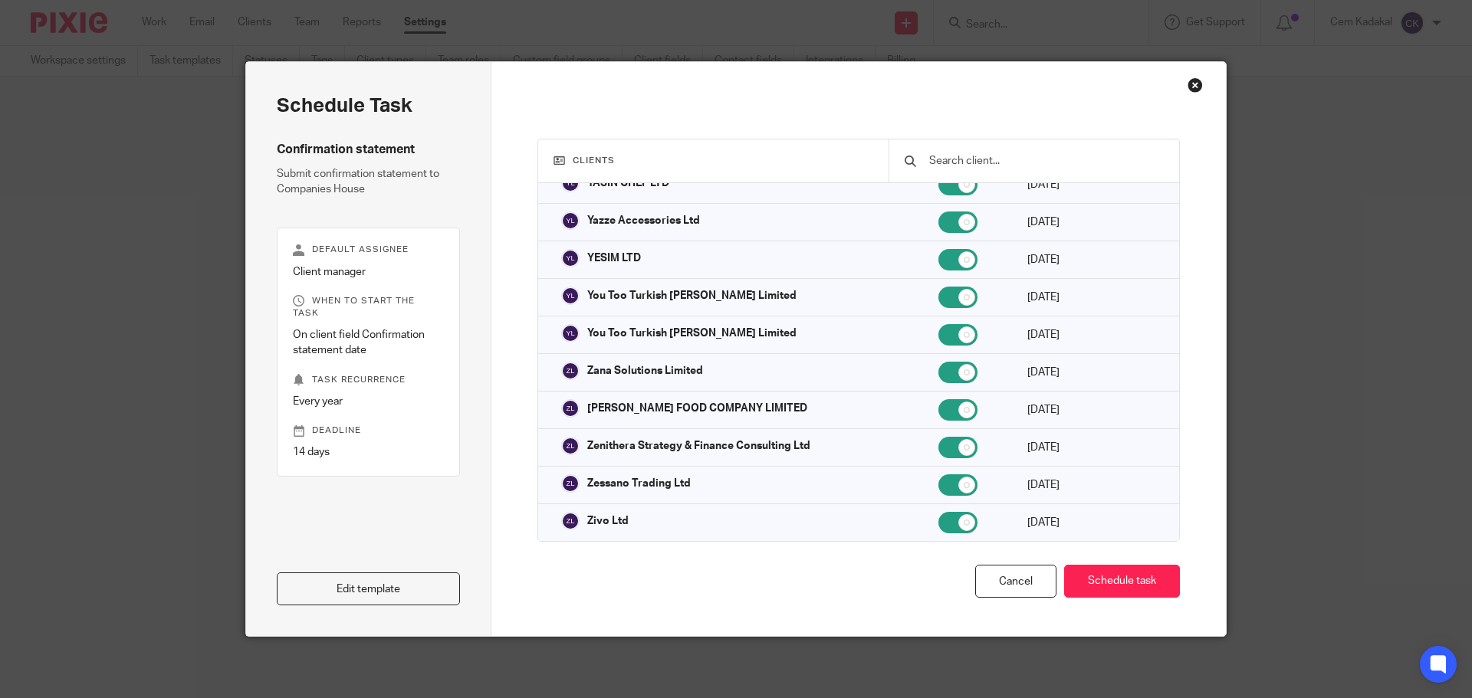
click at [1191, 87] on div "Close this dialog window" at bounding box center [1194, 84] width 15 height 15
